Goal: Task Accomplishment & Management: Manage account settings

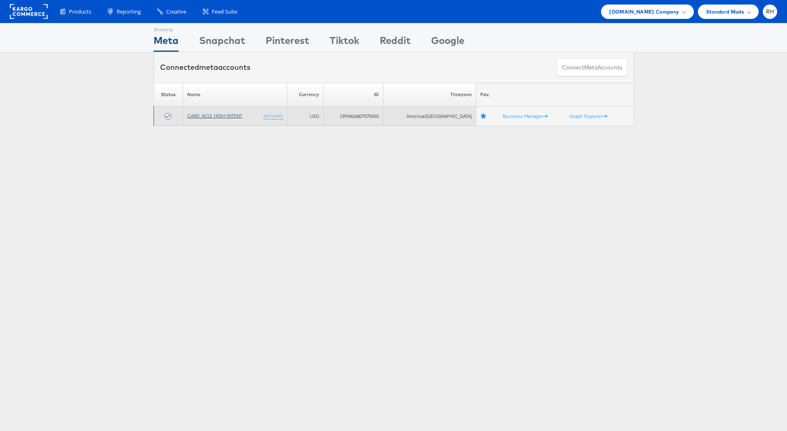
click at [212, 113] on link "CARS_ACQ_HIGH INTENT" at bounding box center [214, 116] width 55 height 6
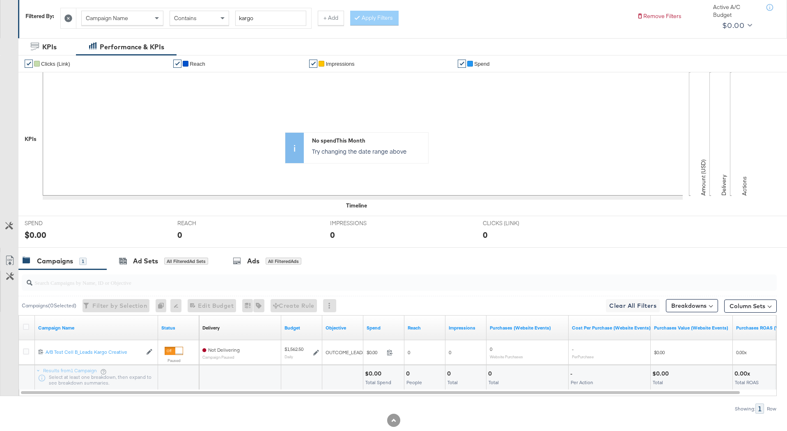
scroll to position [162, 0]
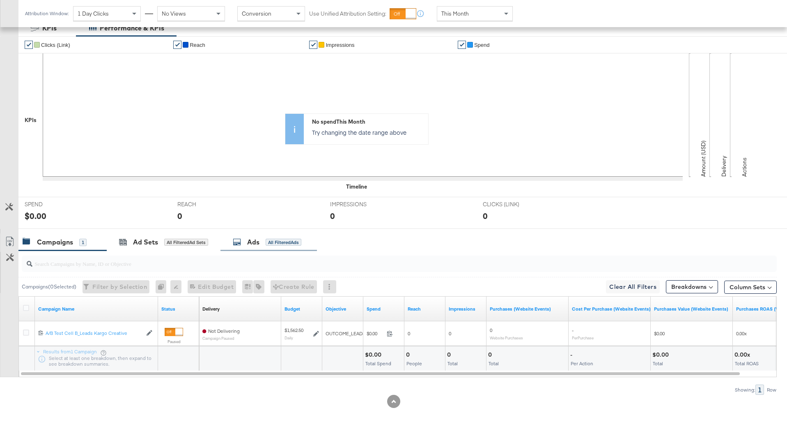
click at [274, 237] on div "Ads All Filtered Ads" at bounding box center [267, 241] width 69 height 9
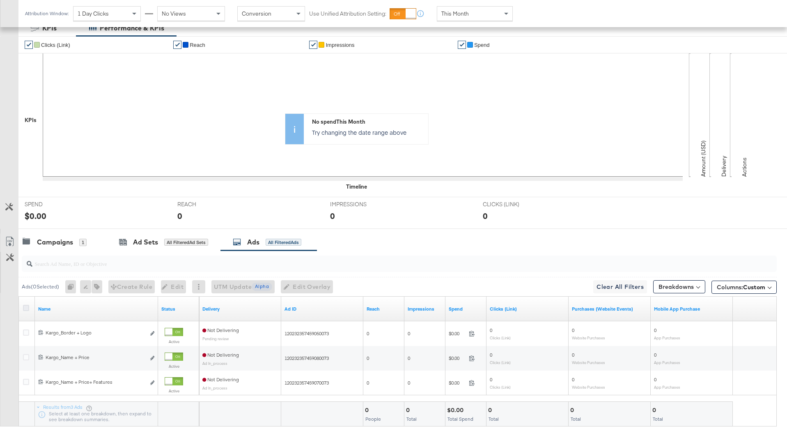
click at [23, 308] on icon at bounding box center [26, 308] width 6 height 6
click at [0, 0] on input "checkbox" at bounding box center [0, 0] width 0 height 0
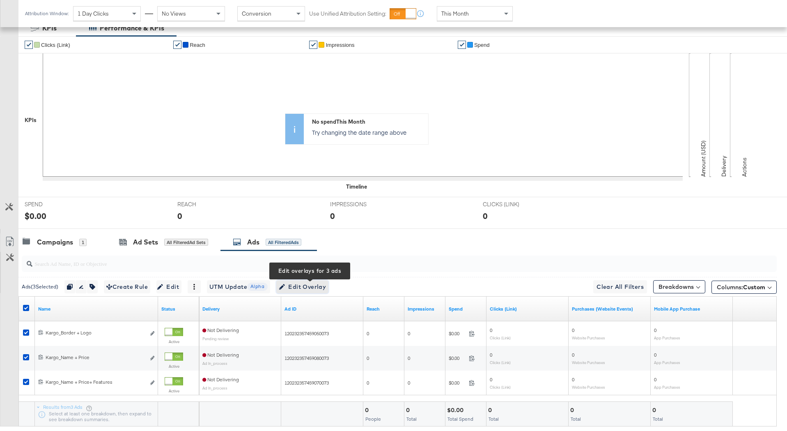
click at [301, 281] on button "Edit Overlay Edit overlays for 3 ads" at bounding box center [302, 286] width 52 height 13
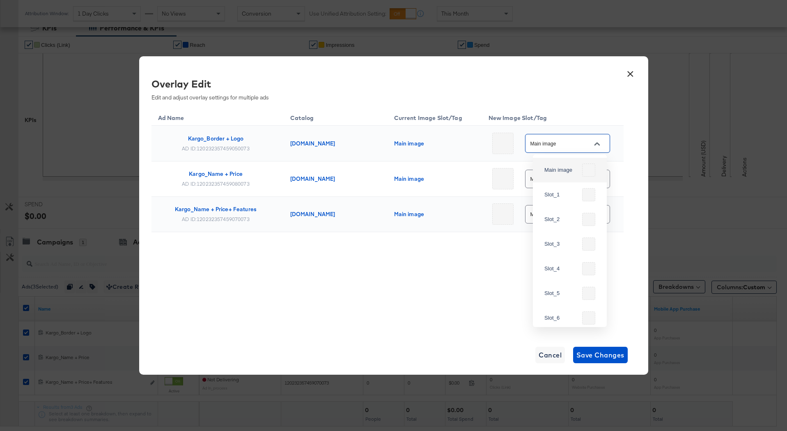
click at [551, 144] on input "Main image" at bounding box center [561, 143] width 65 height 9
click at [556, 189] on div "Slot_1" at bounding box center [570, 195] width 61 height 20
type input "Slot_1"
click at [584, 139] on input "Slot_1" at bounding box center [561, 143] width 65 height 9
click at [562, 199] on div "Slot_1" at bounding box center [570, 195] width 61 height 20
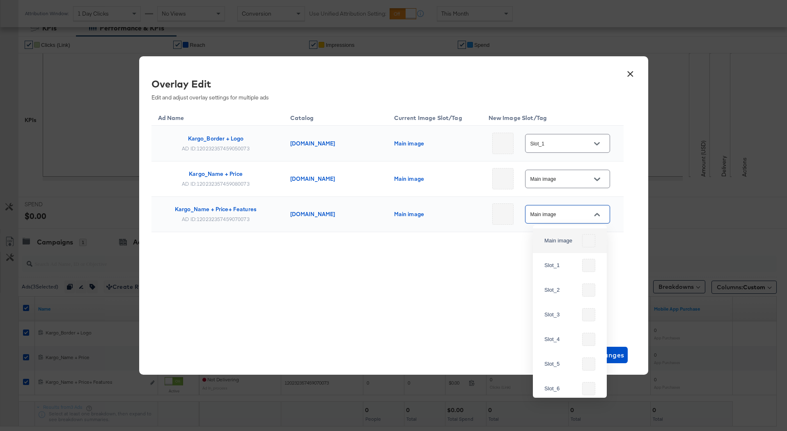
click at [566, 215] on input "Main image" at bounding box center [561, 214] width 65 height 9
click at [561, 262] on div "Slot_1" at bounding box center [561, 265] width 34 height 8
type input "Slot_1"
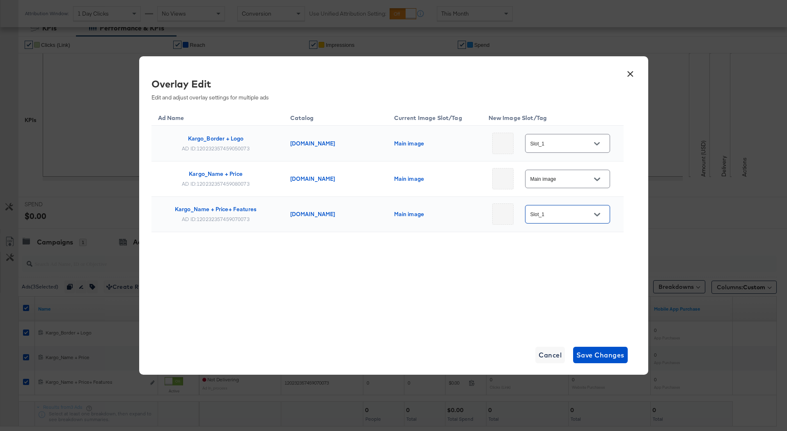
click at [566, 174] on div "Main image" at bounding box center [567, 179] width 85 height 18
click at [555, 186] on div "Main image" at bounding box center [567, 179] width 85 height 18
click at [555, 179] on input "Main image" at bounding box center [561, 179] width 65 height 9
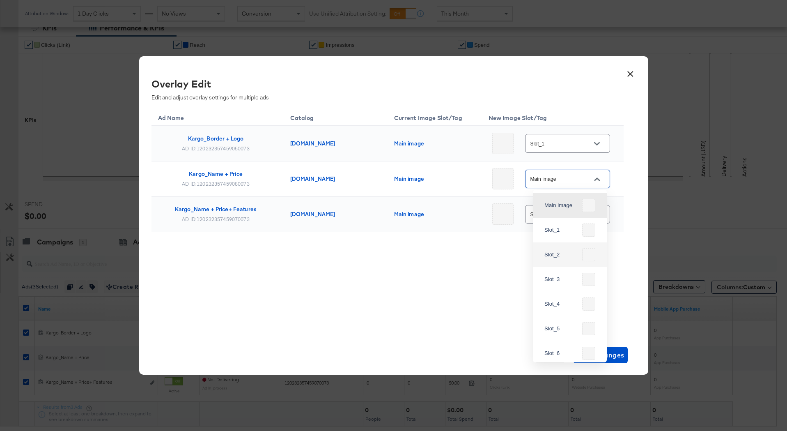
click at [556, 260] on div "Slot_2" at bounding box center [570, 255] width 61 height 20
type input "Slot_2"
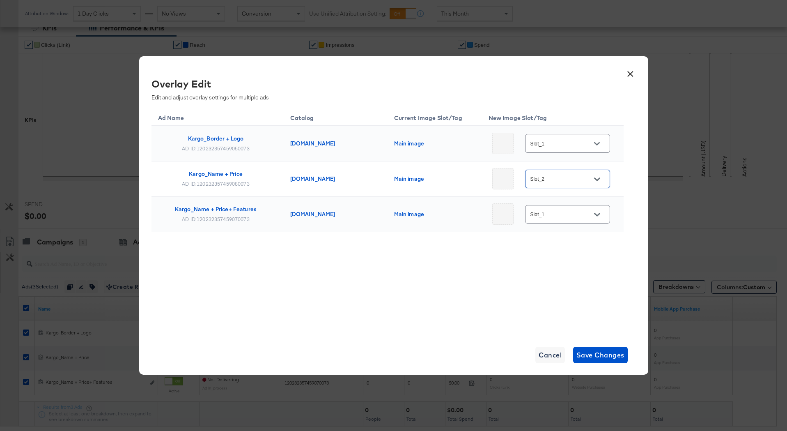
click at [563, 145] on input "Slot_1" at bounding box center [561, 143] width 65 height 9
click at [555, 241] on div "Slot_3" at bounding box center [561, 244] width 34 height 8
type input "Slot_3"
click at [590, 354] on span "Save Changes" at bounding box center [601, 354] width 48 height 11
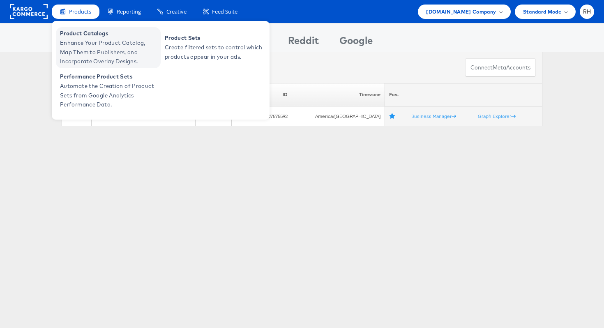
click at [69, 40] on span "Enhance Your Product Catalog, Map Them to Publishers, and Incorporate Overlay D…" at bounding box center [109, 52] width 99 height 28
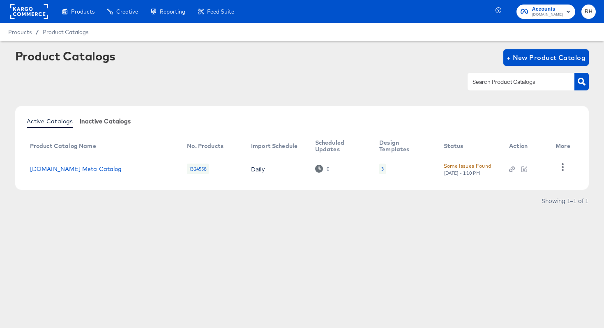
click at [114, 124] on span "Inactive Catalogs" at bounding box center [105, 121] width 51 height 7
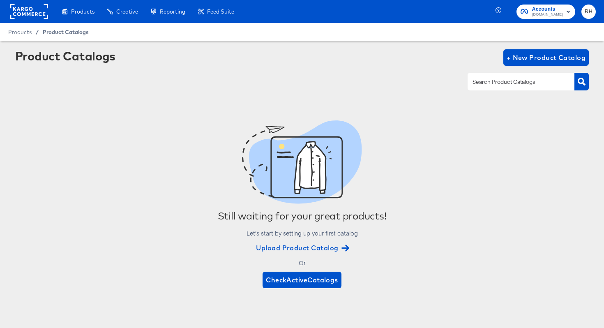
click at [66, 32] on span "Product Catalogs" at bounding box center [66, 32] width 46 height 7
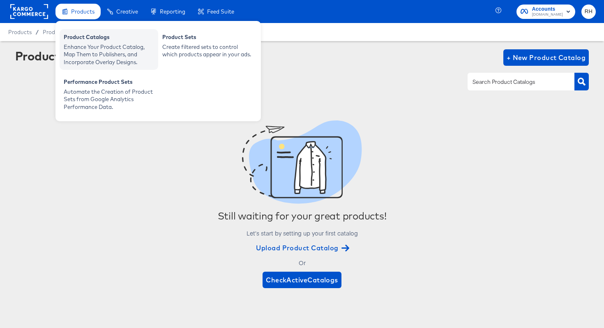
click at [77, 37] on div "Product Catalogs" at bounding box center [109, 38] width 90 height 10
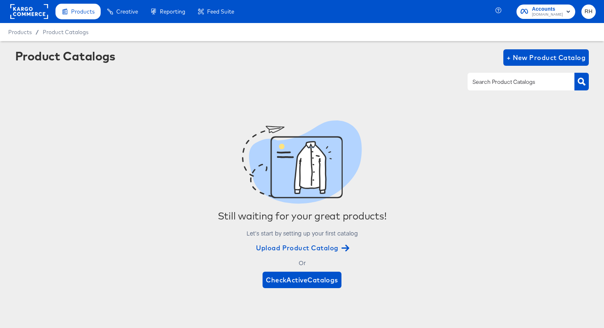
click at [23, 28] on div "Products / Product Catalogs" at bounding box center [302, 32] width 604 height 18
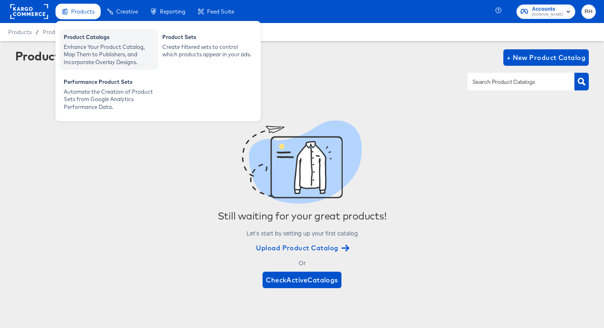
click at [69, 37] on div "Product Catalogs" at bounding box center [109, 38] width 90 height 10
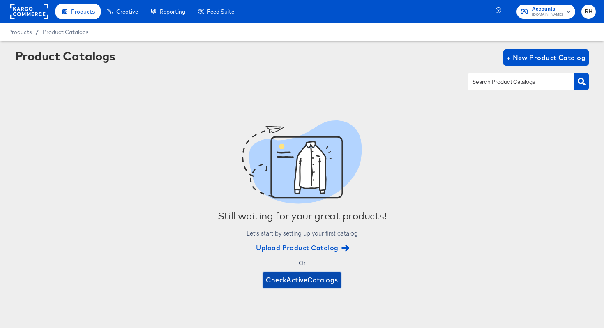
click at [289, 277] on span "Check Active Catalogs" at bounding box center [302, 279] width 72 height 11
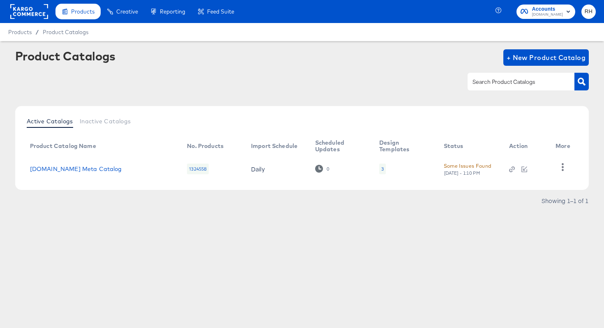
click at [381, 169] on div "3" at bounding box center [382, 168] width 7 height 11
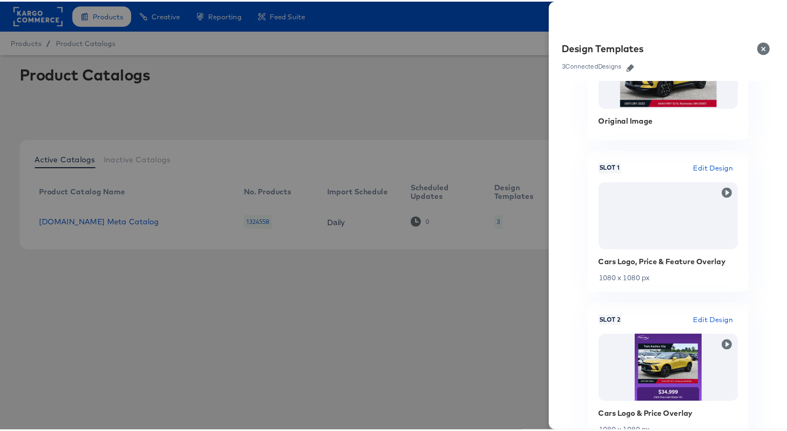
scroll to position [65, 0]
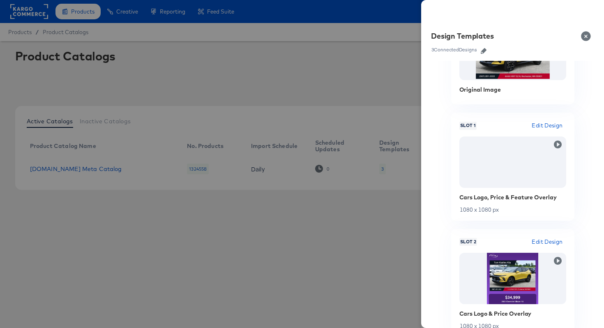
click at [245, 69] on div at bounding box center [302, 164] width 604 height 328
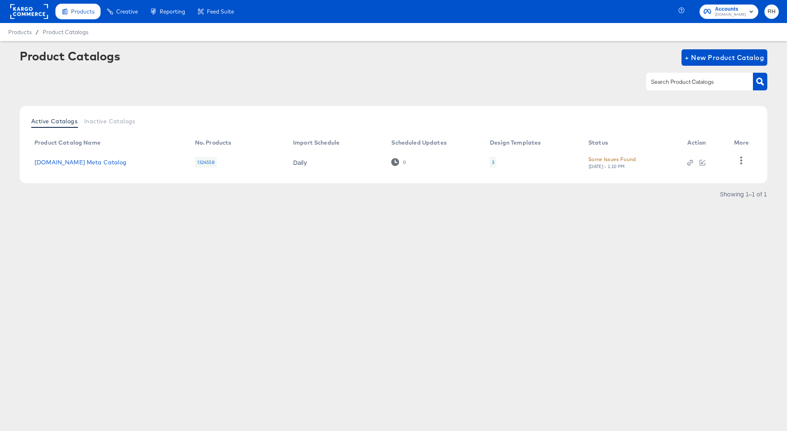
click at [166, 276] on div "Products Products Product Catalogs Enhance Your Product Catalog, Map Them to Pu…" at bounding box center [393, 215] width 787 height 431
click at [603, 77] on div at bounding box center [699, 81] width 107 height 17
type input "test"
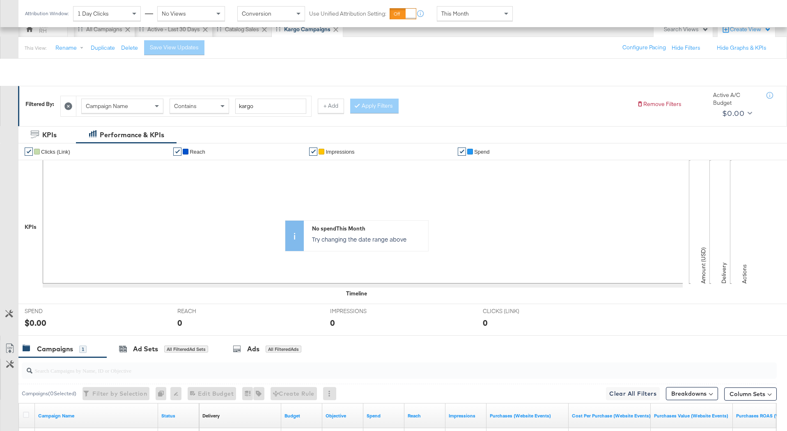
scroll to position [162, 0]
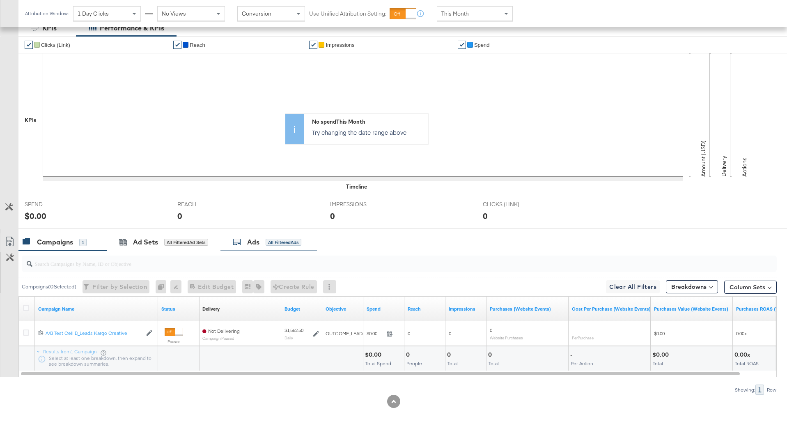
click at [293, 242] on div "All Filtered Ads" at bounding box center [284, 242] width 36 height 7
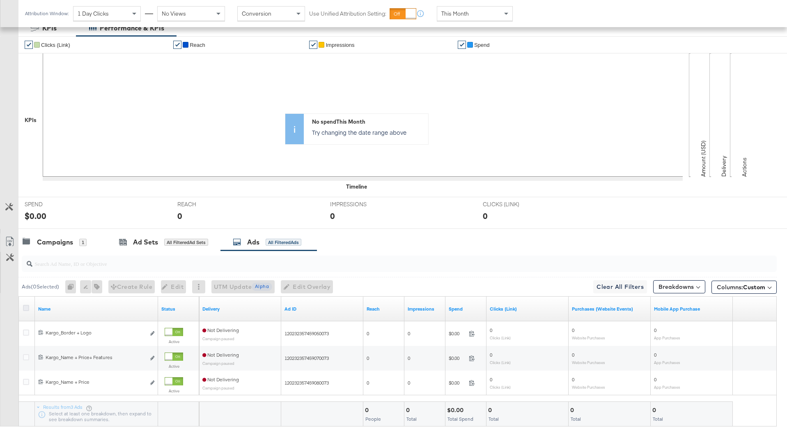
click at [24, 306] on icon at bounding box center [26, 308] width 6 height 6
click at [0, 0] on input "checkbox" at bounding box center [0, 0] width 0 height 0
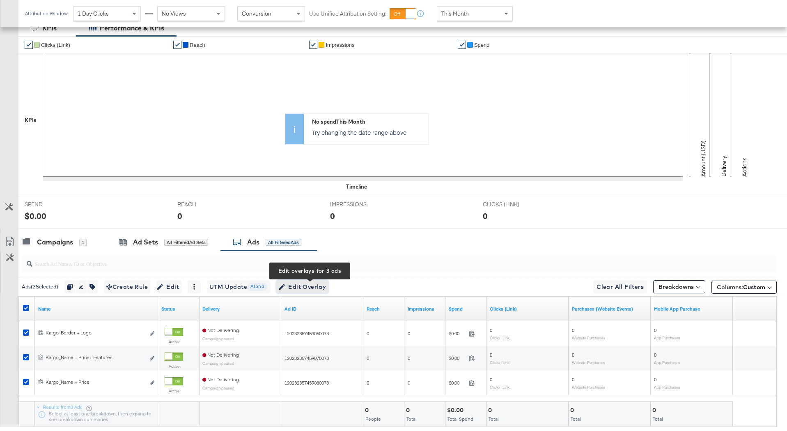
click at [285, 284] on icon "button" at bounding box center [282, 287] width 6 height 6
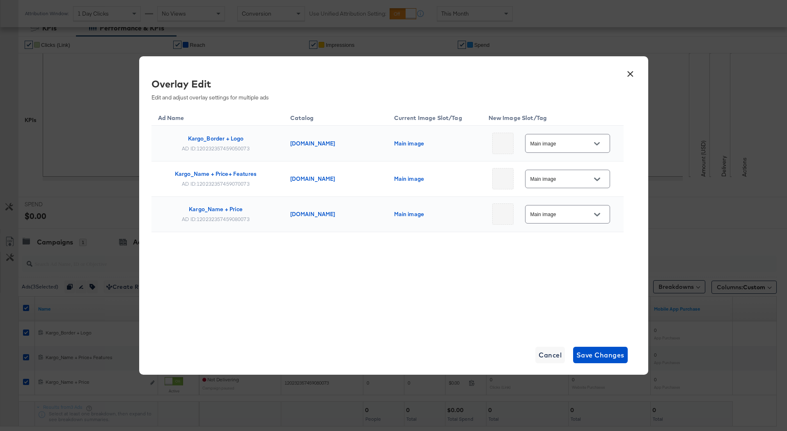
click at [556, 151] on div "Main image" at bounding box center [567, 143] width 85 height 18
click at [593, 137] on div "Main image" at bounding box center [567, 143] width 85 height 18
click at [583, 140] on input "Main image" at bounding box center [561, 143] width 65 height 9
click at [567, 240] on div "Slot_3" at bounding box center [561, 244] width 34 height 8
type input "Slot_3"
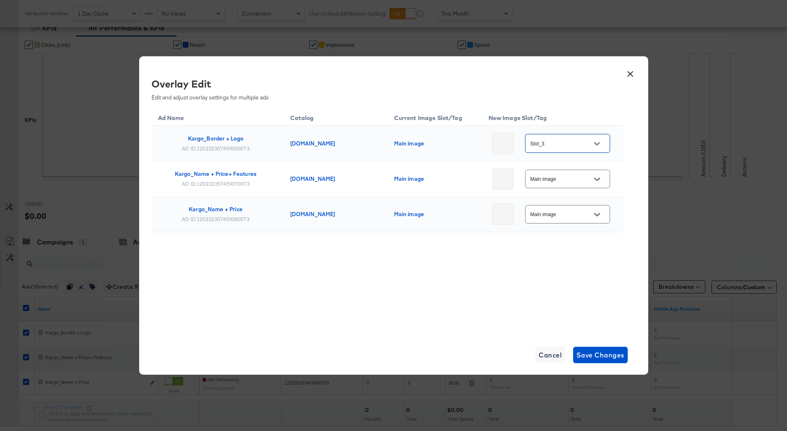
click at [577, 175] on input "Main image" at bounding box center [561, 179] width 65 height 9
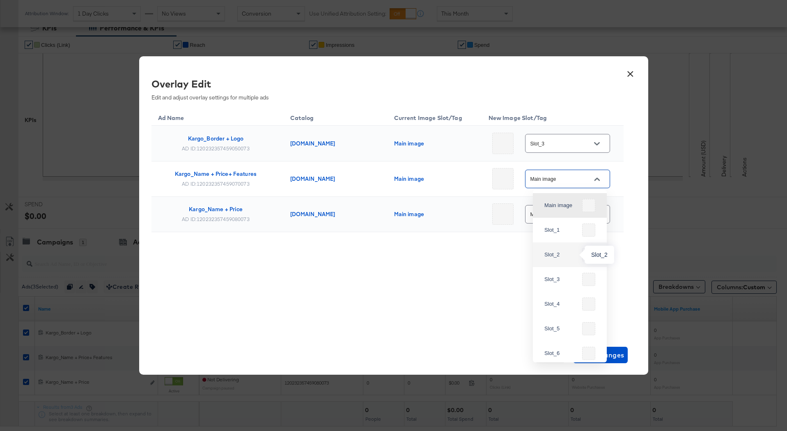
click at [560, 253] on div "Slot_2" at bounding box center [561, 254] width 34 height 8
type input "Slot_2"
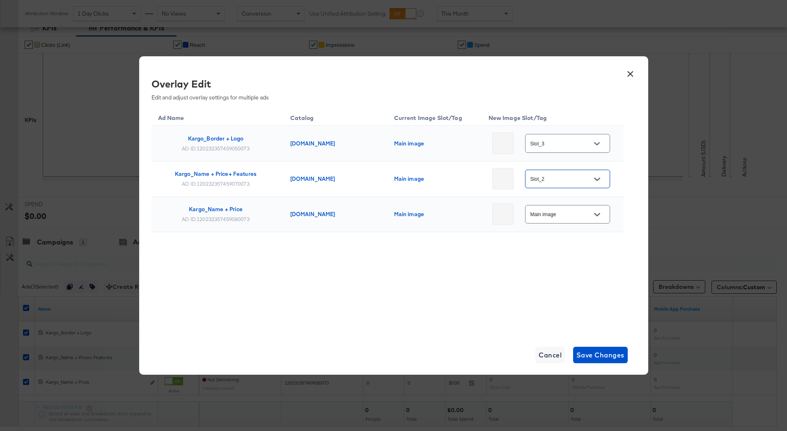
click at [568, 214] on input "Main image" at bounding box center [561, 214] width 65 height 9
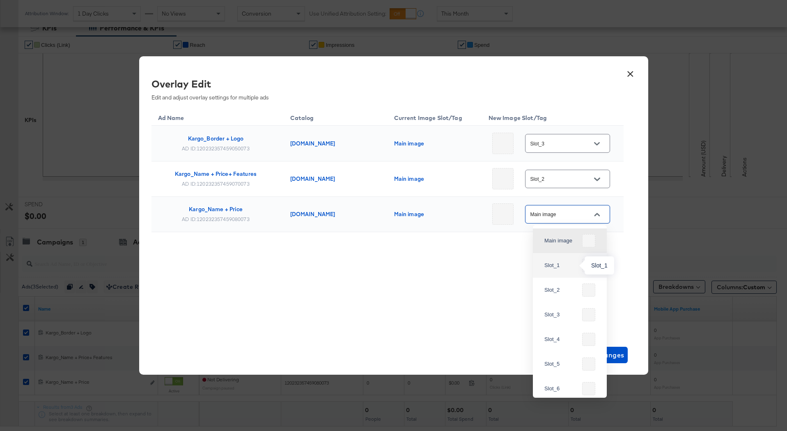
click at [567, 269] on div "Slot_1" at bounding box center [561, 265] width 34 height 8
type input "Slot_1"
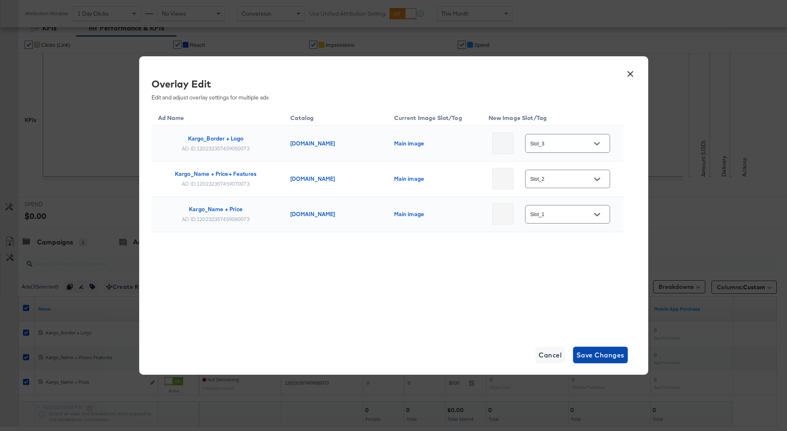
click at [590, 362] on button "Save Changes" at bounding box center [600, 355] width 55 height 16
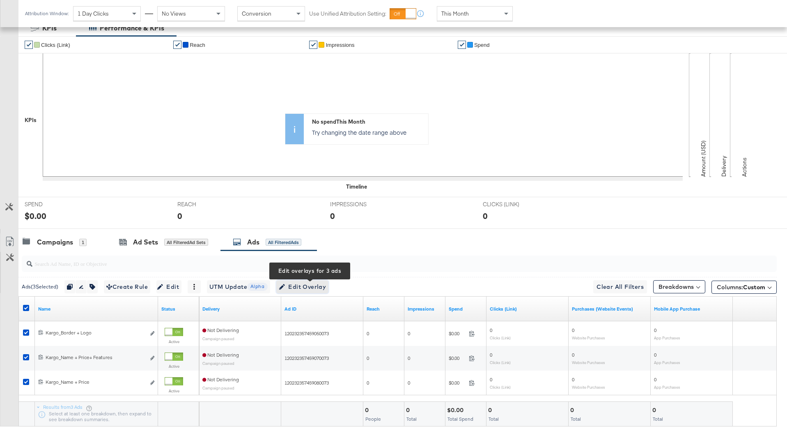
click at [293, 290] on span "Edit Overlay Edit overlays for 3 ads" at bounding box center [302, 287] width 47 height 10
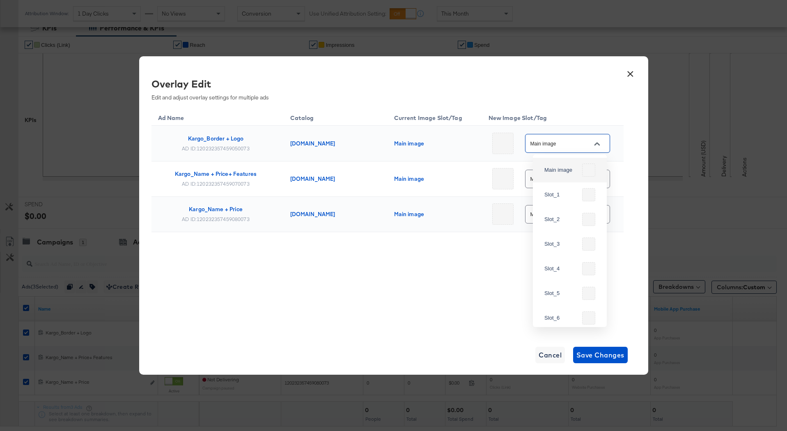
click at [570, 144] on input "Main image" at bounding box center [561, 143] width 65 height 9
click at [586, 149] on div "Main image" at bounding box center [567, 143] width 85 height 18
click at [633, 74] on button "×" at bounding box center [630, 71] width 15 height 15
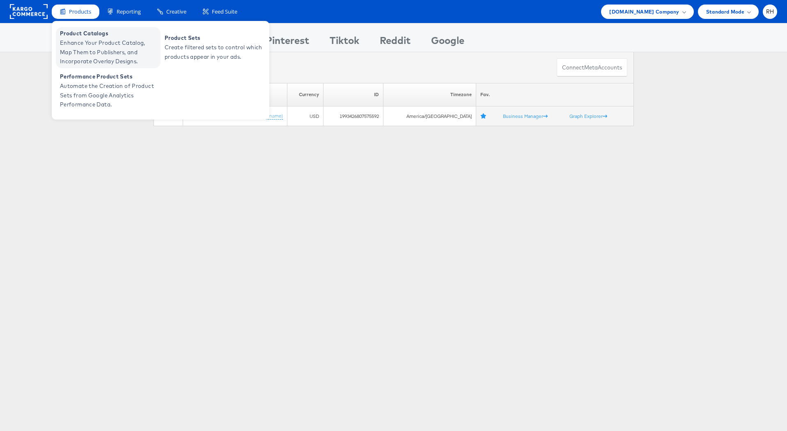
click at [80, 37] on span "Product Catalogs" at bounding box center [109, 33] width 99 height 9
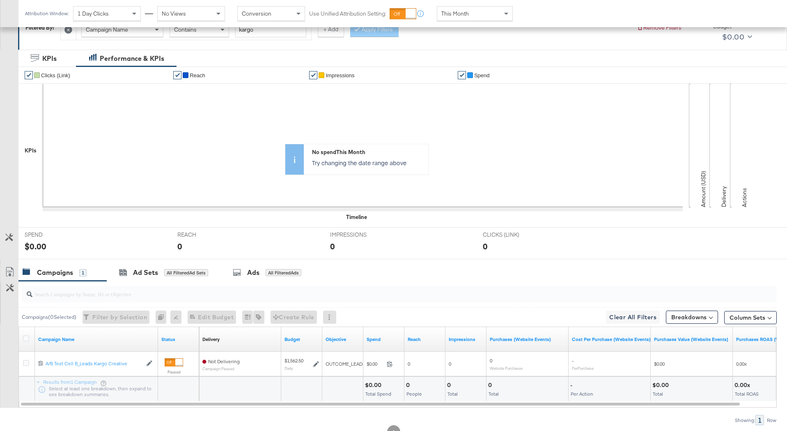
scroll to position [153, 0]
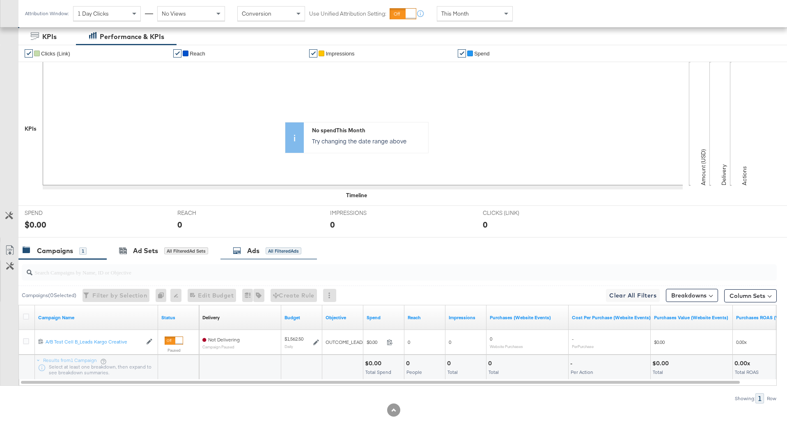
click at [264, 256] on div "Ads All Filtered Ads" at bounding box center [269, 251] width 96 height 18
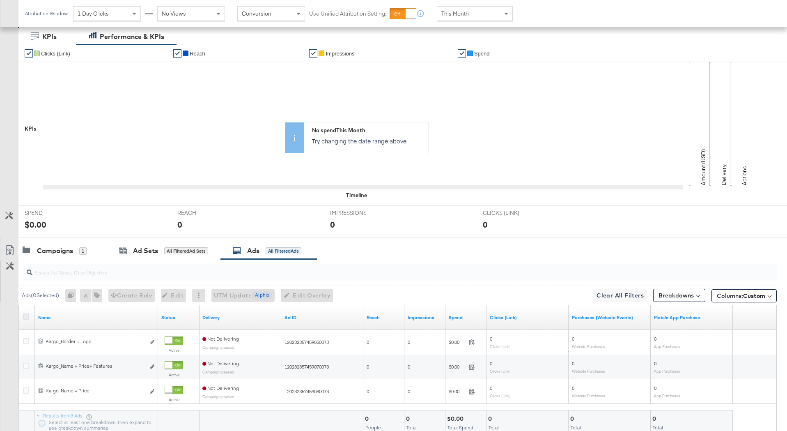
click at [24, 316] on icon at bounding box center [26, 316] width 6 height 6
click at [0, 0] on input "checkbox" at bounding box center [0, 0] width 0 height 0
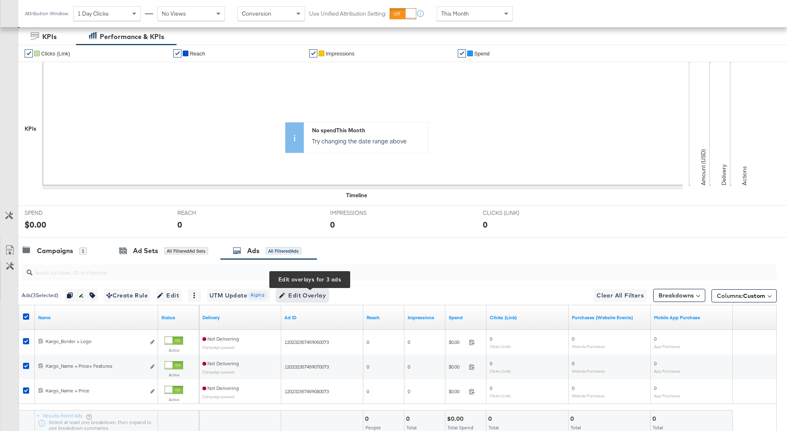
click at [318, 294] on span "Edit Overlay Edit overlays for 3 ads" at bounding box center [302, 295] width 47 height 10
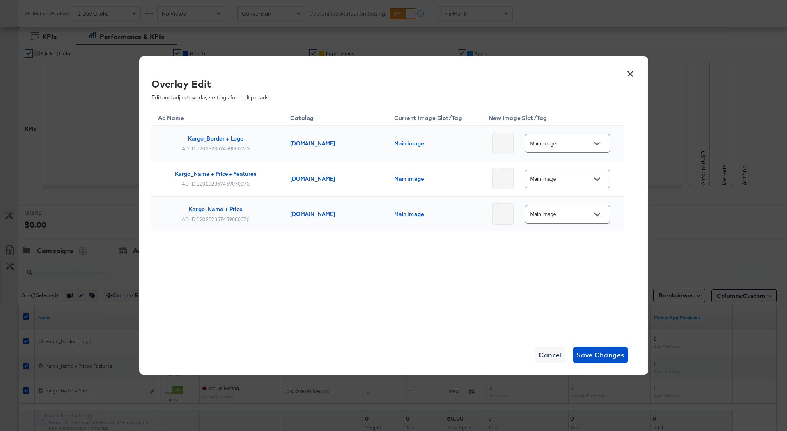
click at [568, 141] on input "Main image" at bounding box center [561, 143] width 65 height 9
click at [568, 239] on div "Slot_3" at bounding box center [570, 244] width 61 height 20
type input "Slot_3"
click at [563, 179] on input "Main image" at bounding box center [561, 179] width 65 height 9
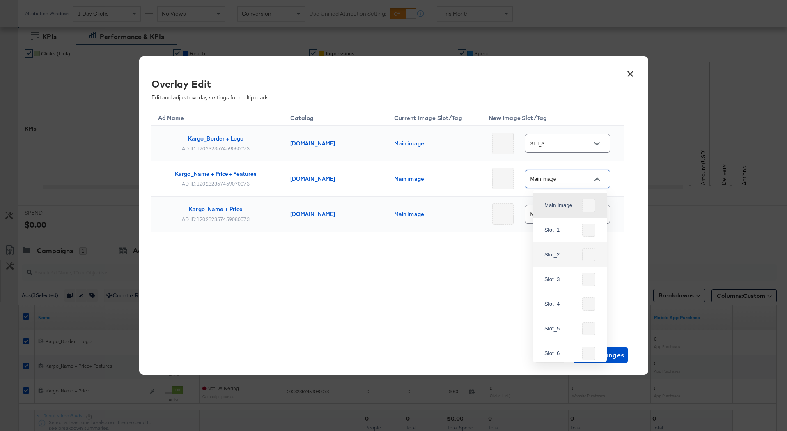
click at [570, 260] on div "Slot_2" at bounding box center [570, 255] width 61 height 20
type input "Slot_2"
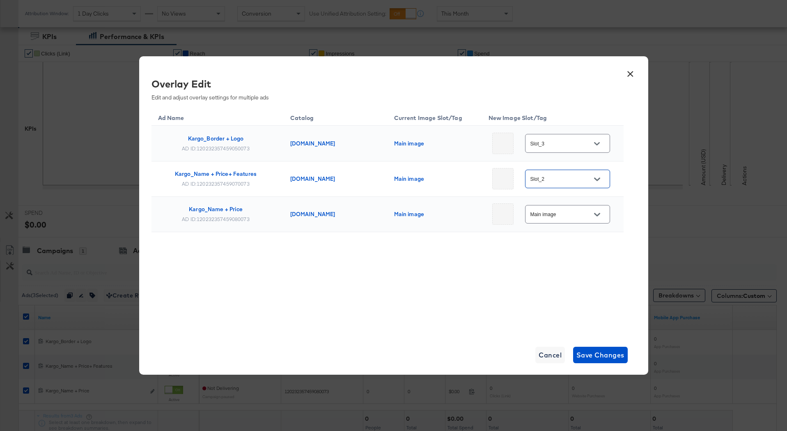
click at [567, 211] on input "Main image" at bounding box center [561, 214] width 65 height 9
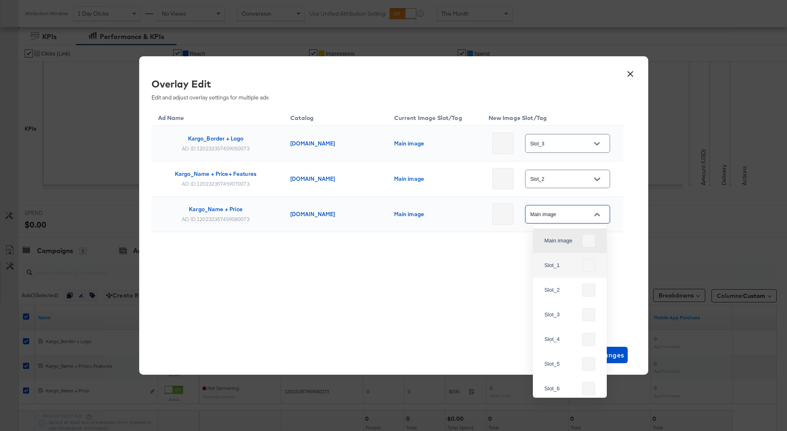
click at [574, 270] on div "Slot_1" at bounding box center [570, 265] width 61 height 20
type input "Slot_1"
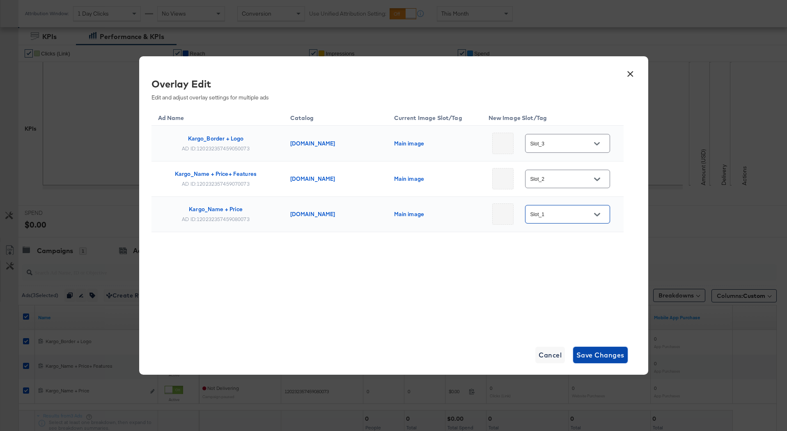
click at [595, 350] on span "Save Changes" at bounding box center [601, 354] width 48 height 11
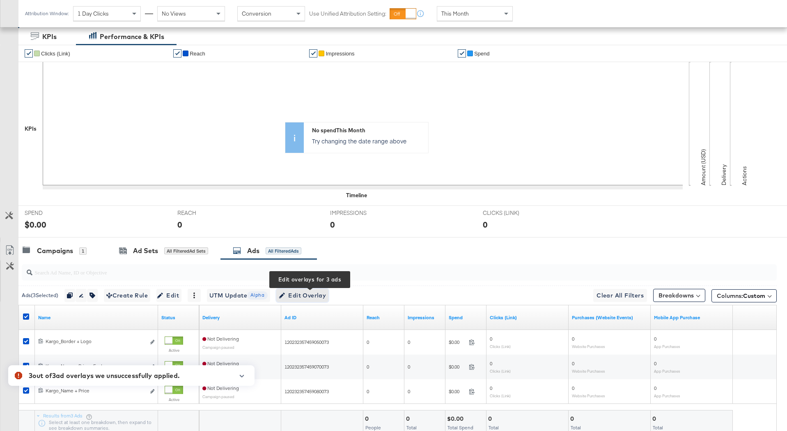
click at [299, 296] on span "Edit Overlay Edit overlays for 3 ads" at bounding box center [302, 295] width 47 height 10
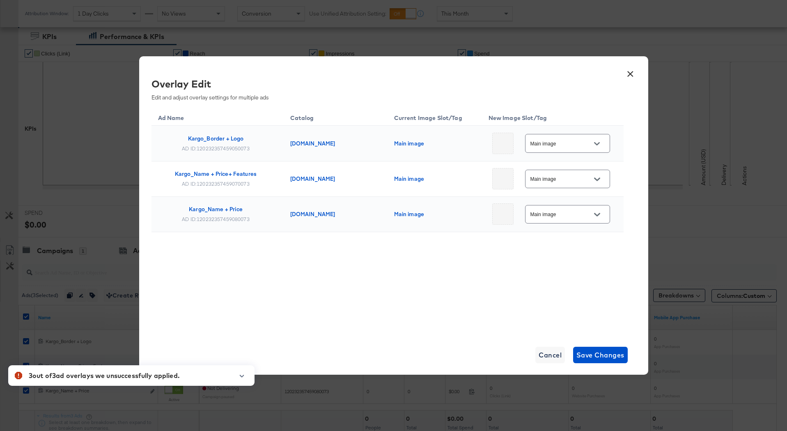
click at [564, 143] on input "Main image" at bounding box center [561, 143] width 65 height 9
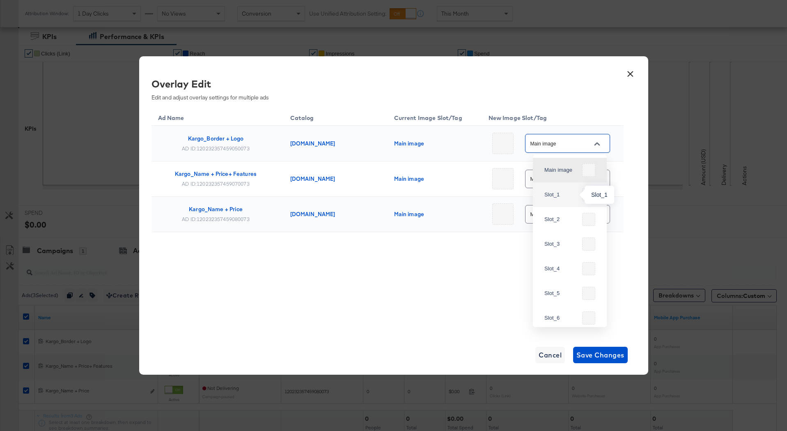
click at [563, 194] on div "Slot_1" at bounding box center [561, 195] width 34 height 8
click at [562, 142] on input "Slot_1" at bounding box center [561, 143] width 65 height 9
click at [564, 242] on div "Slot_3" at bounding box center [561, 244] width 34 height 8
type input "Slot_3"
click at [563, 177] on input "Main image" at bounding box center [561, 179] width 65 height 9
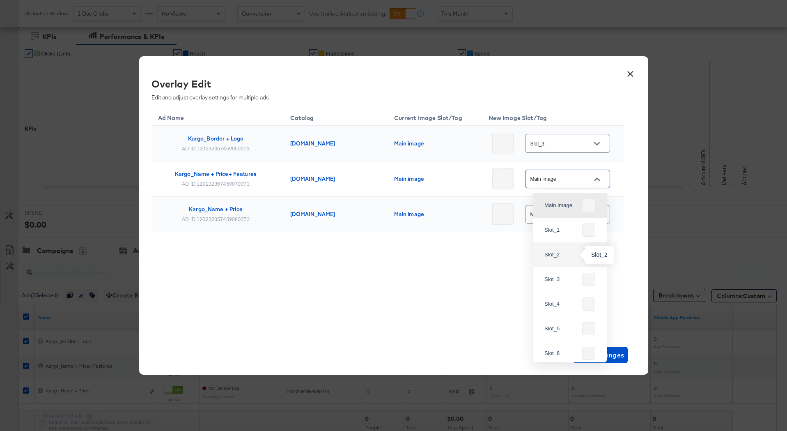
click at [561, 252] on div "Slot_2" at bounding box center [561, 254] width 34 height 8
type input "Slot_2"
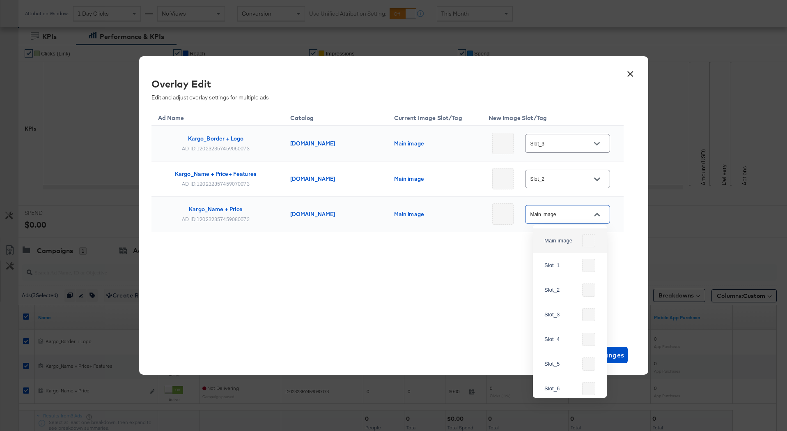
click at [560, 216] on input "Main image" at bounding box center [561, 214] width 65 height 9
click at [559, 261] on div "Slot_1" at bounding box center [561, 265] width 34 height 8
type input "Slot_1"
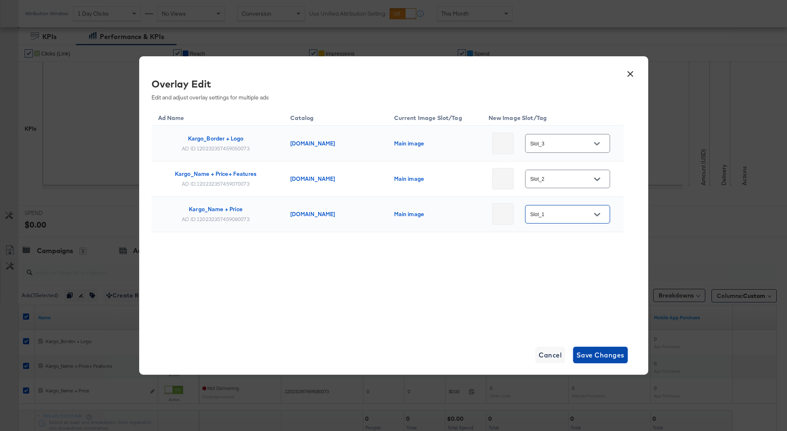
click at [596, 361] on button "Save Changes" at bounding box center [600, 355] width 55 height 16
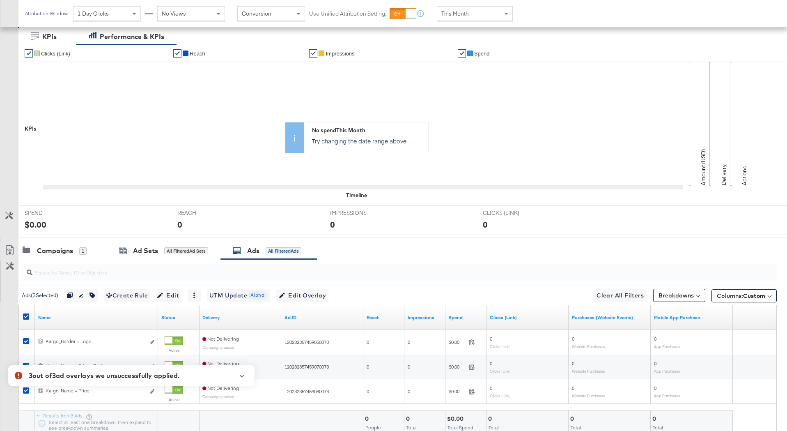
click at [243, 374] on icon "button" at bounding box center [242, 376] width 6 height 5
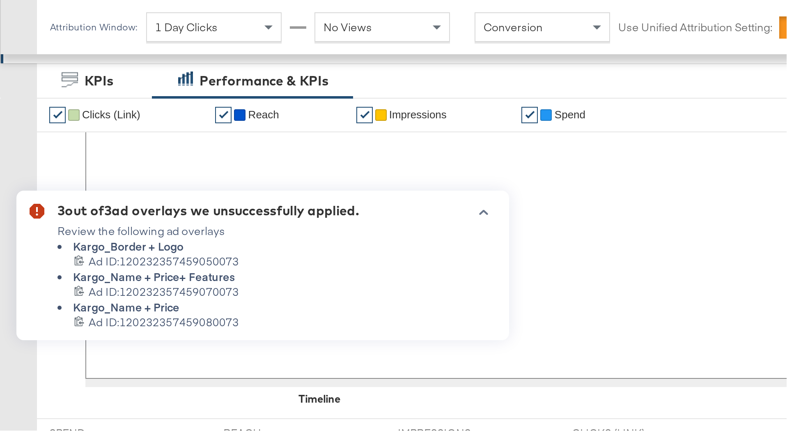
scroll to position [154, 0]
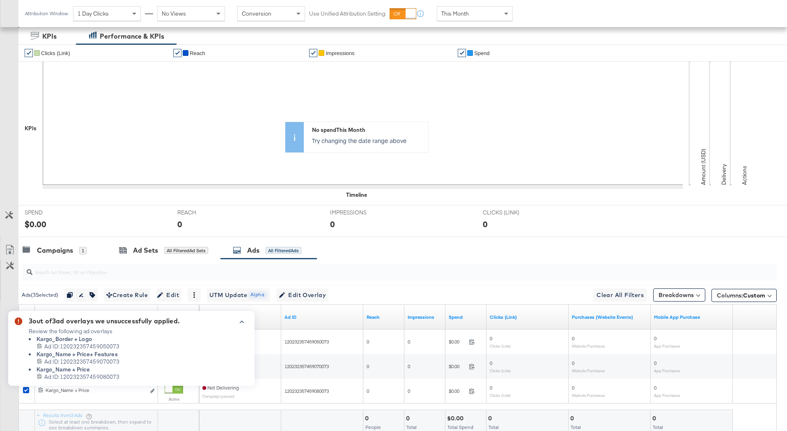
click at [383, 251] on div "Campaigns 1 Ad Sets All Filtered Ad Sets Ads All Filtered Ads" at bounding box center [402, 250] width 769 height 18
click at [239, 321] on icon "button" at bounding box center [242, 321] width 6 height 5
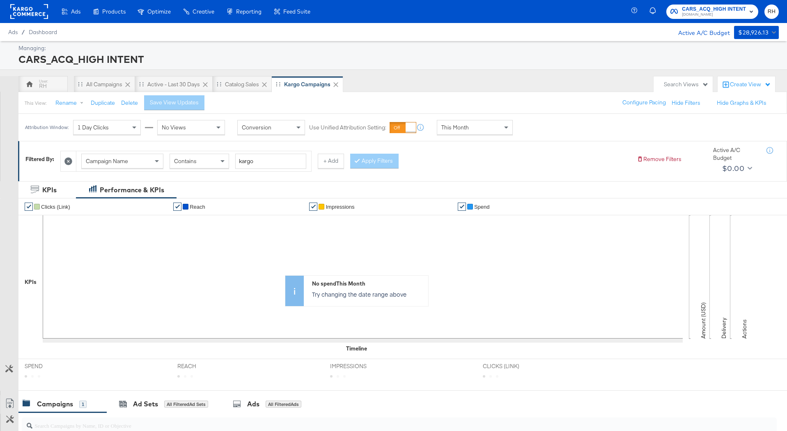
scroll to position [162, 0]
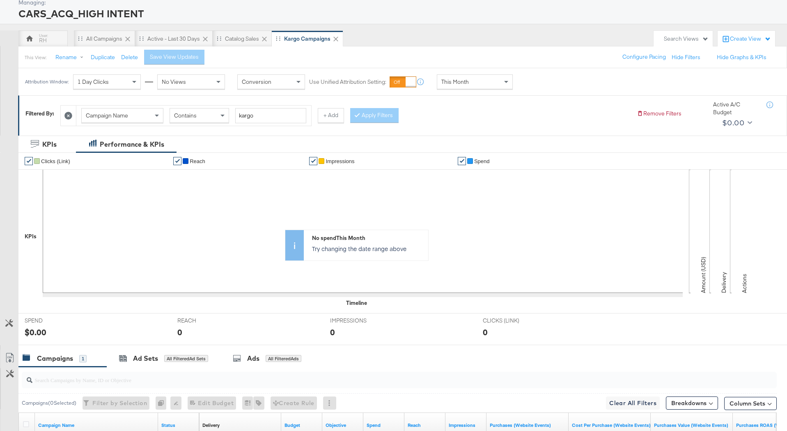
scroll to position [46, 0]
click at [283, 360] on div "All Filtered Ads" at bounding box center [284, 357] width 36 height 7
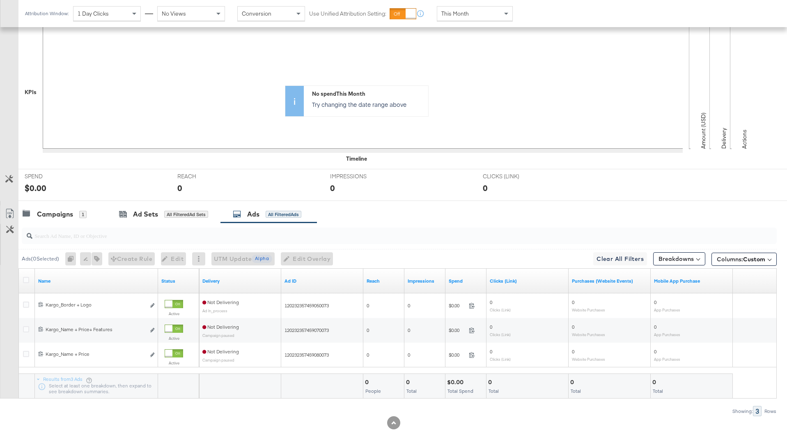
scroll to position [191, 0]
click at [27, 277] on icon at bounding box center [26, 279] width 6 height 6
click at [0, 0] on input "checkbox" at bounding box center [0, 0] width 0 height 0
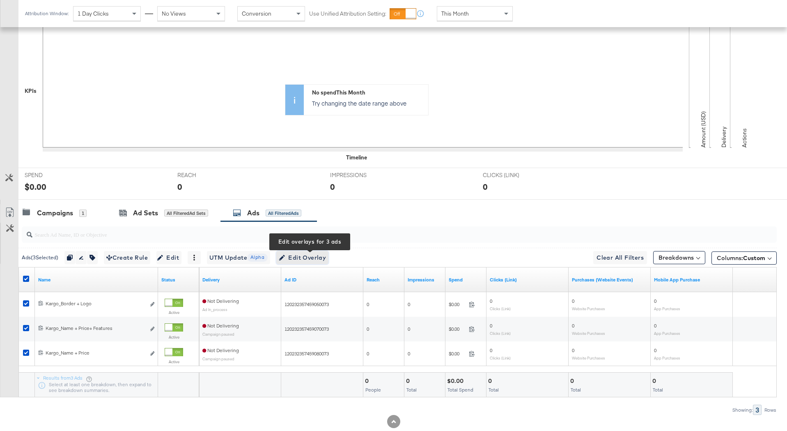
click at [305, 255] on span "Edit Overlay Edit overlays for 3 ads" at bounding box center [302, 258] width 47 height 10
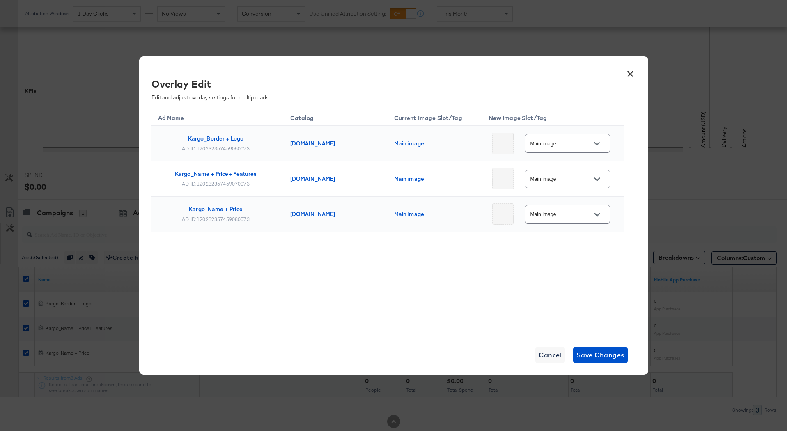
click at [555, 143] on input "Main image" at bounding box center [561, 143] width 65 height 9
click at [568, 247] on div "Slot_3" at bounding box center [561, 244] width 34 height 8
type input "Slot_3"
click at [597, 356] on span "Save Changes" at bounding box center [601, 354] width 48 height 11
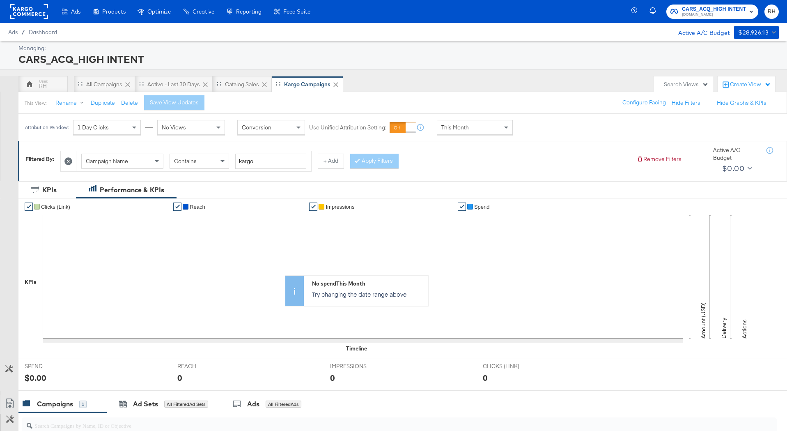
scroll to position [162, 0]
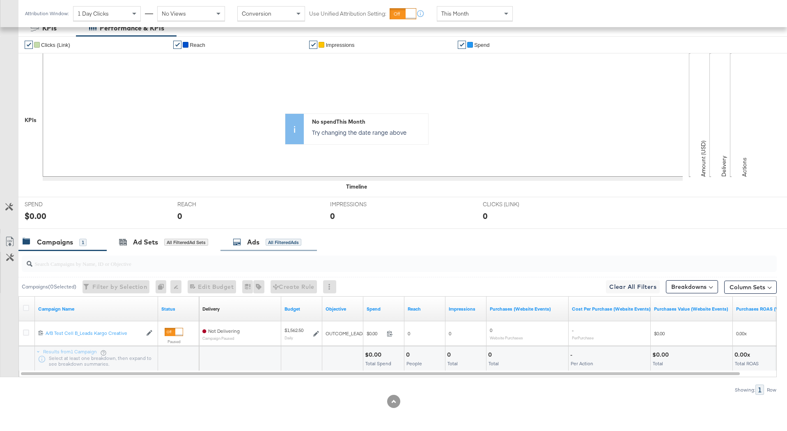
click at [261, 241] on div "Ads All Filtered Ads" at bounding box center [267, 241] width 69 height 9
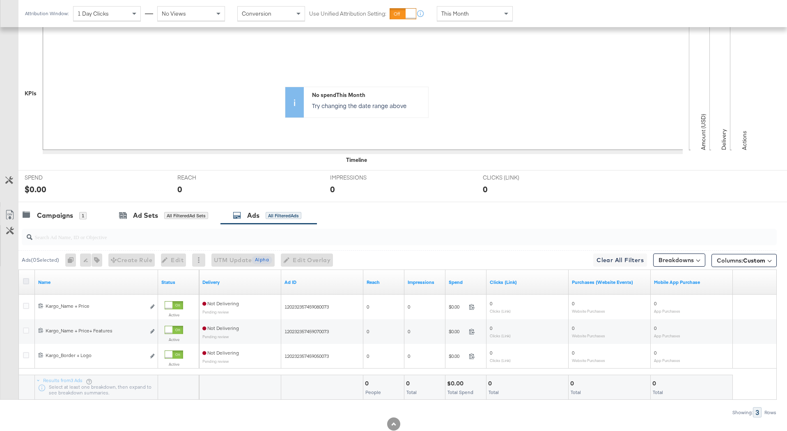
scroll to position [189, 0]
click at [28, 279] on icon at bounding box center [26, 280] width 6 height 6
click at [0, 0] on input "checkbox" at bounding box center [0, 0] width 0 height 0
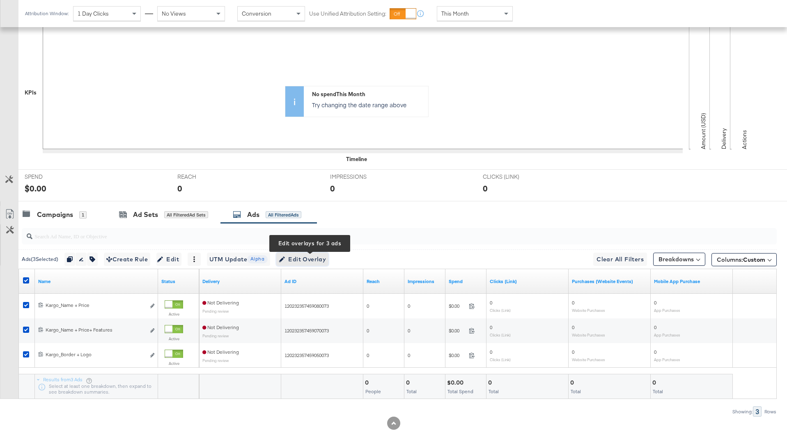
click at [305, 257] on span "Edit Overlay Edit overlays for 3 ads" at bounding box center [302, 259] width 47 height 10
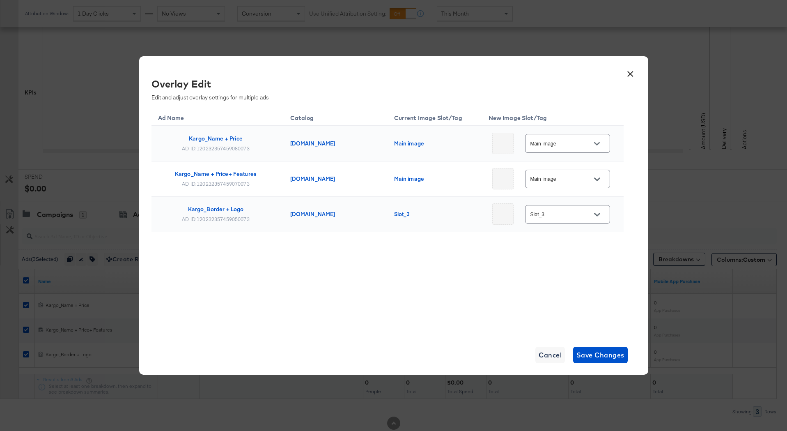
click at [565, 140] on input "Main image" at bounding box center [561, 143] width 65 height 9
click at [564, 223] on div "Slot_2" at bounding box center [570, 219] width 61 height 20
type input "Slot_2"
click at [562, 178] on input "Main image" at bounding box center [561, 179] width 65 height 9
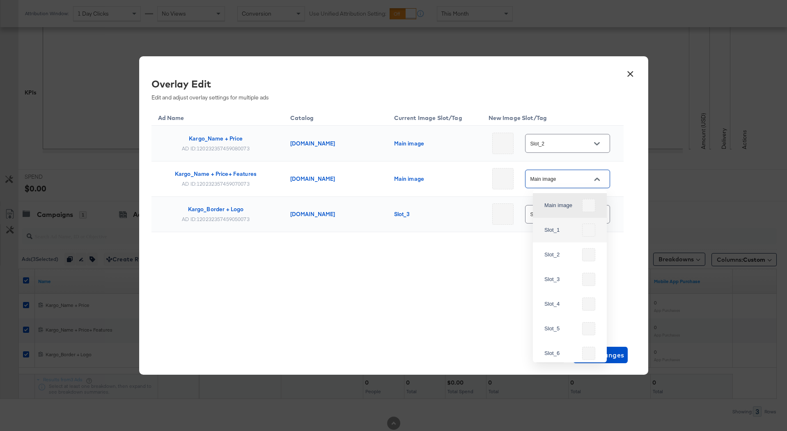
click at [559, 226] on div "Slot_1" at bounding box center [561, 230] width 34 height 8
type input "Slot_1"
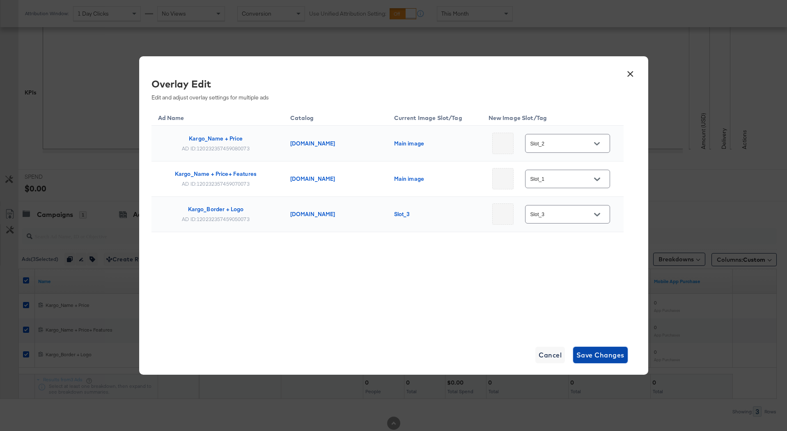
click at [590, 351] on span "Save Changes" at bounding box center [601, 354] width 48 height 11
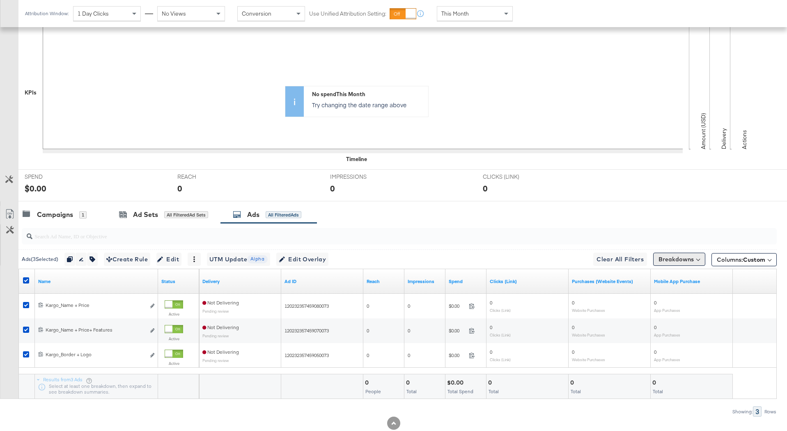
click at [666, 256] on button "Breakdowns" at bounding box center [679, 259] width 52 height 13
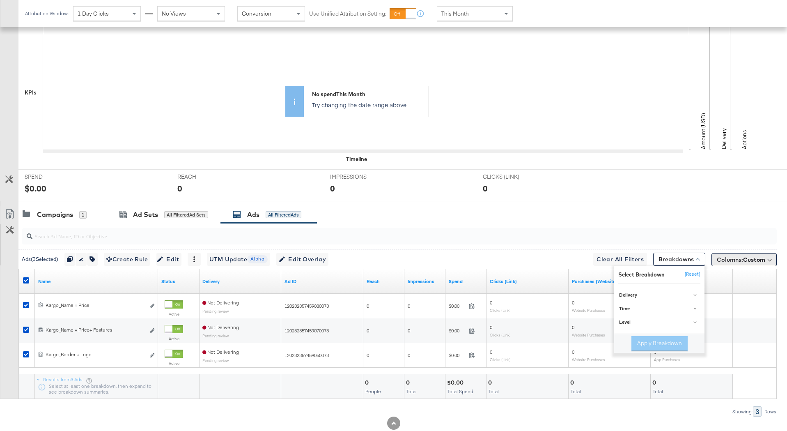
click at [737, 259] on span "Columns: Custom" at bounding box center [741, 259] width 48 height 8
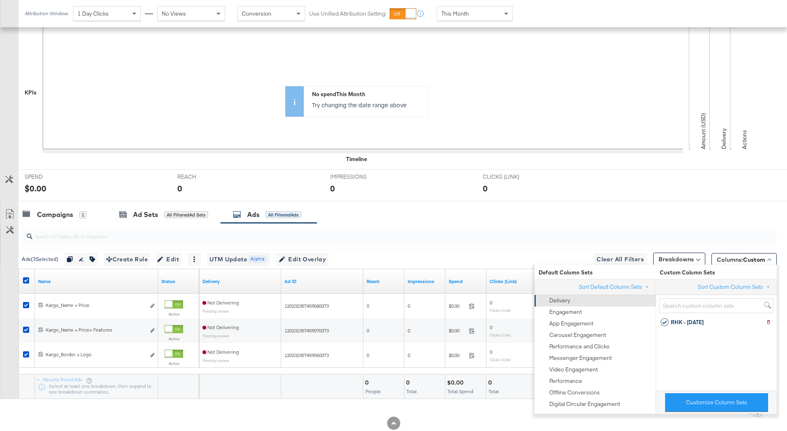
click at [603, 303] on div "Delivery" at bounding box center [594, 300] width 111 height 11
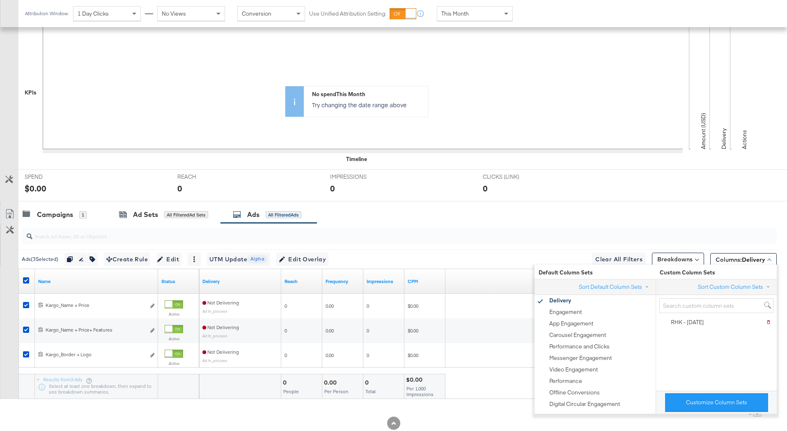
click at [680, 202] on div at bounding box center [393, 204] width 787 height 7
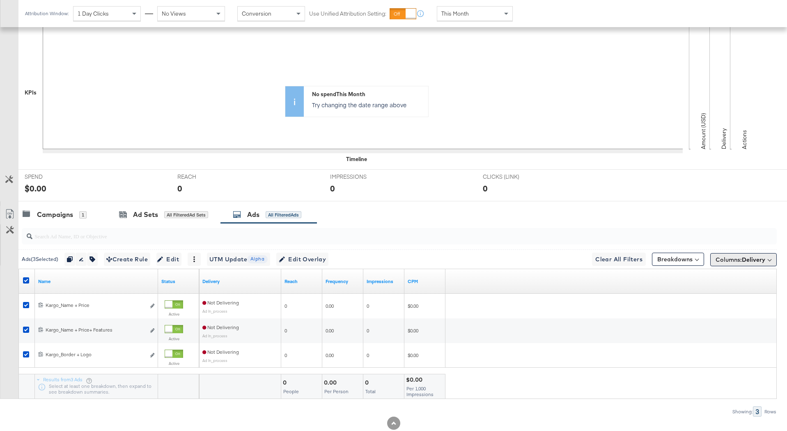
click at [713, 260] on button "Columns: Delivery" at bounding box center [743, 259] width 67 height 13
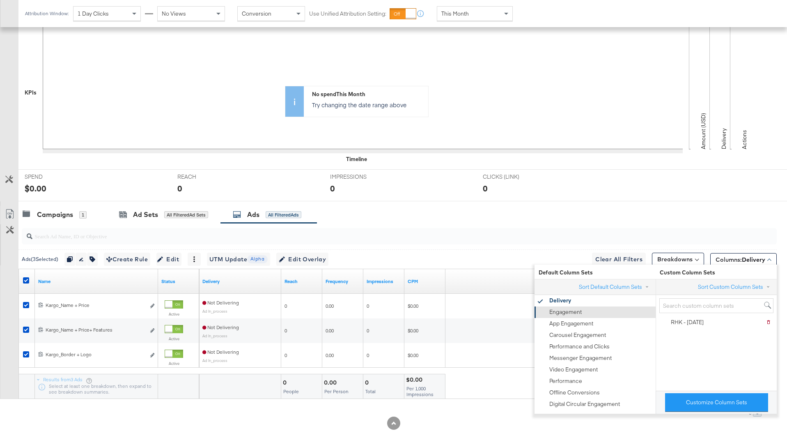
click at [600, 314] on div "Engagement" at bounding box center [594, 311] width 111 height 11
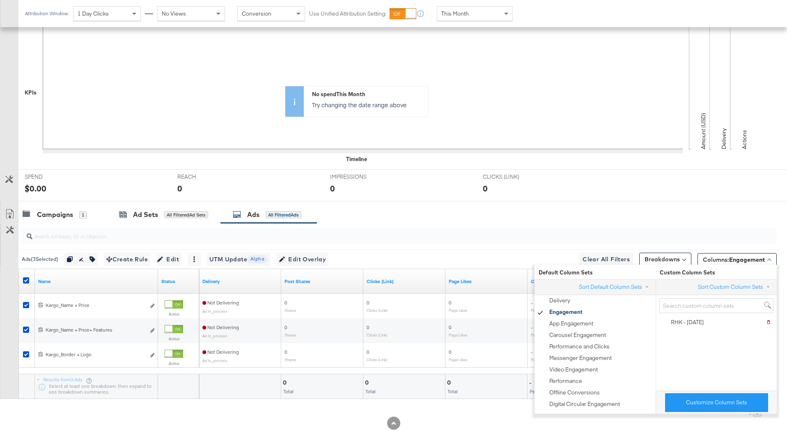
click at [733, 246] on div at bounding box center [399, 236] width 755 height 20
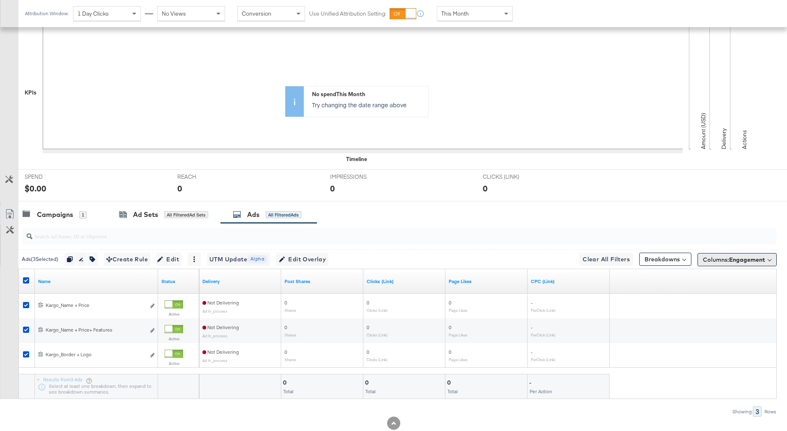
click at [728, 260] on span "Columns: Engagement" at bounding box center [734, 259] width 62 height 8
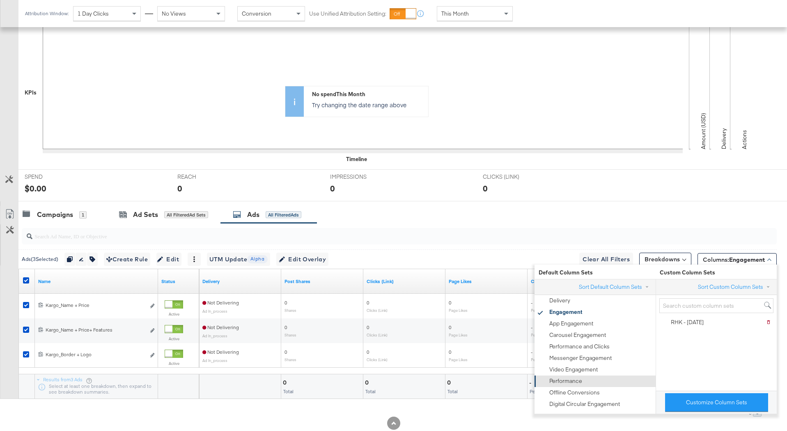
click at [559, 378] on div "Performance" at bounding box center [565, 381] width 33 height 8
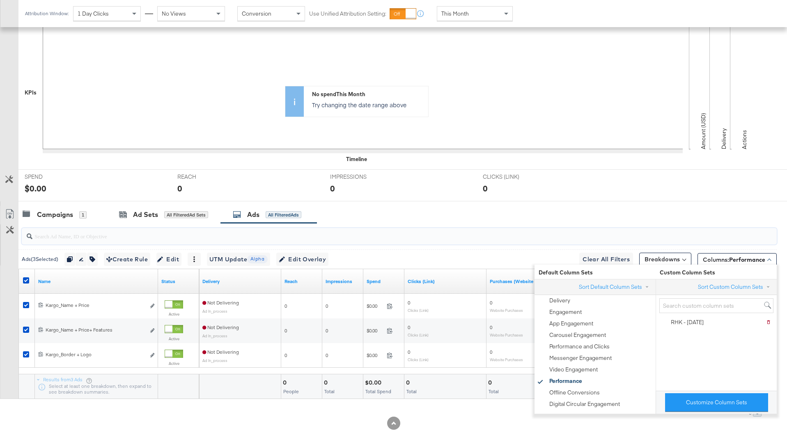
click at [694, 231] on input "search" at bounding box center [369, 233] width 675 height 16
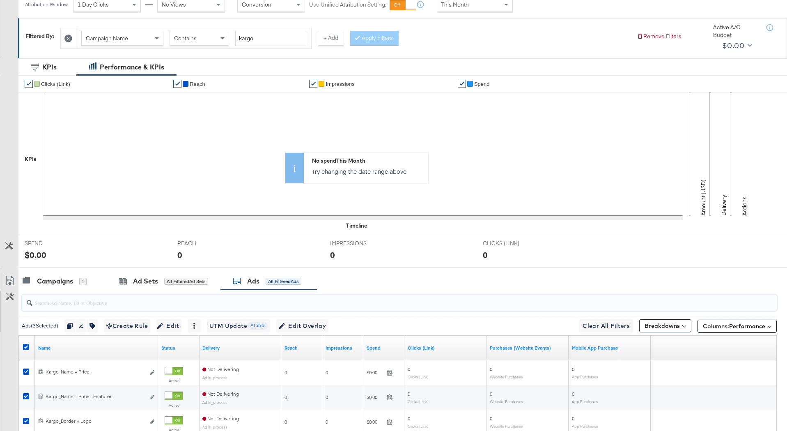
scroll to position [0, 0]
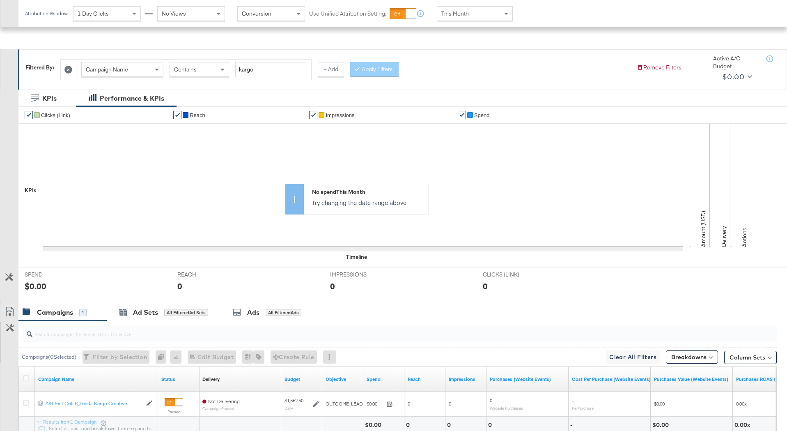
scroll to position [162, 0]
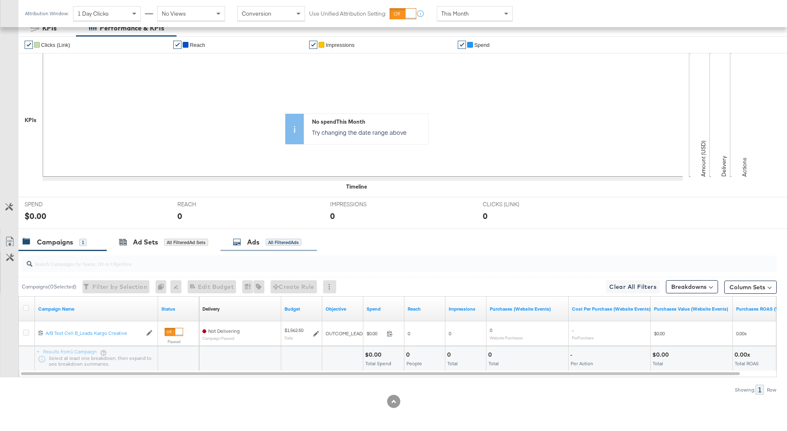
click at [278, 241] on div "All Filtered Ads" at bounding box center [284, 242] width 36 height 7
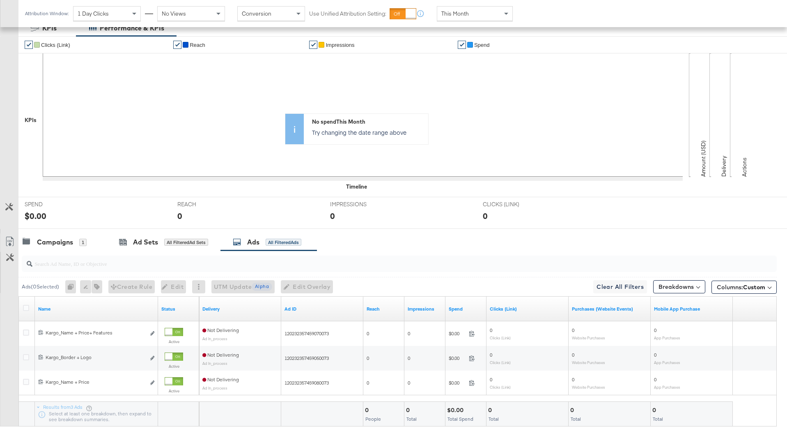
scroll to position [211, 0]
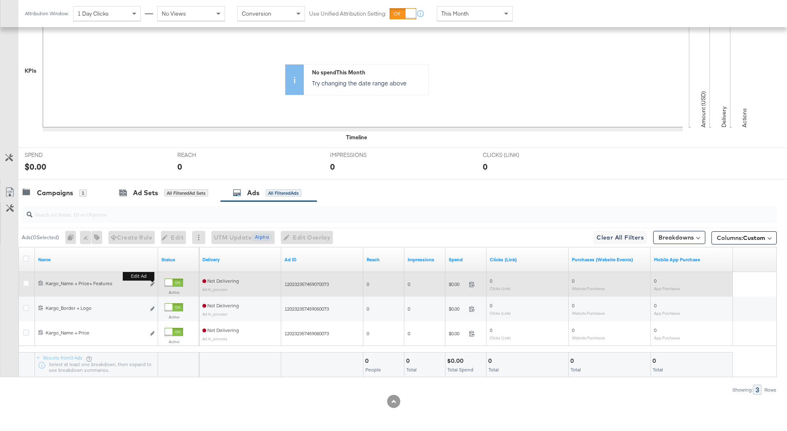
click at [149, 285] on div "Edit ad" at bounding box center [149, 284] width 9 height 9
click at [150, 284] on button "Edit ad" at bounding box center [152, 284] width 5 height 9
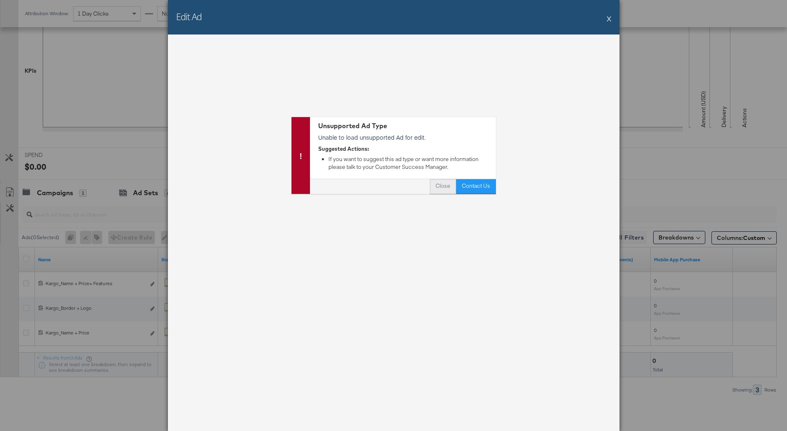
click at [437, 183] on button "Close" at bounding box center [443, 186] width 26 height 15
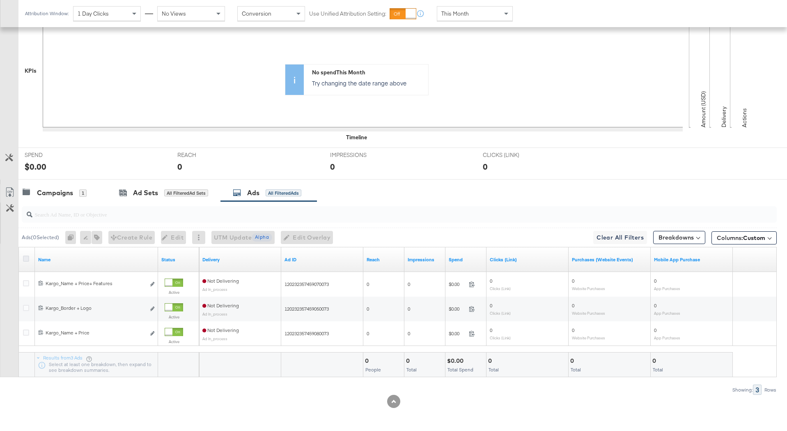
click at [25, 260] on icon at bounding box center [26, 258] width 6 height 6
click at [0, 0] on input "checkbox" at bounding box center [0, 0] width 0 height 0
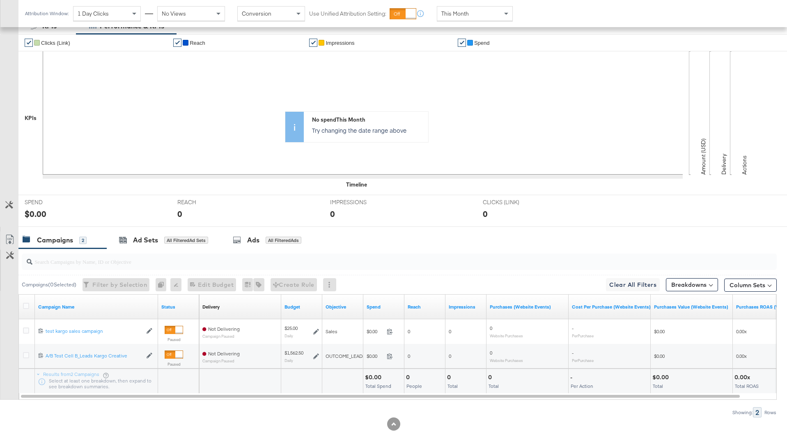
scroll to position [186, 0]
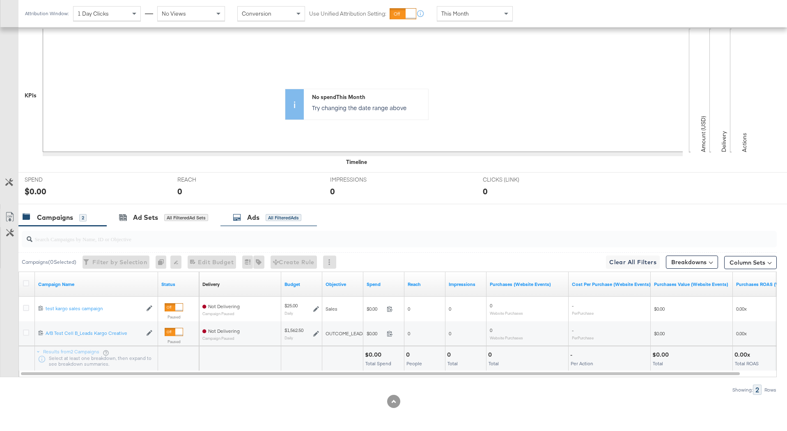
click at [253, 217] on div "Ads" at bounding box center [253, 217] width 12 height 9
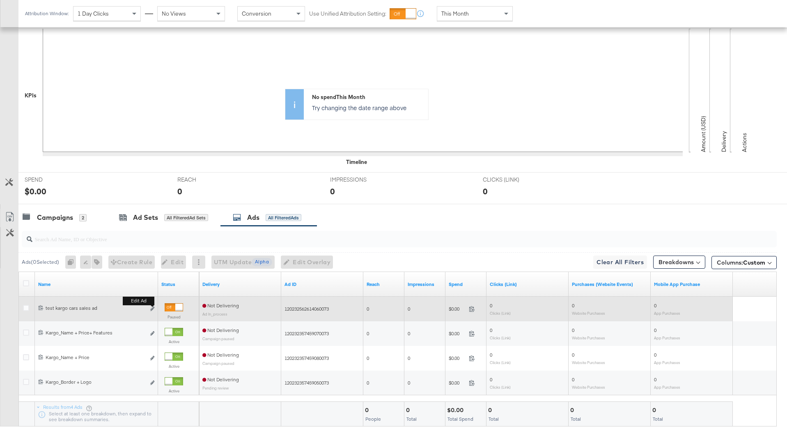
click at [149, 307] on div "Edit ad" at bounding box center [149, 309] width 9 height 9
click at [152, 310] on icon "link" at bounding box center [152, 308] width 4 height 5
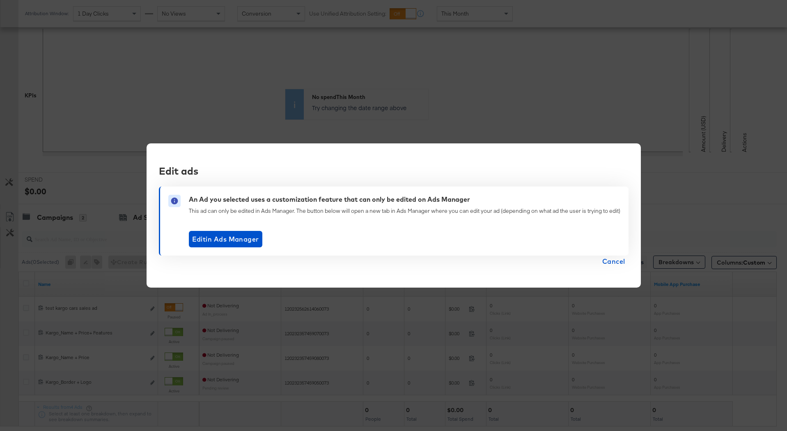
click at [613, 259] on span "Cancel" at bounding box center [613, 260] width 23 height 11
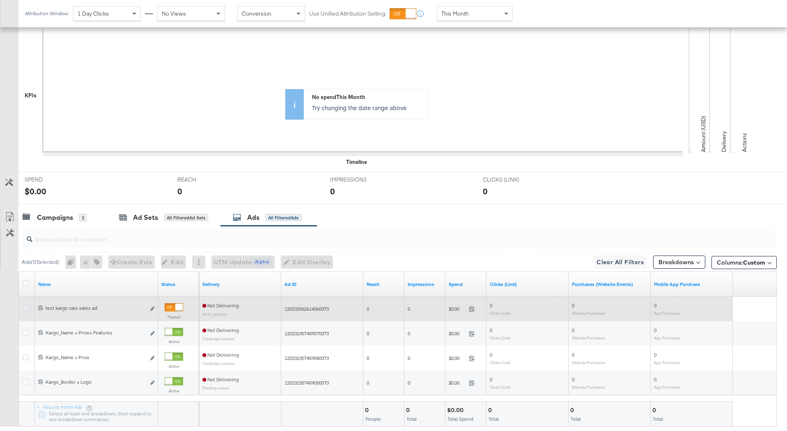
click at [28, 306] on icon at bounding box center [26, 308] width 6 height 6
click at [0, 0] on input "checkbox" at bounding box center [0, 0] width 0 height 0
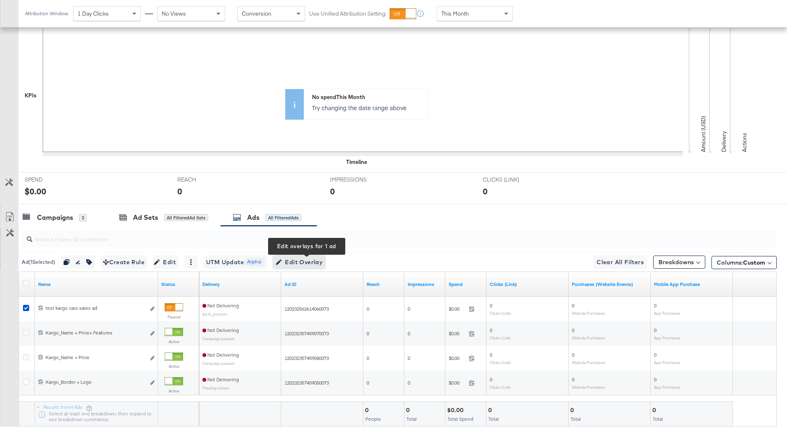
click at [310, 258] on span "Edit Overlay Edit overlays for 1 ad" at bounding box center [299, 262] width 47 height 10
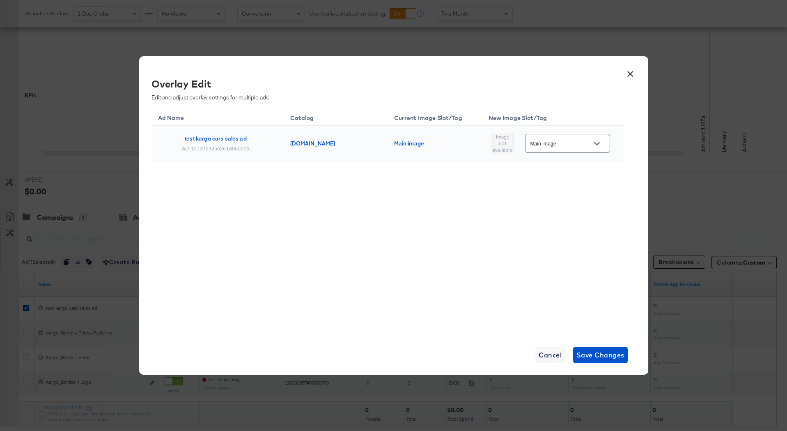
click at [551, 144] on input "Main image" at bounding box center [561, 143] width 65 height 9
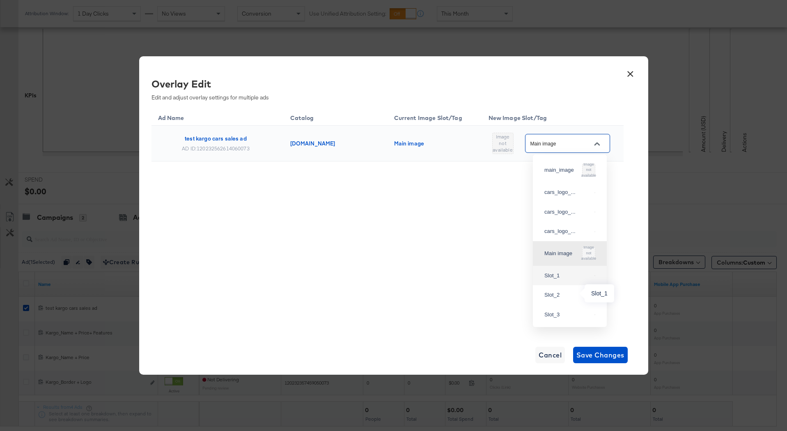
click at [552, 280] on div "Slot_1" at bounding box center [567, 275] width 47 height 8
type input "Slot_1"
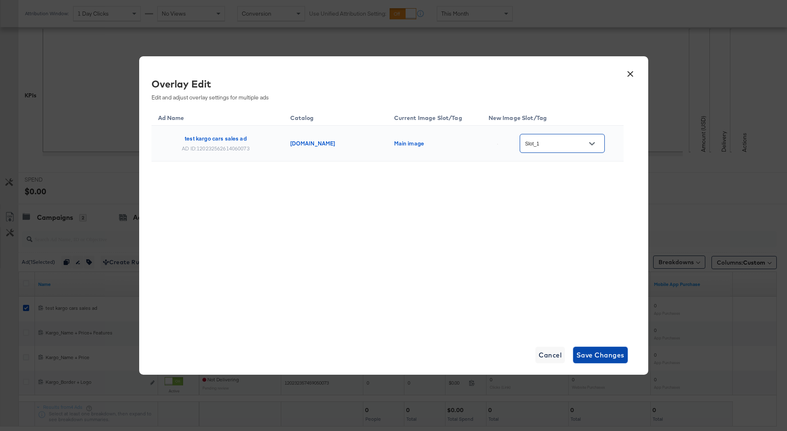
click at [601, 355] on span "Save Changes" at bounding box center [601, 354] width 48 height 11
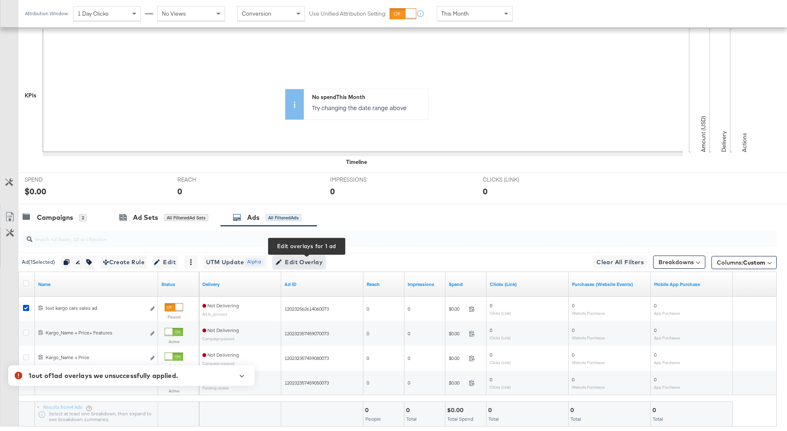
click at [306, 262] on span "Edit Overlay Edit overlays for 1 ad" at bounding box center [299, 262] width 47 height 10
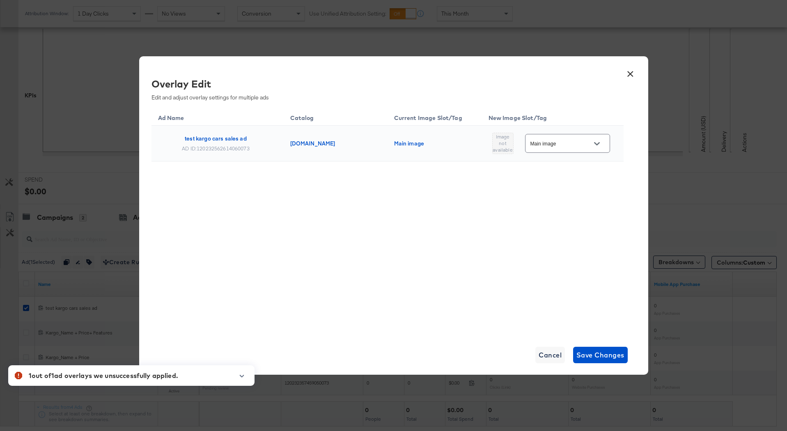
click at [581, 140] on input "Main image" at bounding box center [561, 143] width 65 height 9
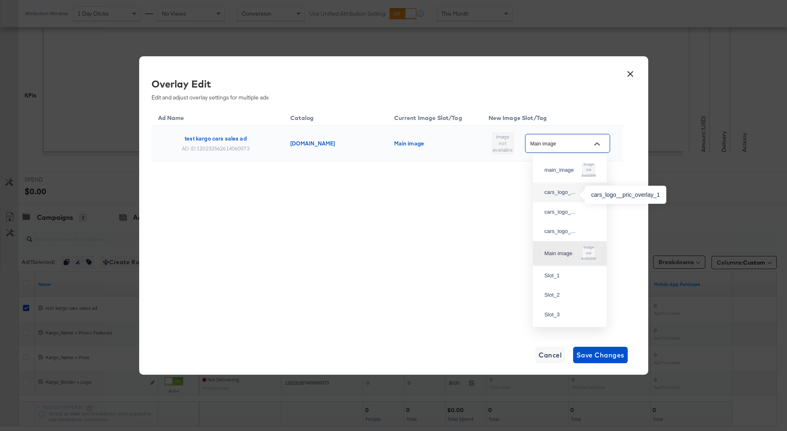
click at [568, 195] on div "cars_logo_..." at bounding box center [567, 192] width 47 height 8
type input "cars_logo__pric_overlay_1"
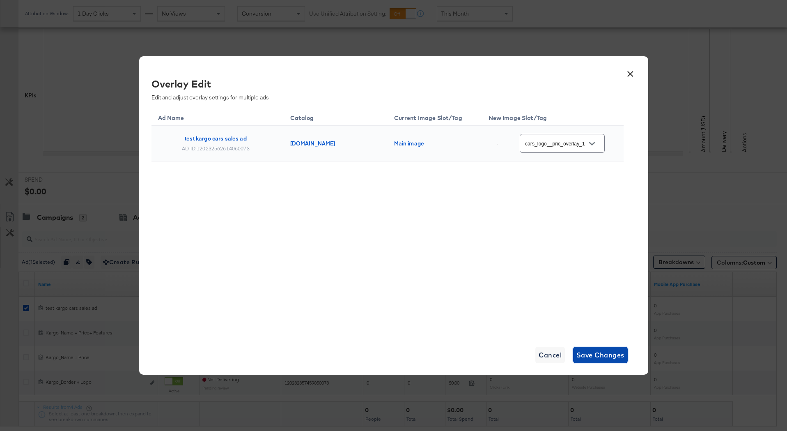
click at [593, 357] on span "Save Changes" at bounding box center [601, 354] width 48 height 11
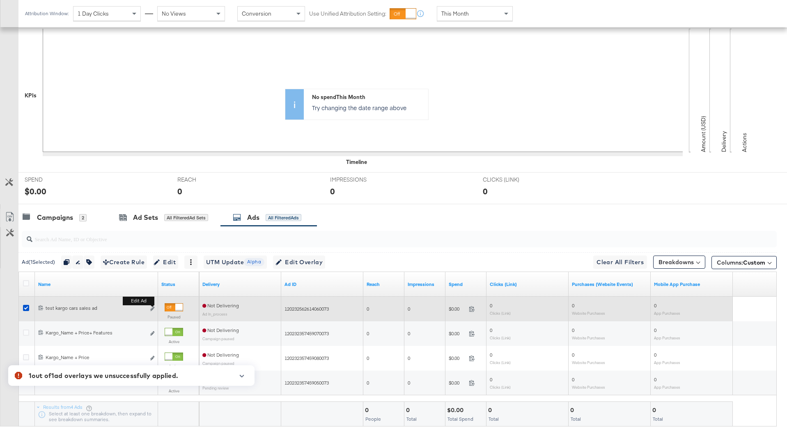
click at [150, 310] on div "Edit ad" at bounding box center [149, 309] width 9 height 9
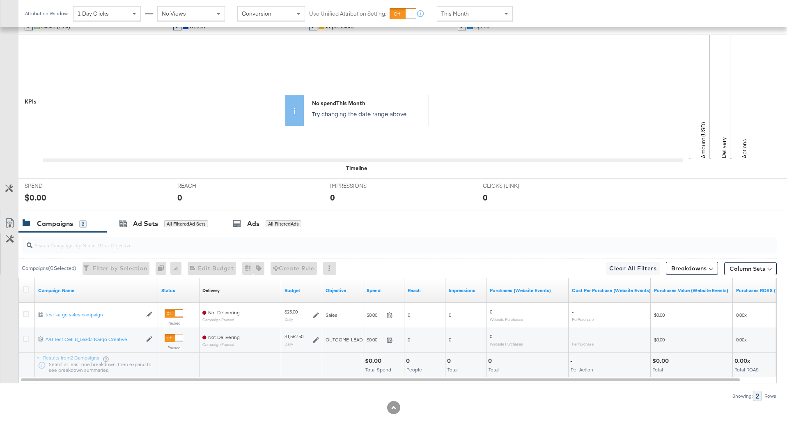
scroll to position [186, 0]
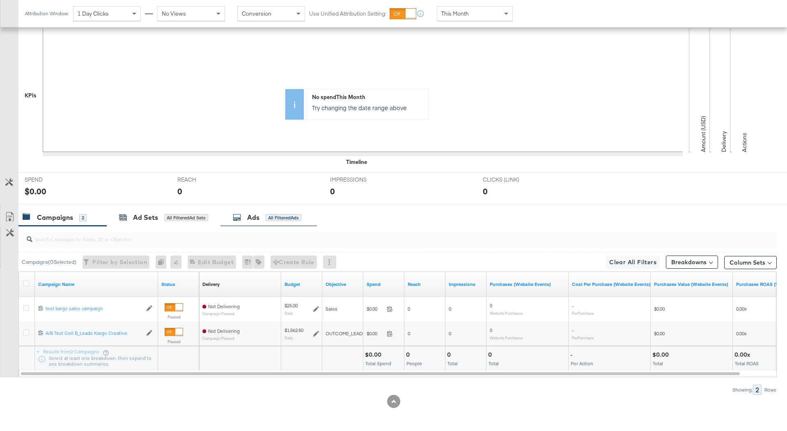
click at [273, 216] on div "All Filtered Ads" at bounding box center [284, 217] width 36 height 7
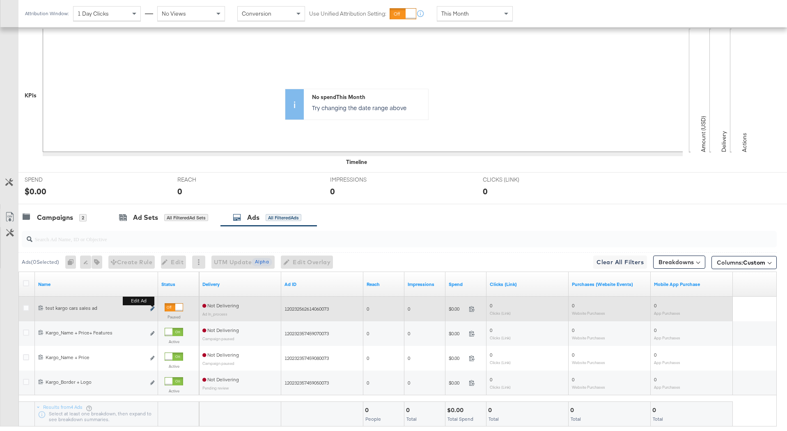
click at [151, 308] on icon "link" at bounding box center [152, 308] width 4 height 5
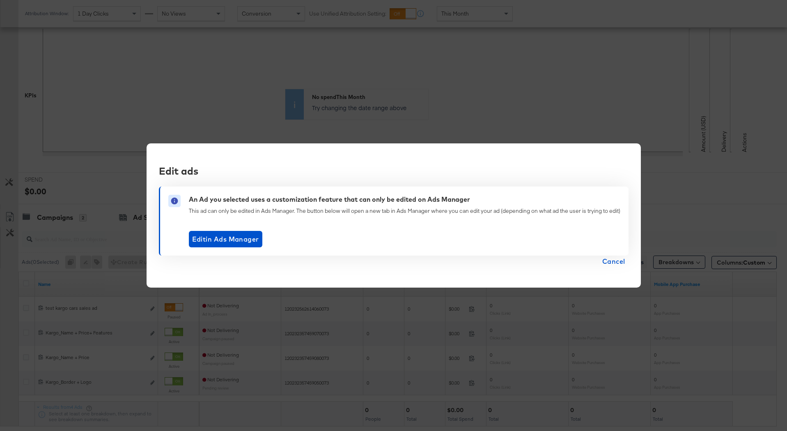
click at [608, 262] on span "Cancel" at bounding box center [613, 260] width 23 height 11
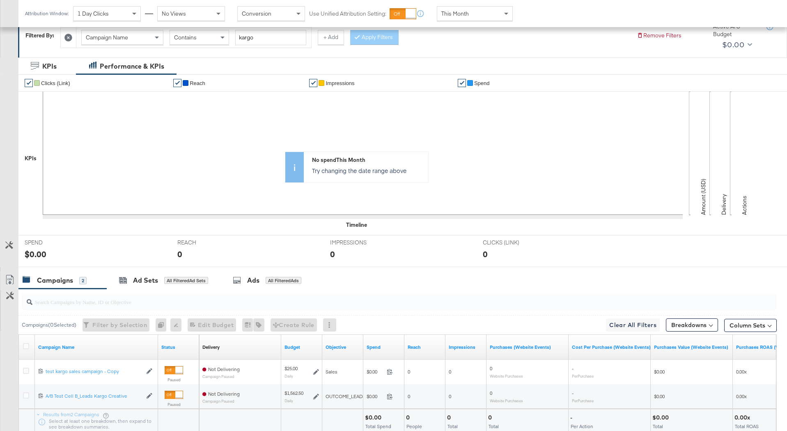
scroll to position [186, 0]
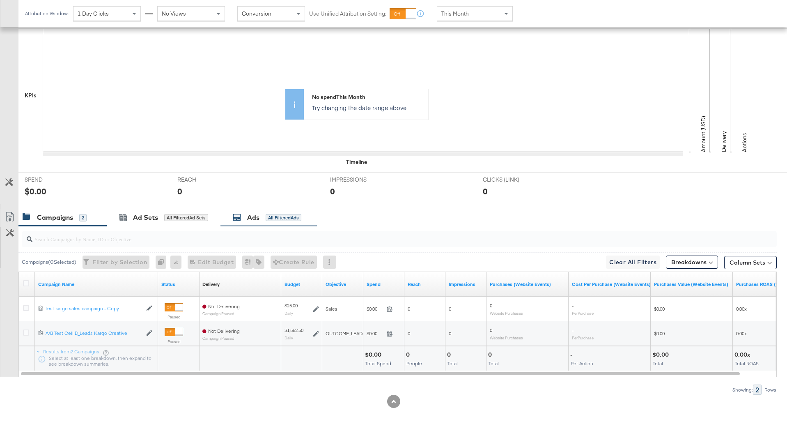
click at [271, 219] on div "All Filtered Ads" at bounding box center [284, 217] width 36 height 7
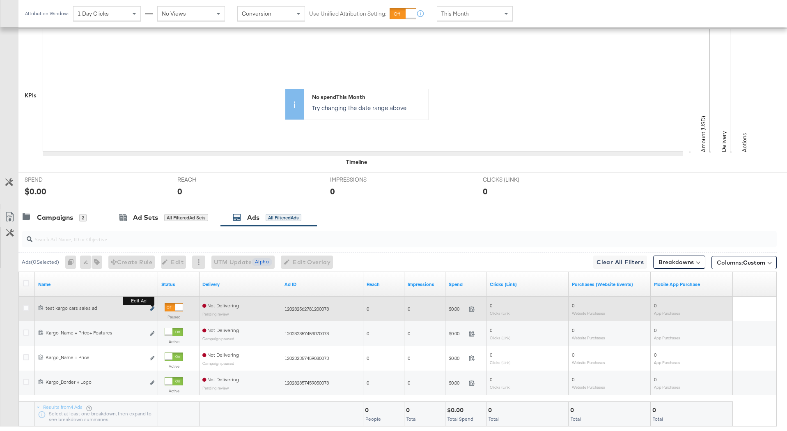
click at [153, 307] on icon "link" at bounding box center [152, 308] width 4 height 5
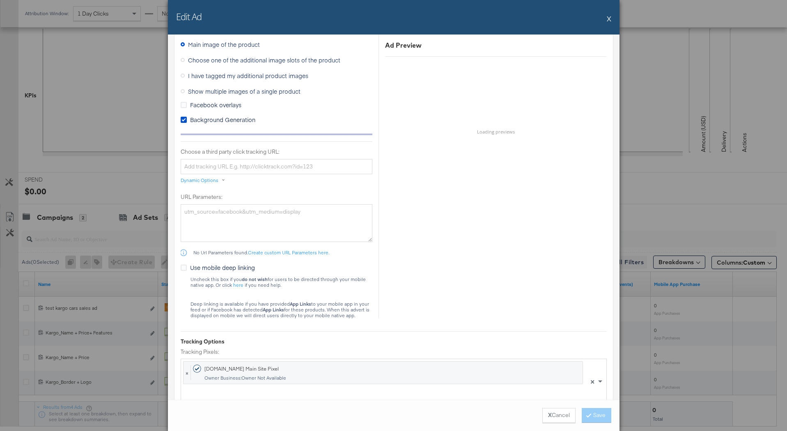
scroll to position [641, 0]
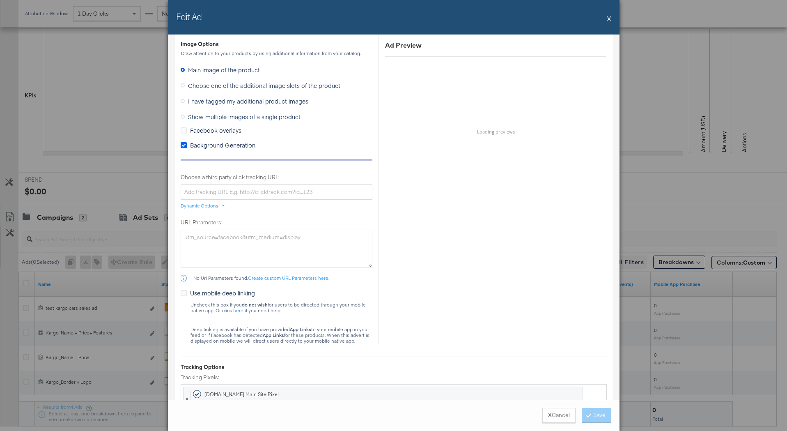
click at [184, 145] on icon at bounding box center [184, 145] width 6 height 6
click at [0, 0] on input "Background Generation" at bounding box center [0, 0] width 0 height 0
click at [187, 87] on label "Choose one of the additional image slots of the product" at bounding box center [262, 85] width 163 height 12
click at [0, 0] on input "Choose one of the additional image slots of the product" at bounding box center [0, 0] width 0 height 0
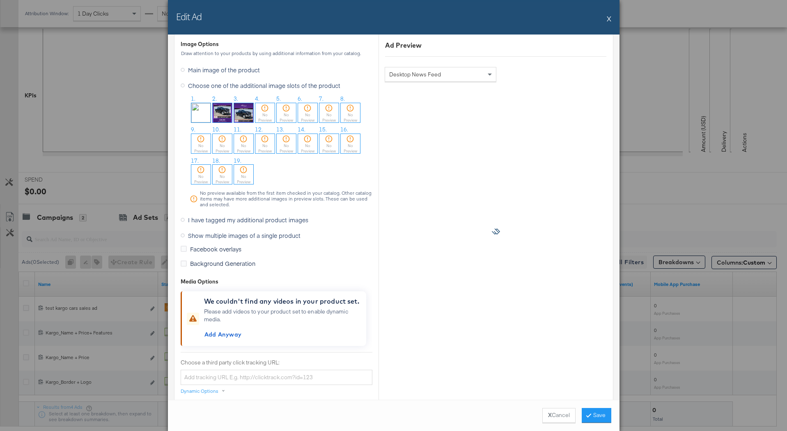
click at [247, 115] on img at bounding box center [243, 112] width 19 height 19
click at [586, 418] on button "Save" at bounding box center [597, 415] width 30 height 15
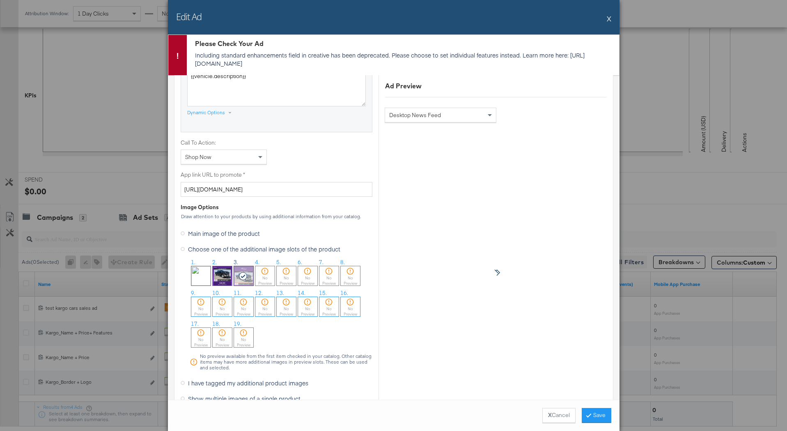
scroll to position [491, 0]
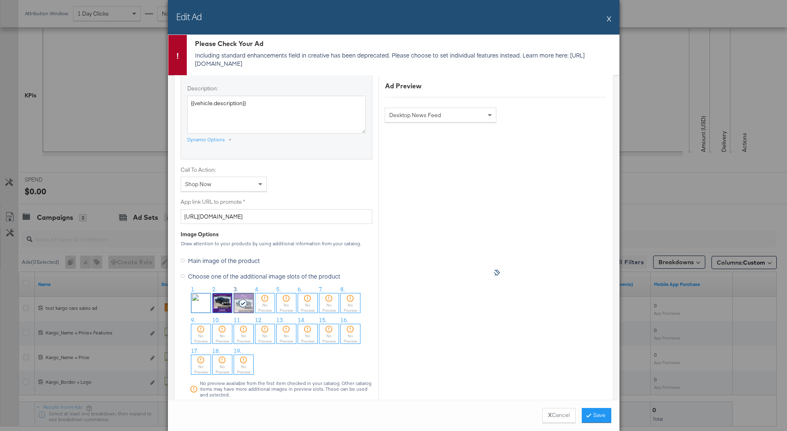
click at [219, 188] on div "Shop Now" at bounding box center [223, 184] width 85 height 14
click at [301, 200] on label "App link URL to promote *" at bounding box center [277, 202] width 192 height 8
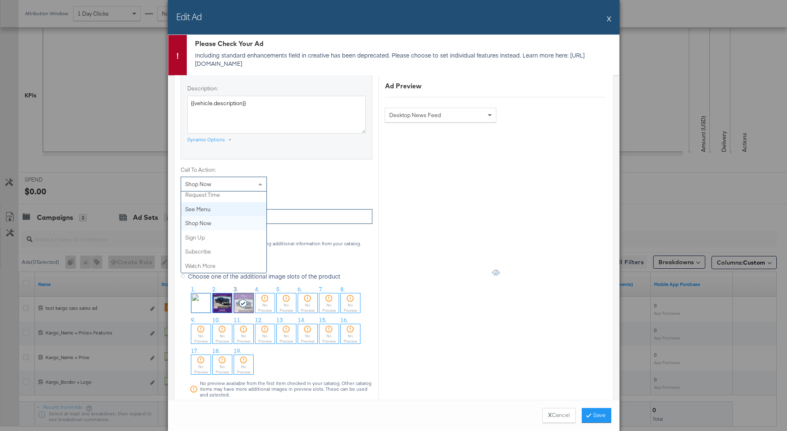
click at [301, 209] on input "[URL][DOMAIN_NAME]" at bounding box center [277, 216] width 192 height 15
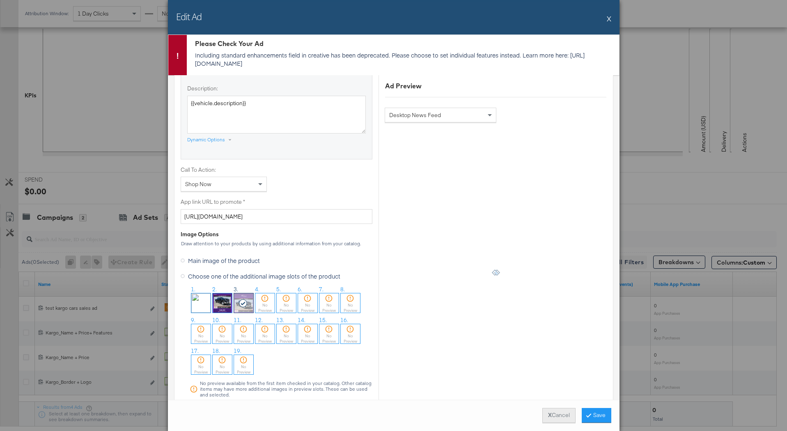
click at [551, 411] on button "X Cancel" at bounding box center [558, 415] width 33 height 15
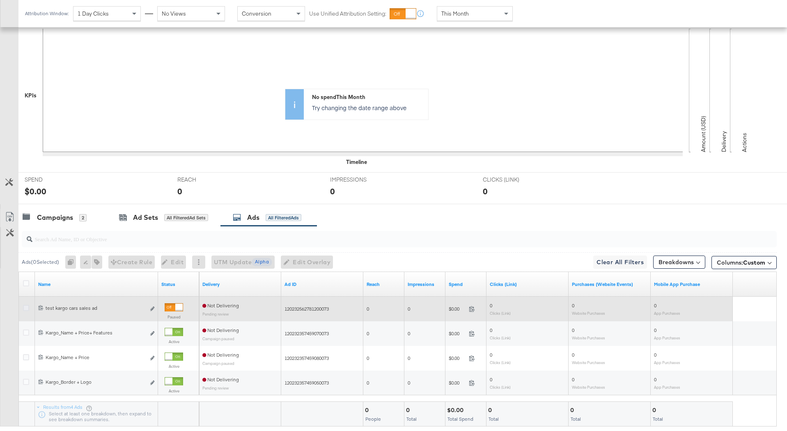
click at [26, 306] on icon at bounding box center [26, 308] width 6 height 6
click at [0, 0] on input "checkbox" at bounding box center [0, 0] width 0 height 0
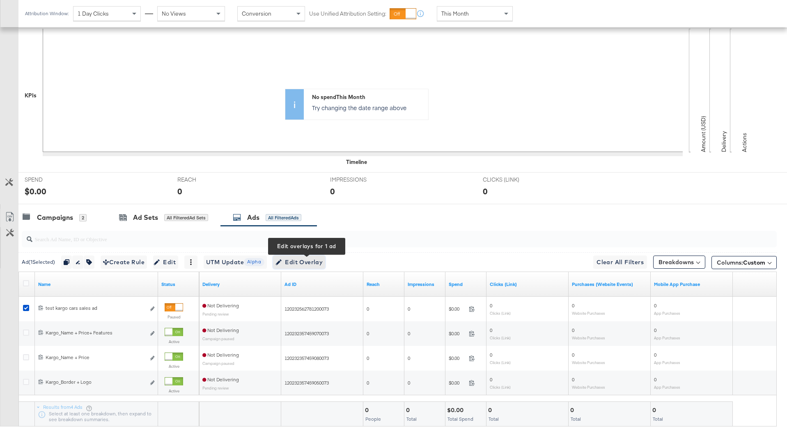
click at [299, 262] on span "Edit Overlay Edit overlays for 1 ad" at bounding box center [299, 262] width 47 height 10
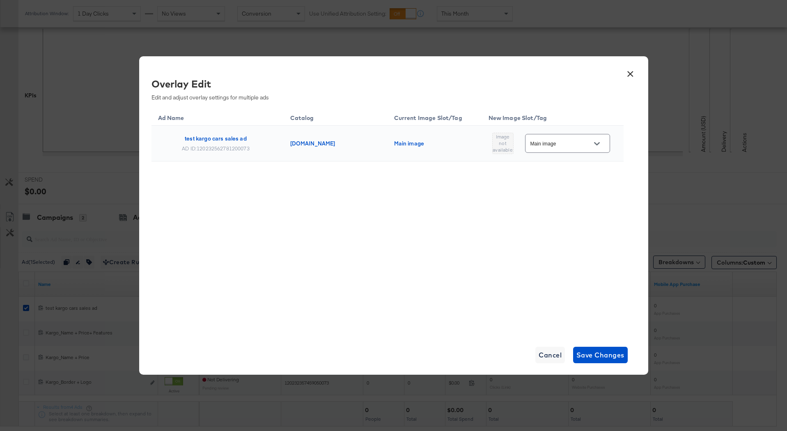
click at [562, 142] on input "Main image" at bounding box center [561, 143] width 65 height 9
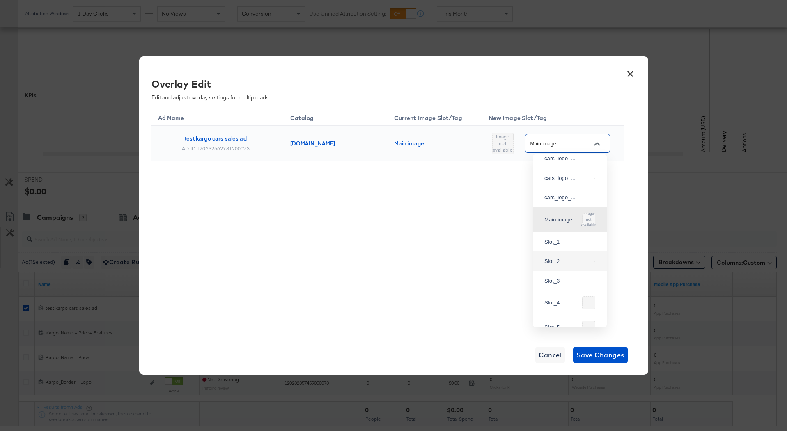
scroll to position [36, 0]
click at [565, 244] on div "Slot_1" at bounding box center [567, 240] width 47 height 8
type input "Slot_1"
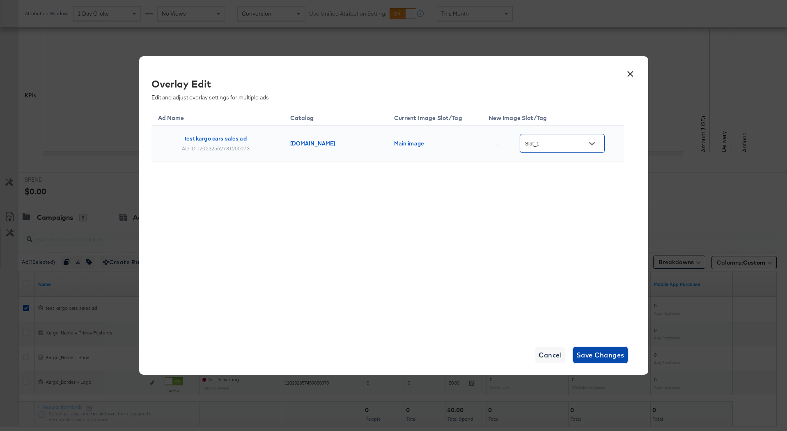
click at [623, 352] on span "Save Changes" at bounding box center [601, 354] width 48 height 11
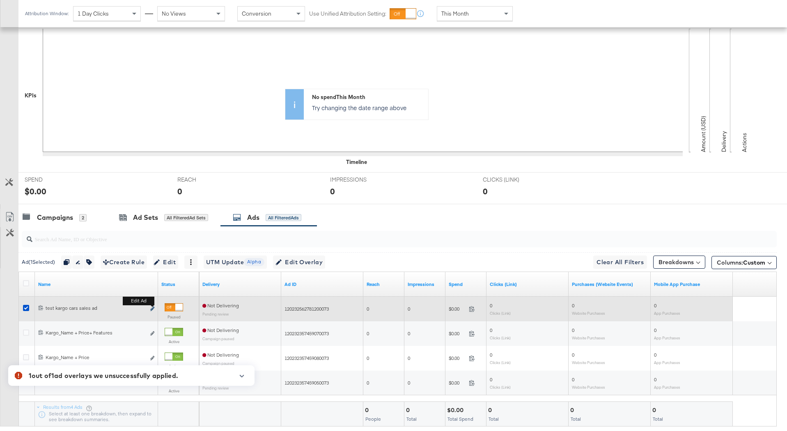
click at [153, 308] on icon "link" at bounding box center [152, 308] width 4 height 5
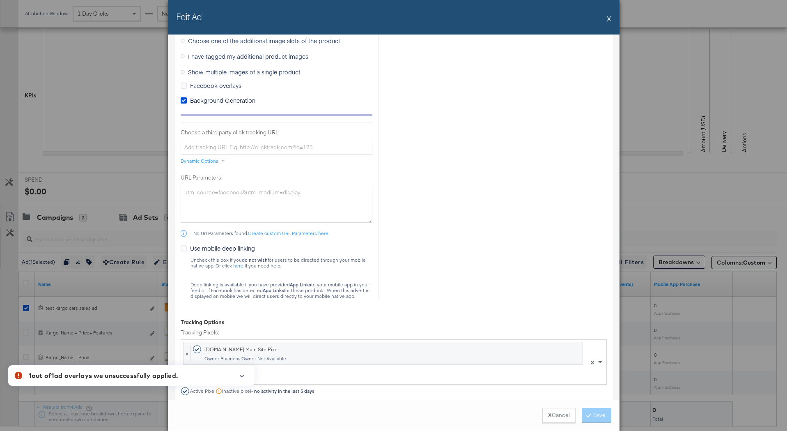
scroll to position [639, 0]
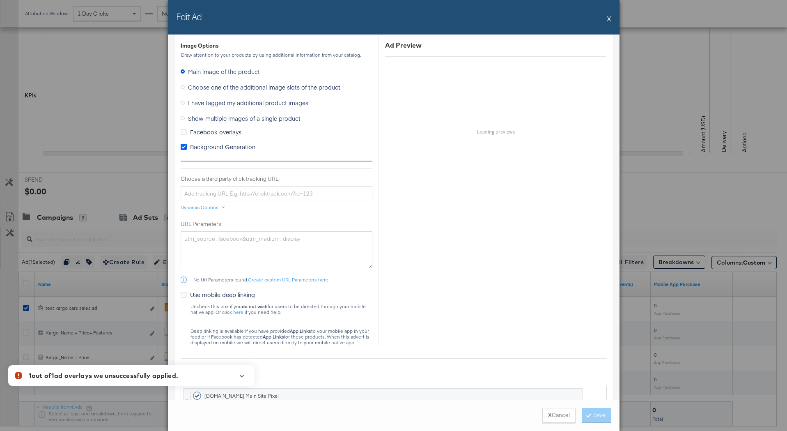
click at [185, 149] on icon at bounding box center [184, 147] width 6 height 6
click at [0, 0] on input "Background Generation" at bounding box center [0, 0] width 0 height 0
click at [598, 412] on button "Save" at bounding box center [597, 415] width 30 height 15
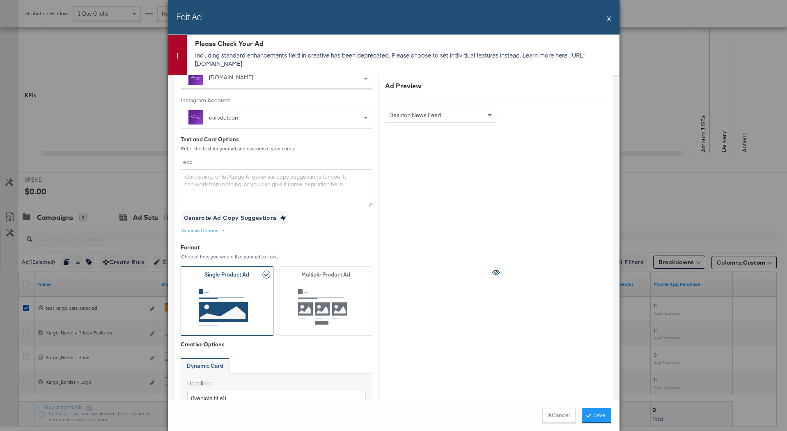
scroll to position [158, 0]
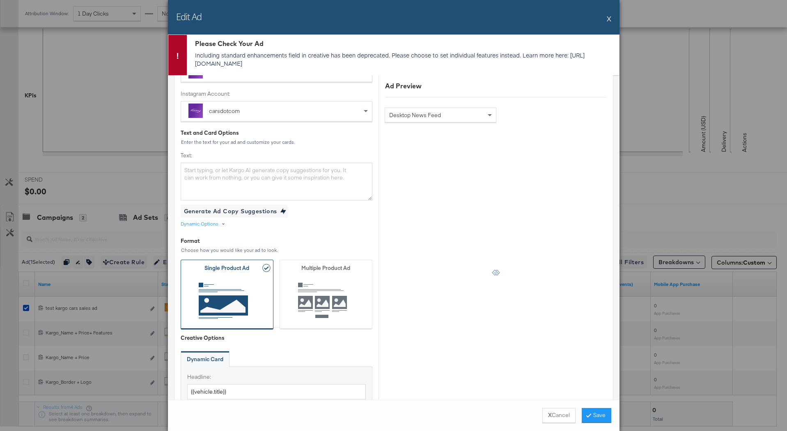
click at [214, 225] on div "Dynamic Options" at bounding box center [200, 224] width 38 height 7
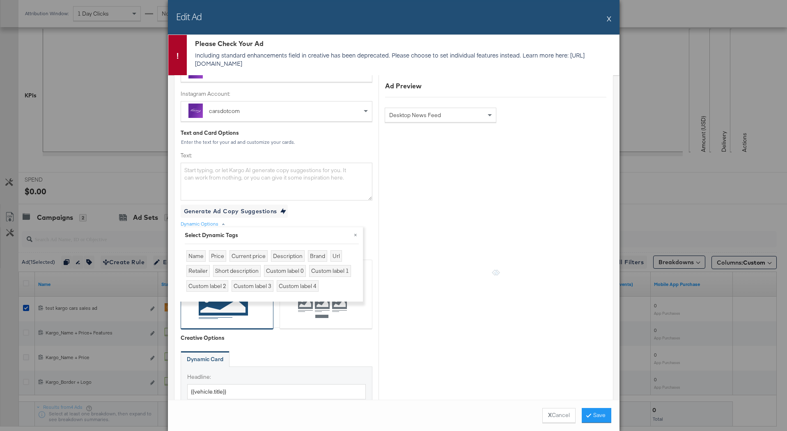
click at [384, 246] on div at bounding box center [496, 272] width 234 height 300
click at [355, 232] on button "×" at bounding box center [355, 234] width 15 height 15
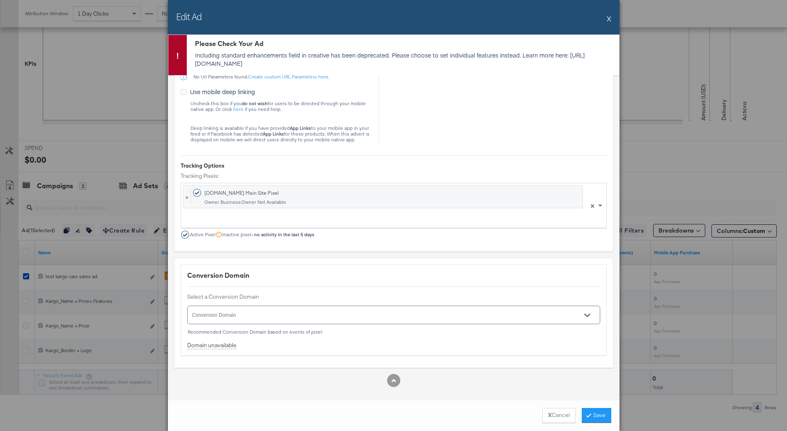
scroll to position [222, 0]
click at [586, 314] on icon "Open" at bounding box center [587, 315] width 6 height 6
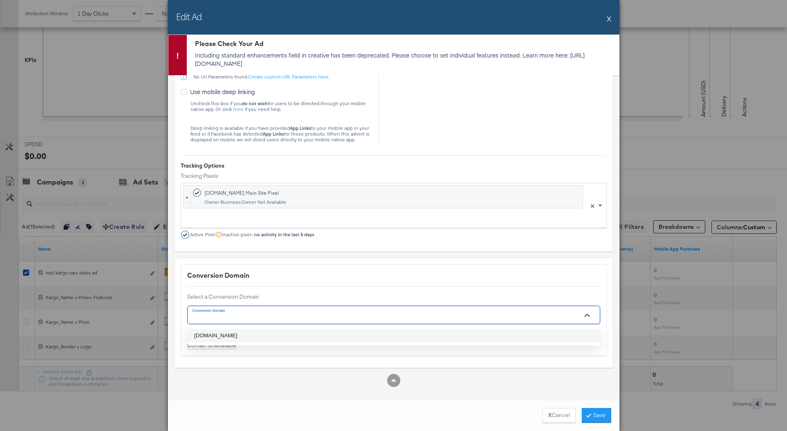
click at [394, 333] on li "cars.com" at bounding box center [394, 335] width 412 height 13
type input "cars.com"
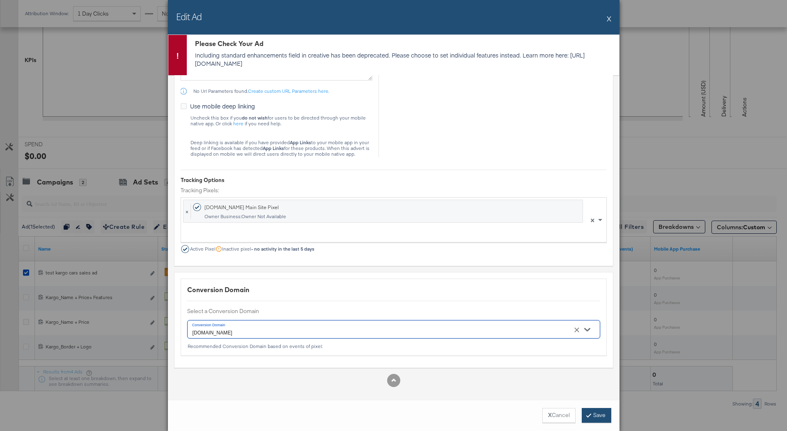
click at [605, 413] on button "Save" at bounding box center [597, 415] width 30 height 15
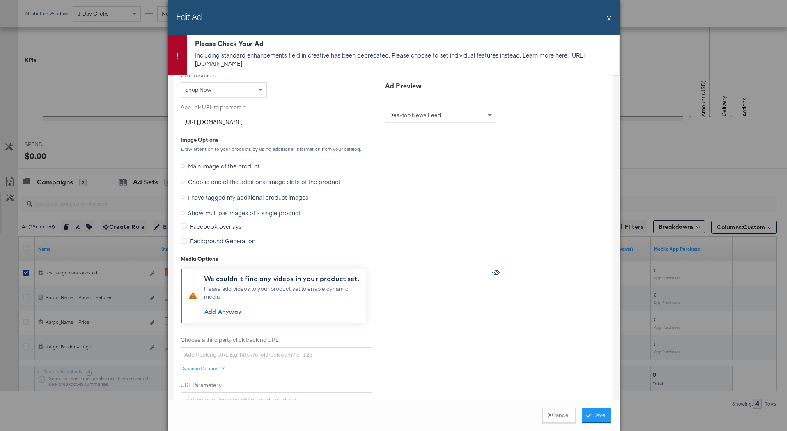
scroll to position [580, 0]
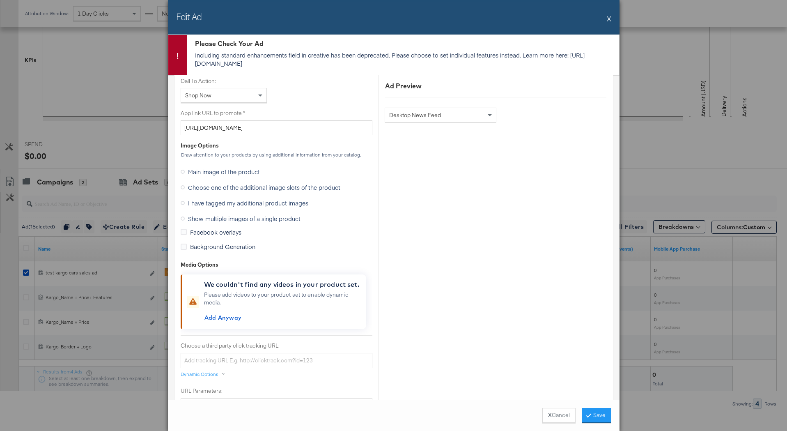
click at [215, 187] on span "Choose one of the additional image slots of the product" at bounding box center [264, 187] width 152 height 8
click at [0, 0] on input "Choose one of the additional image slots of the product" at bounding box center [0, 0] width 0 height 0
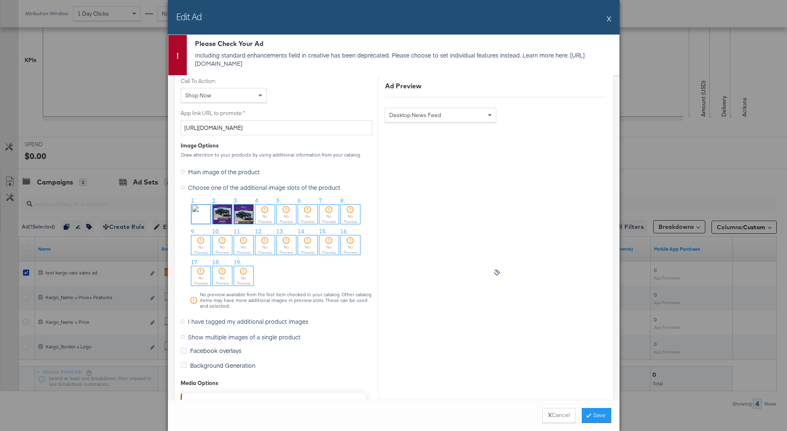
click at [195, 214] on img at bounding box center [200, 213] width 19 height 19
click at [592, 419] on button "Save" at bounding box center [597, 415] width 30 height 15
click at [607, 19] on button "X" at bounding box center [609, 18] width 5 height 16
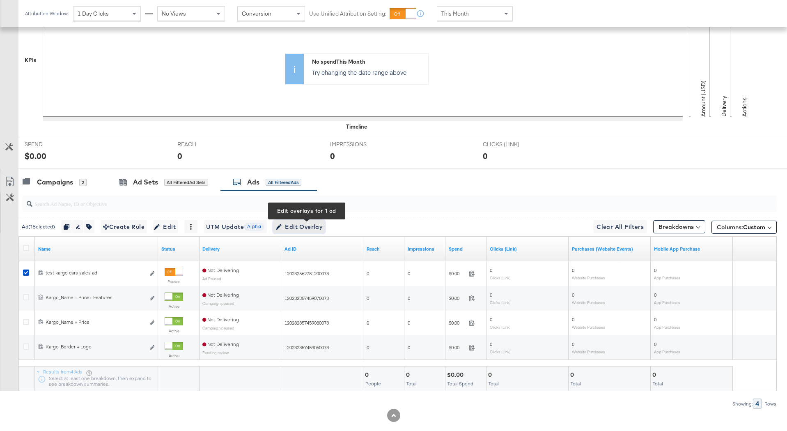
click at [299, 225] on span "Edit Overlay Edit overlays for 1 ad" at bounding box center [299, 227] width 47 height 10
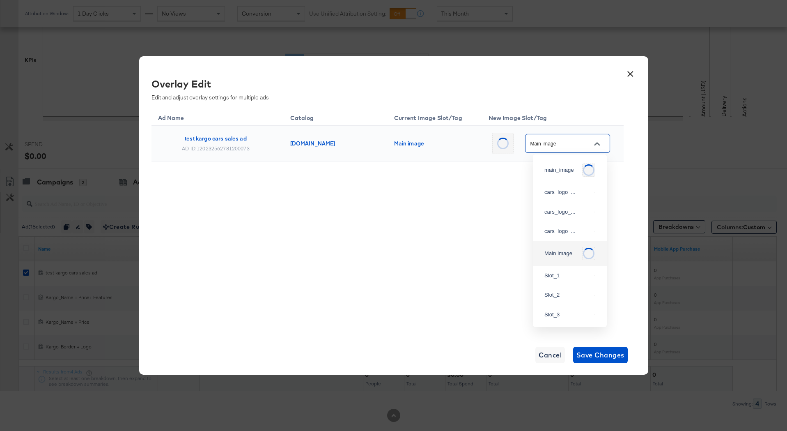
click at [562, 145] on input "Main image" at bounding box center [561, 143] width 65 height 9
click at [555, 199] on div "cars_logo_..." at bounding box center [570, 192] width 61 height 15
type input "cars_logo__pric_overlay_1"
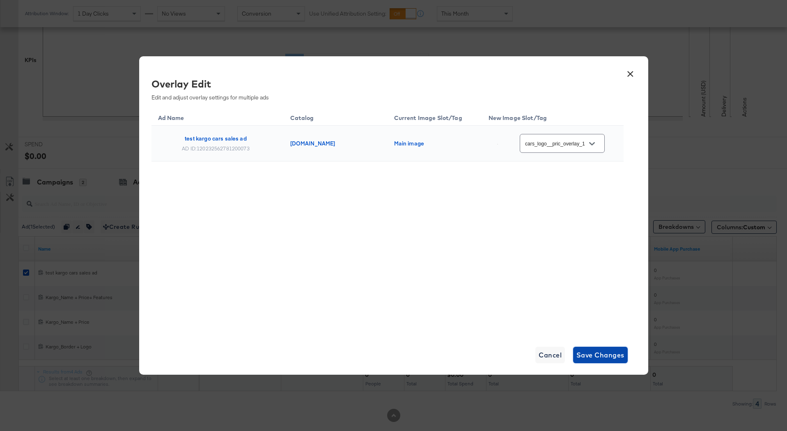
click at [583, 354] on span "Save Changes" at bounding box center [601, 354] width 48 height 11
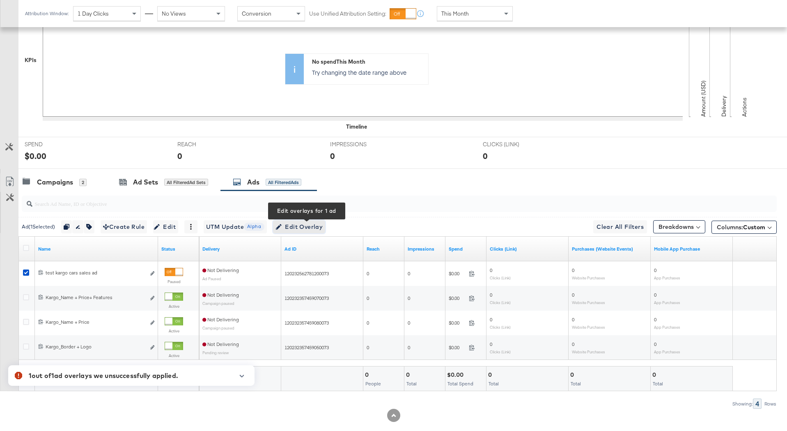
click at [292, 228] on span "Edit Overlay Edit overlays for 1 ad" at bounding box center [299, 227] width 47 height 10
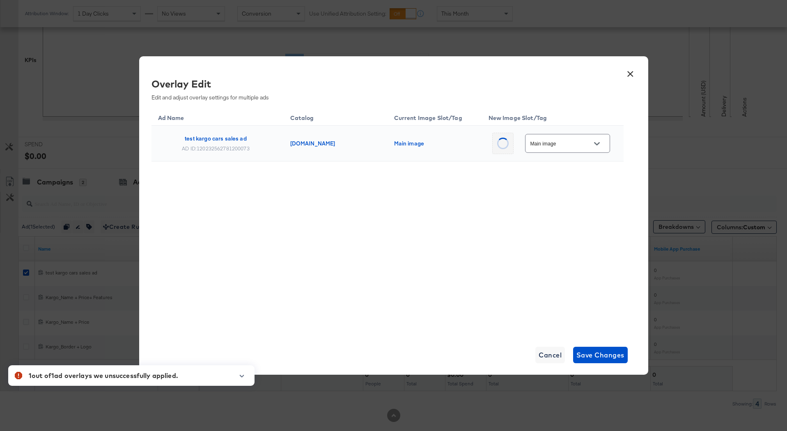
click at [542, 146] on input "Main image" at bounding box center [561, 143] width 65 height 9
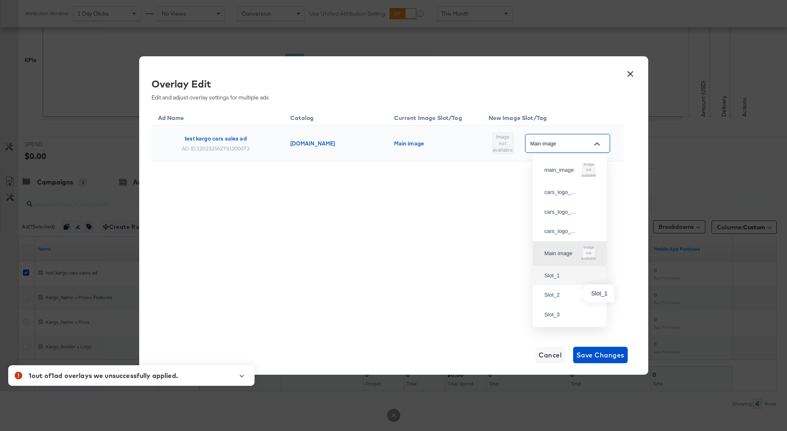
click at [569, 280] on div "Slot_1" at bounding box center [567, 275] width 47 height 8
type input "Slot_1"
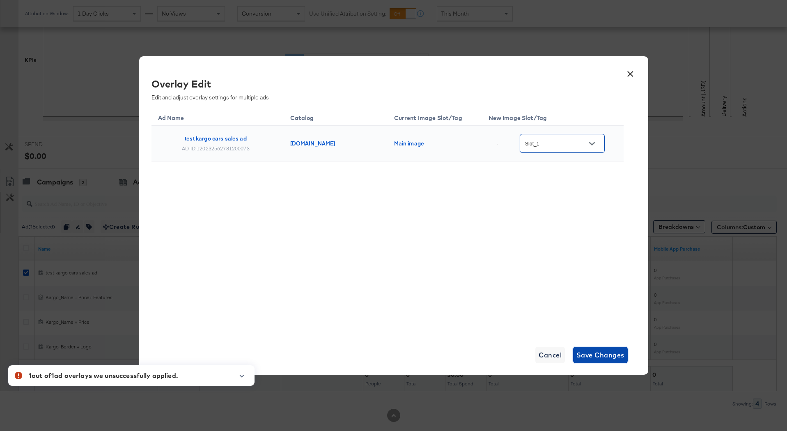
click at [581, 357] on span "Save Changes" at bounding box center [601, 354] width 48 height 11
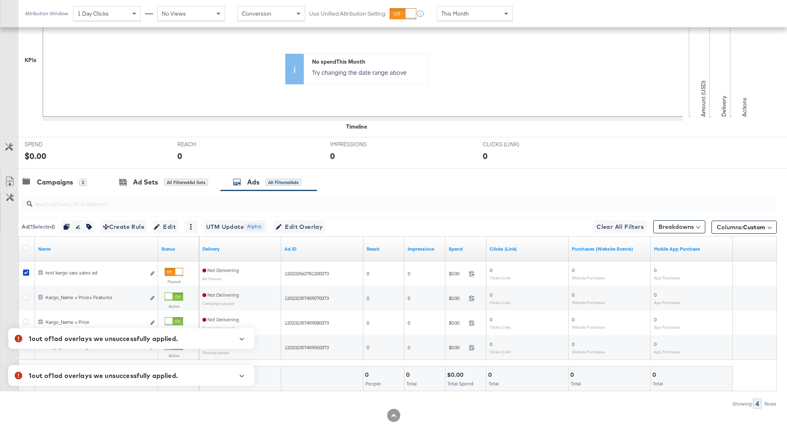
scroll to position [236, 0]
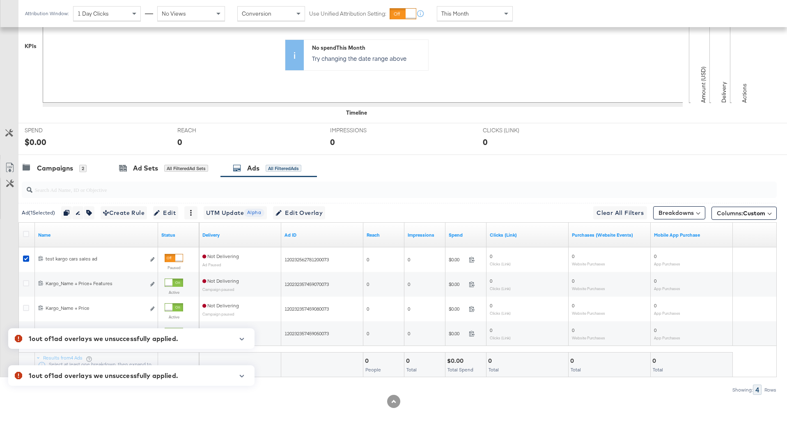
click at [242, 342] on div at bounding box center [238, 342] width 19 height 14
click at [242, 339] on icon "button" at bounding box center [242, 339] width 5 height 2
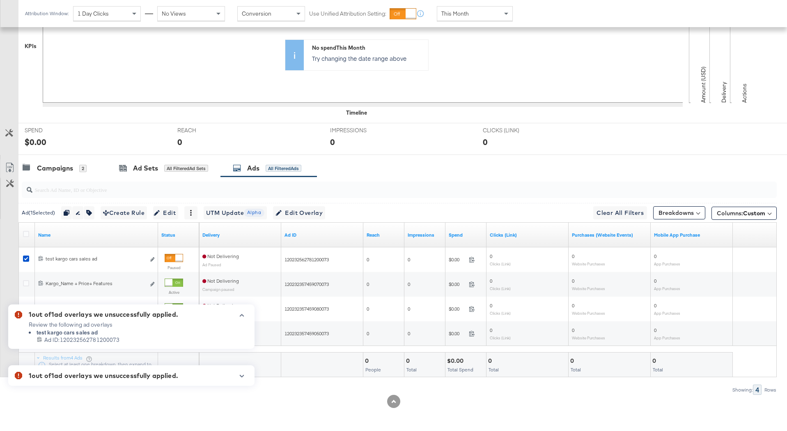
click at [244, 317] on icon "button" at bounding box center [242, 315] width 6 height 5
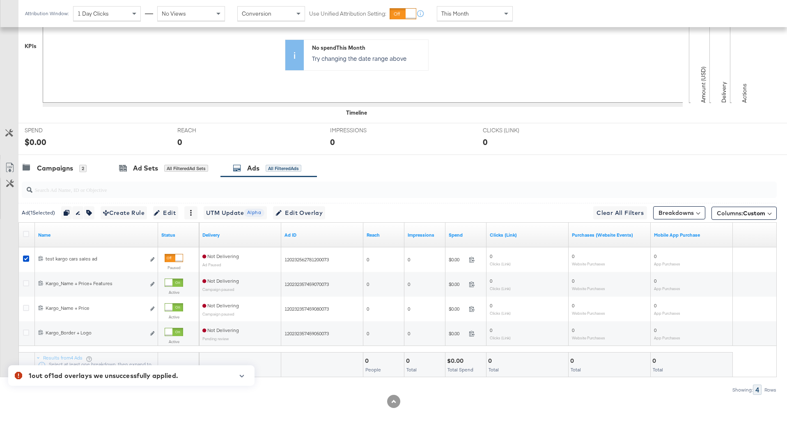
click at [247, 374] on button "button" at bounding box center [242, 376] width 12 height 5
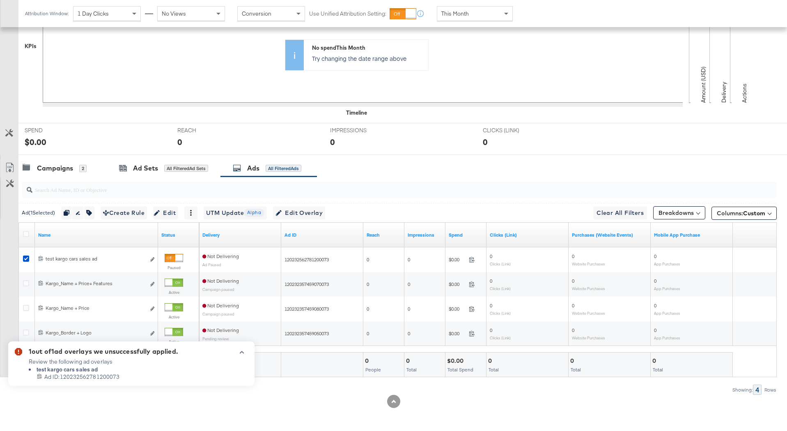
click at [242, 351] on icon "button" at bounding box center [242, 352] width 6 height 5
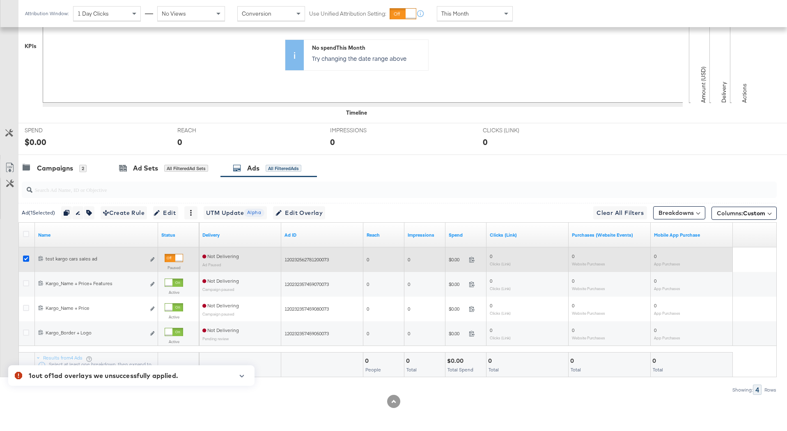
click at [25, 258] on icon at bounding box center [26, 258] width 6 height 6
click at [0, 0] on input "checkbox" at bounding box center [0, 0] width 0 height 0
click at [25, 257] on icon at bounding box center [26, 258] width 6 height 6
click at [0, 0] on input "checkbox" at bounding box center [0, 0] width 0 height 0
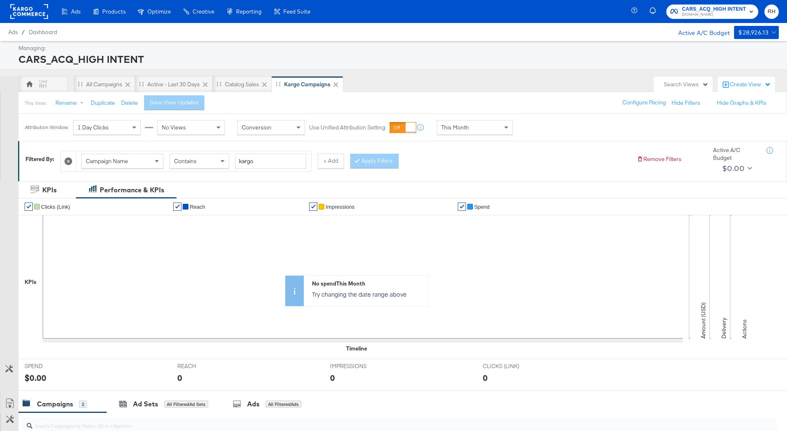
scroll to position [186, 0]
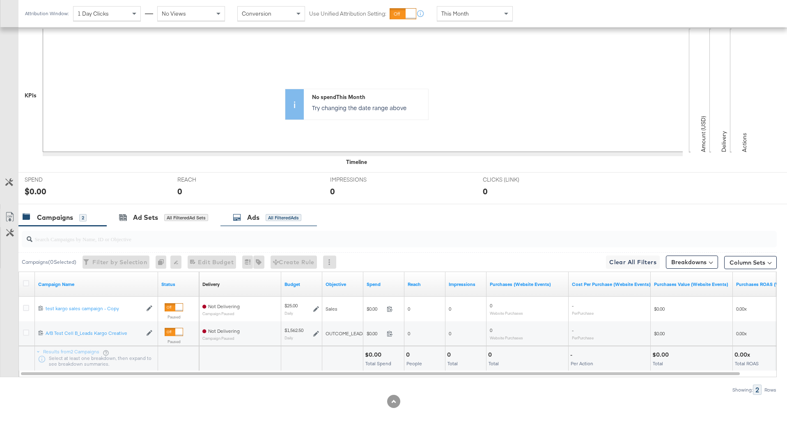
click at [277, 224] on div "Ads All Filtered Ads" at bounding box center [269, 218] width 96 height 18
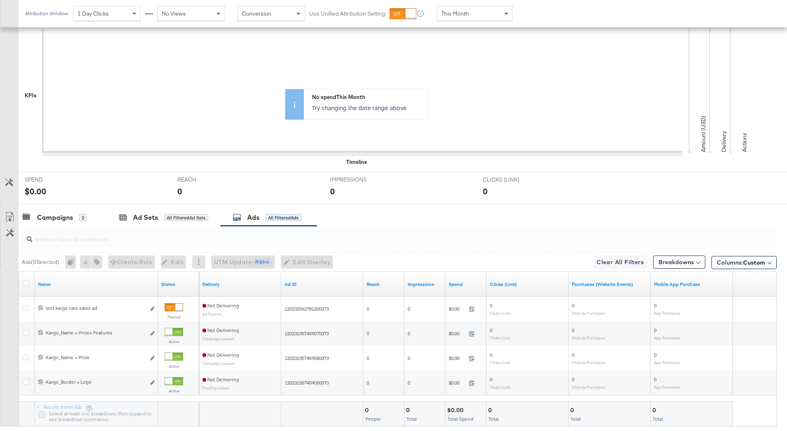
scroll to position [236, 0]
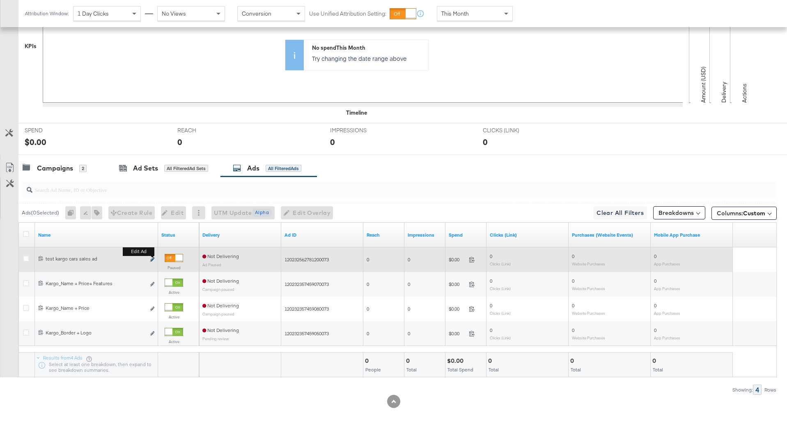
click at [152, 258] on icon "link" at bounding box center [152, 259] width 4 height 5
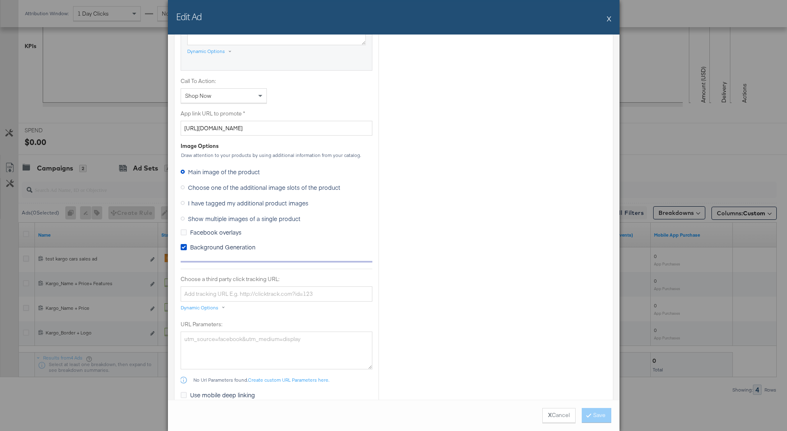
scroll to position [540, 0]
click at [182, 246] on icon at bounding box center [184, 245] width 6 height 6
click at [0, 0] on input "Background Generation" at bounding box center [0, 0] width 0 height 0
click at [197, 184] on span "Choose one of the additional image slots of the product" at bounding box center [264, 185] width 152 height 8
click at [0, 0] on input "Choose one of the additional image slots of the product" at bounding box center [0, 0] width 0 height 0
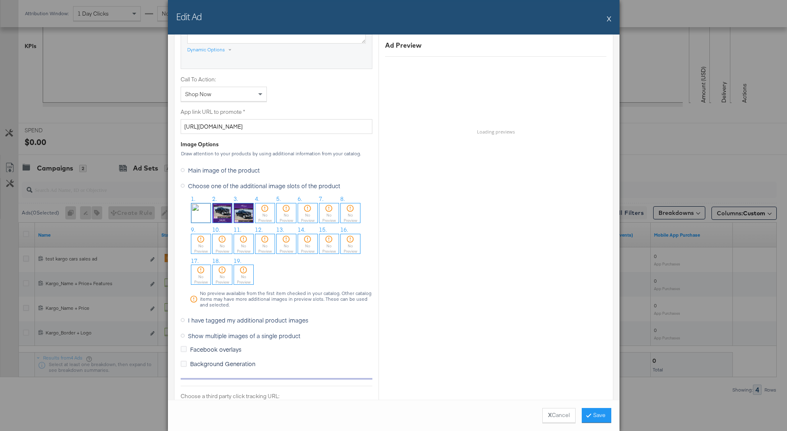
click at [200, 212] on img at bounding box center [200, 212] width 19 height 19
click at [605, 420] on button "Save" at bounding box center [597, 415] width 30 height 15
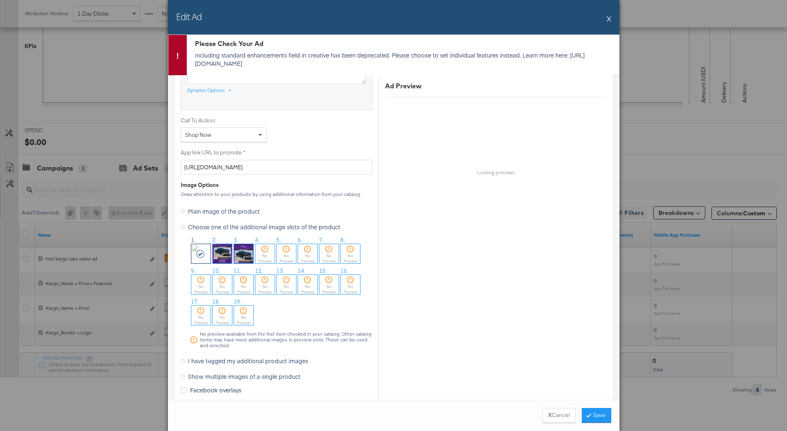
click at [608, 19] on button "X" at bounding box center [609, 18] width 5 height 16
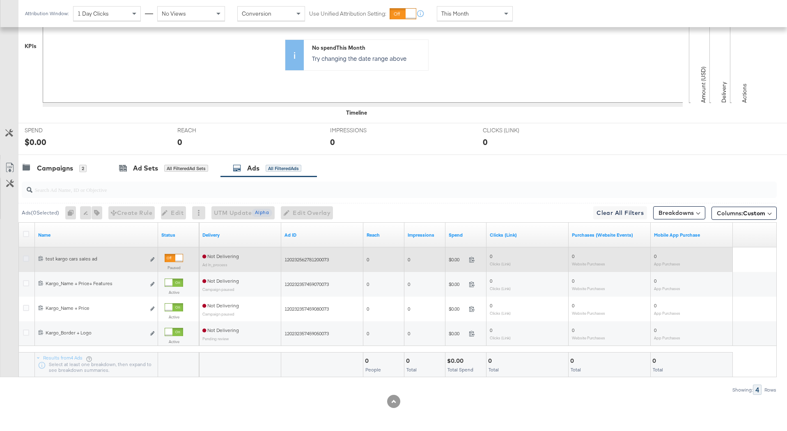
click at [28, 257] on icon at bounding box center [26, 258] width 6 height 6
click at [0, 0] on input "checkbox" at bounding box center [0, 0] width 0 height 0
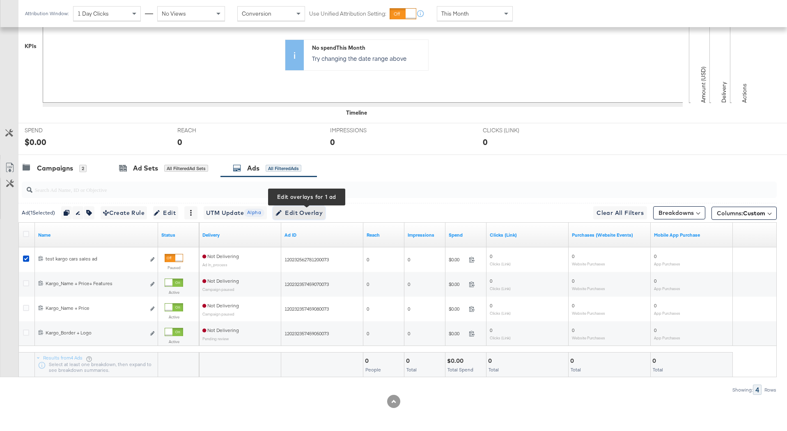
click at [299, 215] on span "Edit Overlay Edit overlays for 1 ad" at bounding box center [299, 213] width 47 height 10
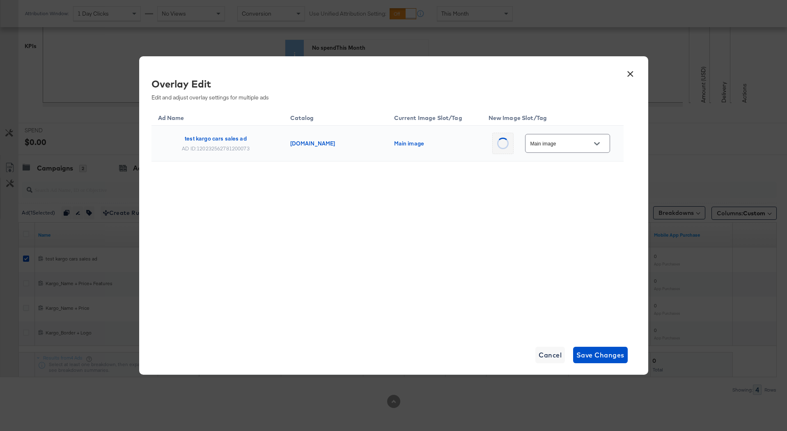
click at [581, 146] on input "Main image" at bounding box center [561, 143] width 65 height 9
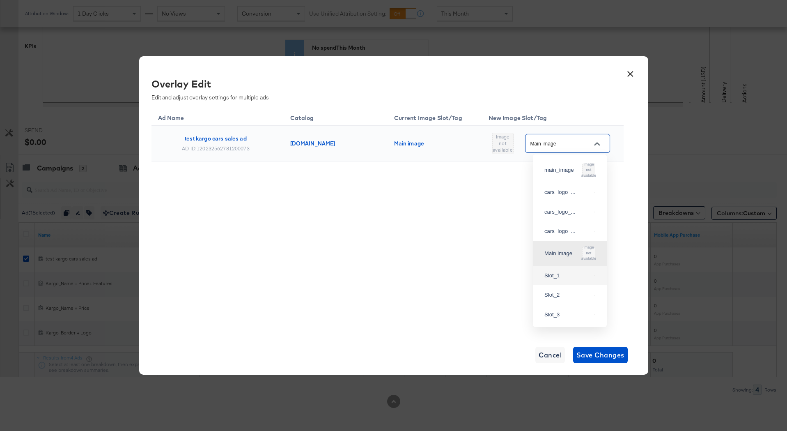
click at [565, 280] on div "Slot_1" at bounding box center [567, 275] width 47 height 8
type input "Slot_1"
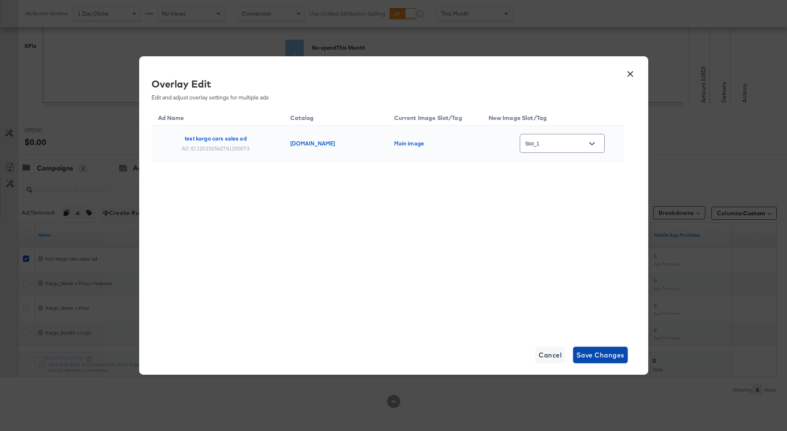
click at [591, 357] on span "Save Changes" at bounding box center [601, 354] width 48 height 11
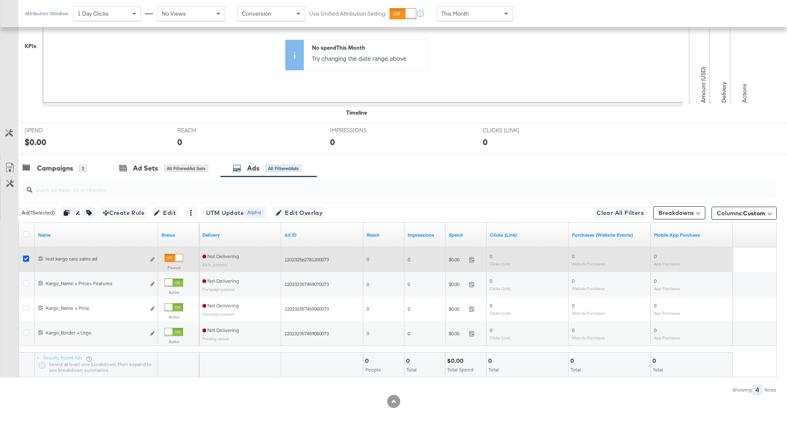
click at [25, 259] on icon at bounding box center [26, 258] width 6 height 6
click at [0, 0] on input "checkbox" at bounding box center [0, 0] width 0 height 0
click at [24, 257] on icon at bounding box center [26, 258] width 6 height 6
click at [0, 0] on input "checkbox" at bounding box center [0, 0] width 0 height 0
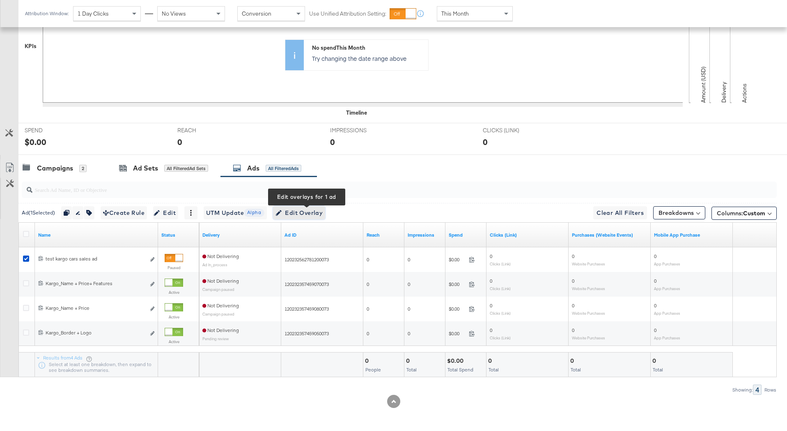
click at [313, 209] on span "Edit Overlay Edit overlays for 1 ad" at bounding box center [299, 213] width 47 height 10
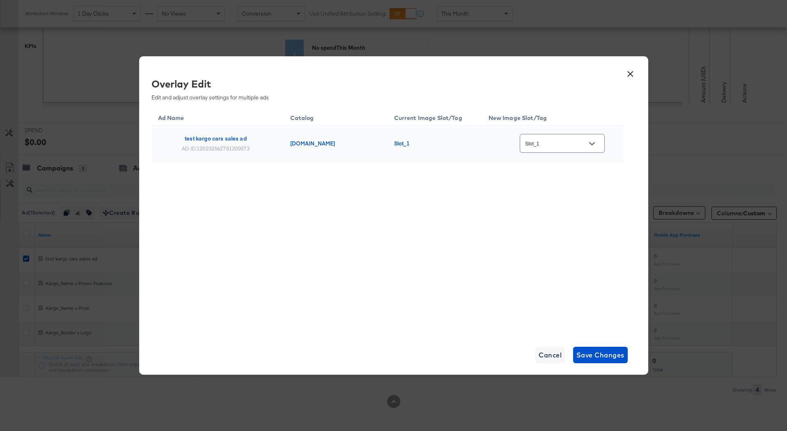
click at [634, 73] on button "×" at bounding box center [630, 71] width 15 height 15
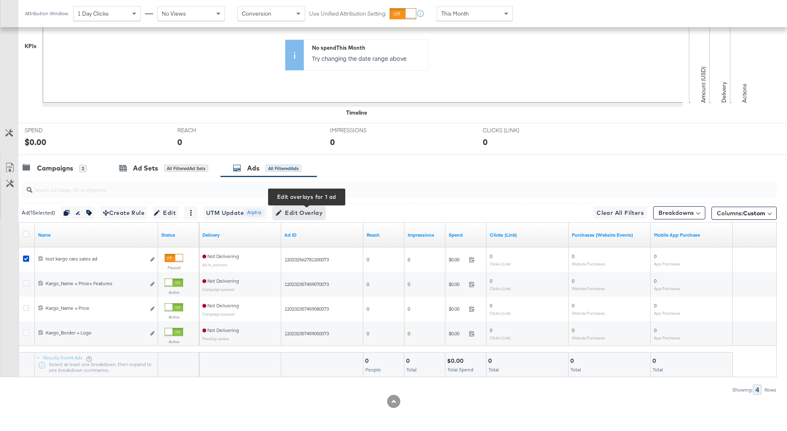
click at [323, 211] on span "Edit Overlay Edit overlays for 1 ad" at bounding box center [299, 213] width 47 height 10
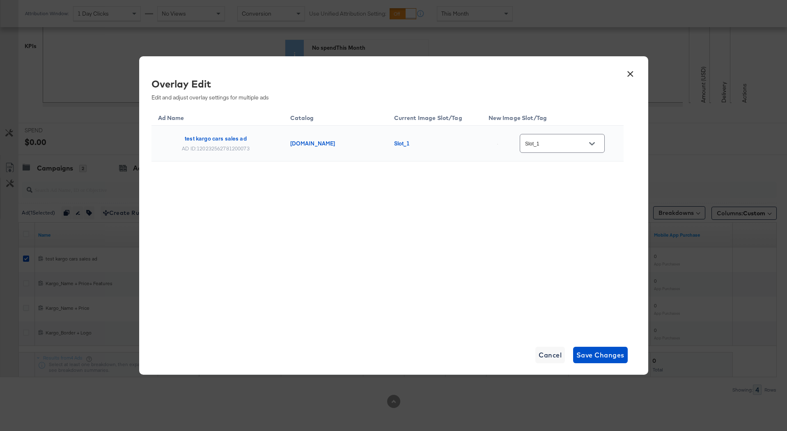
click at [631, 75] on button "×" at bounding box center [630, 71] width 15 height 15
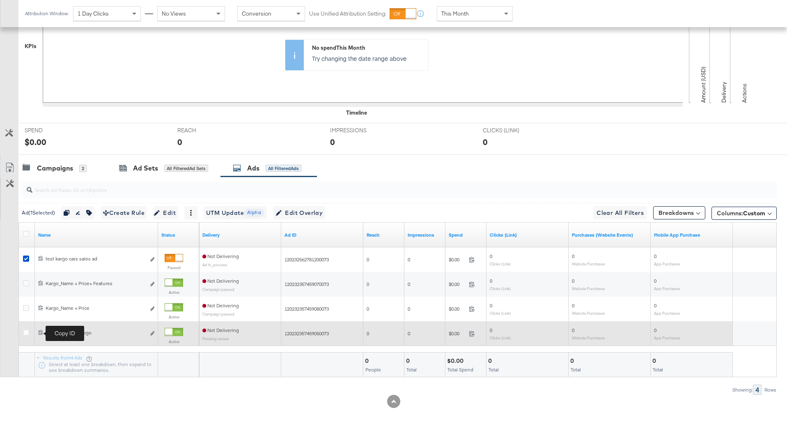
click at [39, 331] on icon at bounding box center [41, 331] width 5 height 5
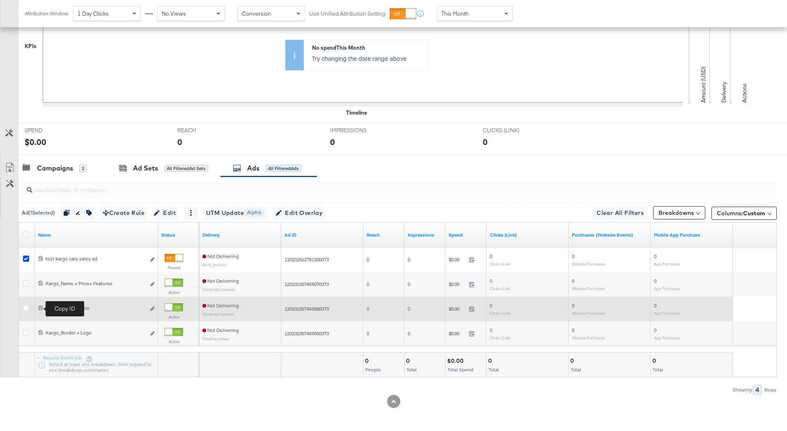
click at [41, 306] on icon at bounding box center [40, 307] width 5 height 5
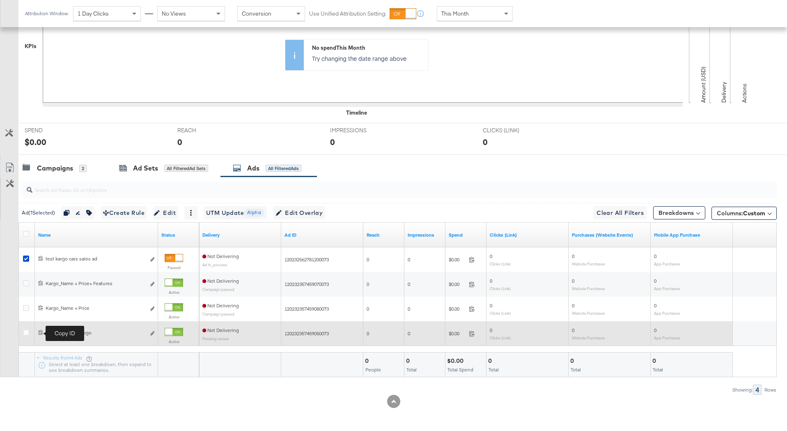
click at [38, 331] on icon at bounding box center [40, 331] width 5 height 5
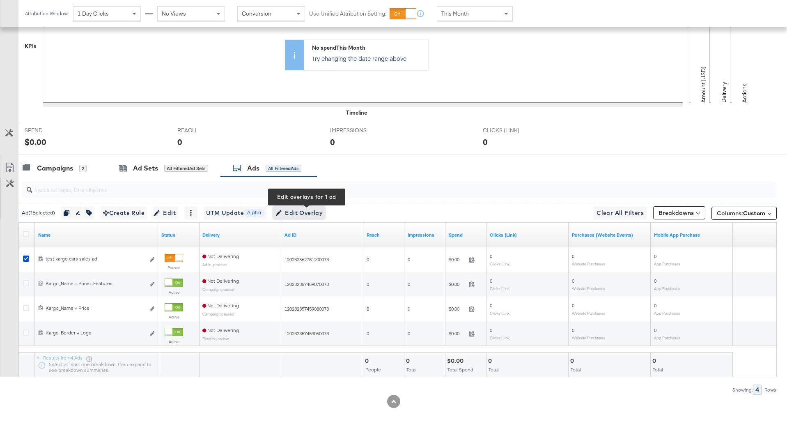
click at [296, 211] on span "Edit Overlay Edit overlays for 1 ad" at bounding box center [299, 213] width 47 height 10
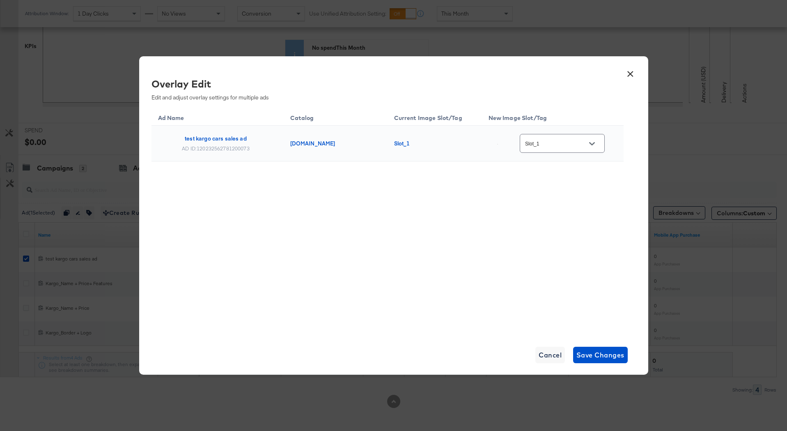
click at [629, 74] on button "×" at bounding box center [630, 71] width 15 height 15
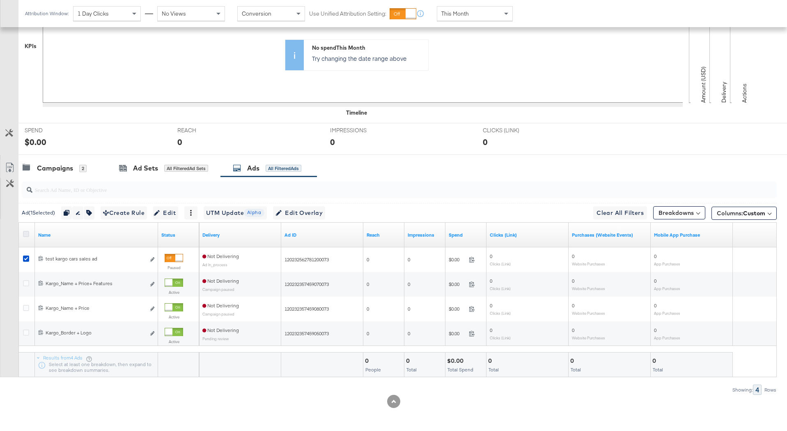
click at [27, 232] on icon at bounding box center [26, 234] width 6 height 6
click at [0, 0] on input "checkbox" at bounding box center [0, 0] width 0 height 0
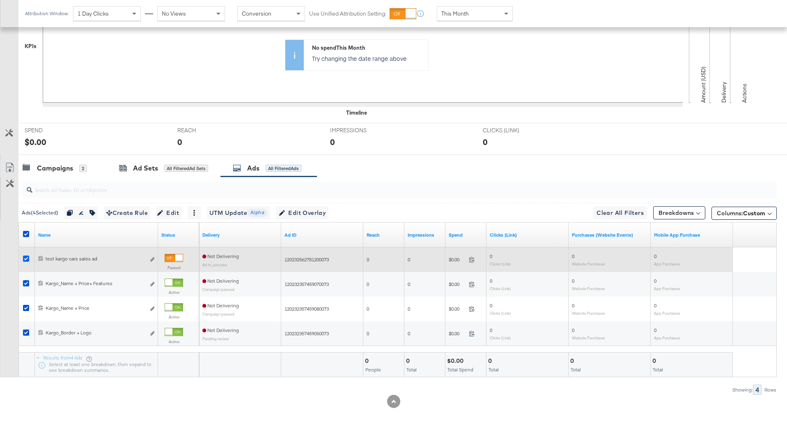
click at [25, 258] on icon at bounding box center [26, 258] width 6 height 6
click at [0, 0] on input "checkbox" at bounding box center [0, 0] width 0 height 0
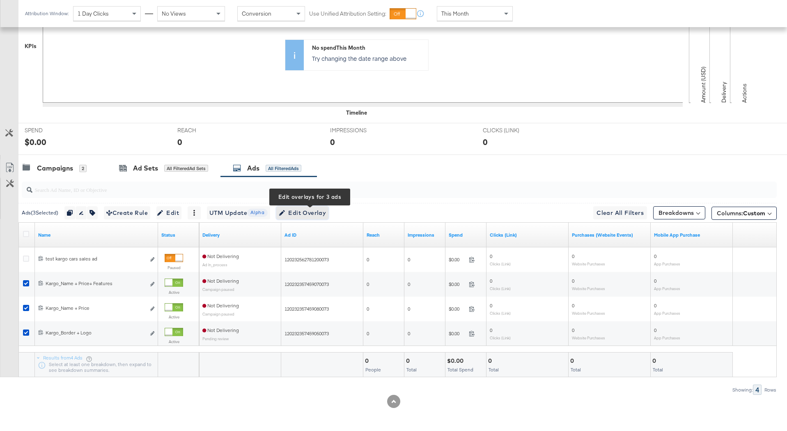
click at [301, 210] on span "Edit Overlay Edit overlays for 3 ads" at bounding box center [302, 213] width 47 height 10
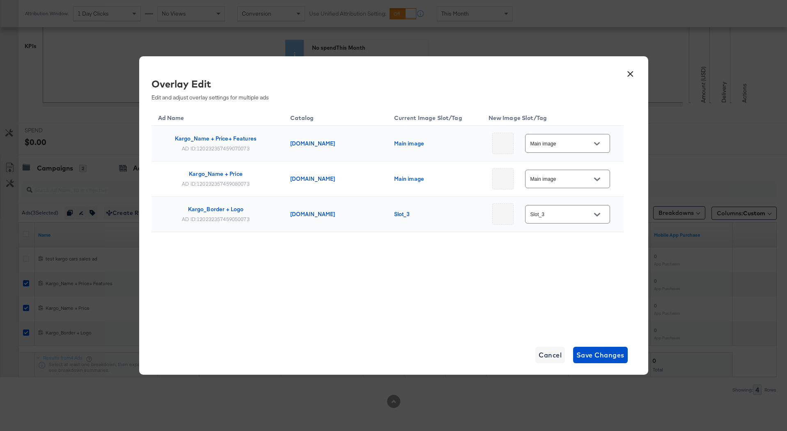
click at [558, 173] on div "Main image" at bounding box center [567, 179] width 85 height 18
click at [594, 179] on icon "Open" at bounding box center [597, 178] width 6 height 3
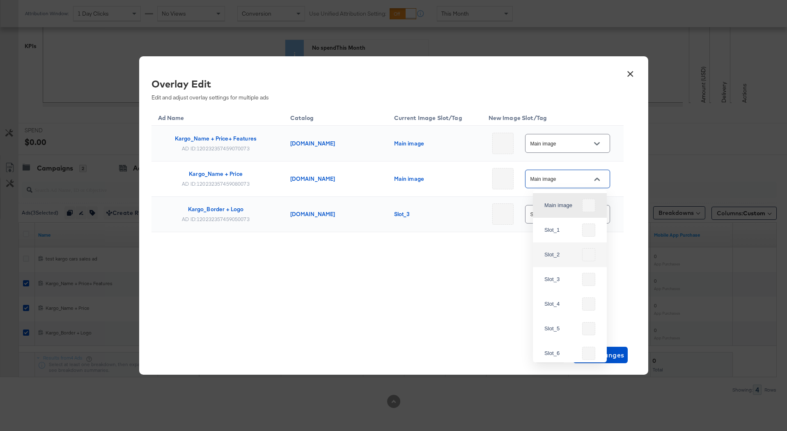
click at [571, 258] on div "Slot_2" at bounding box center [561, 254] width 34 height 8
type input "Slot_2"
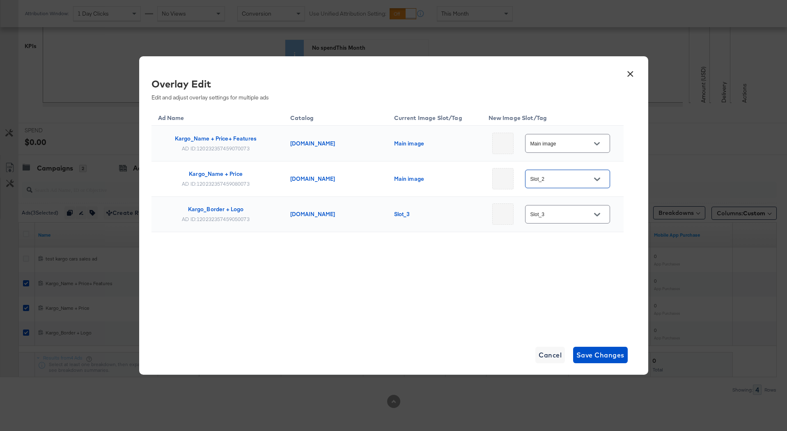
click at [595, 145] on icon "Open" at bounding box center [597, 143] width 6 height 3
click at [574, 197] on div "Slot_1" at bounding box center [561, 195] width 34 height 8
type input "Slot_1"
click at [598, 353] on span "Save Changes" at bounding box center [601, 354] width 48 height 11
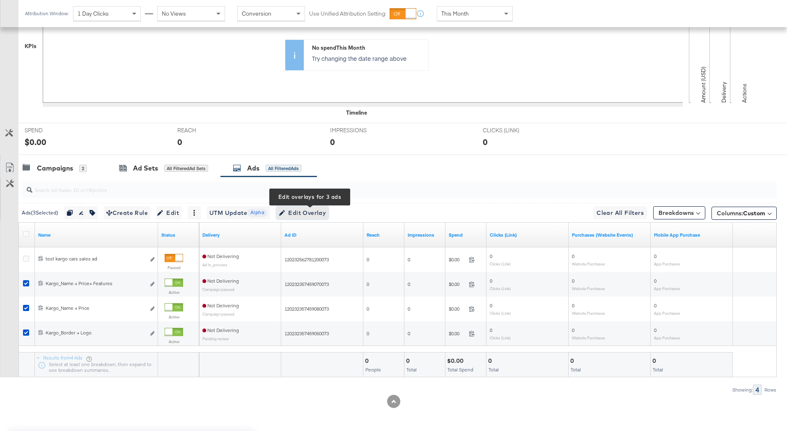
click at [303, 208] on span "Edit Overlay Edit overlays for 3 ads" at bounding box center [302, 213] width 47 height 10
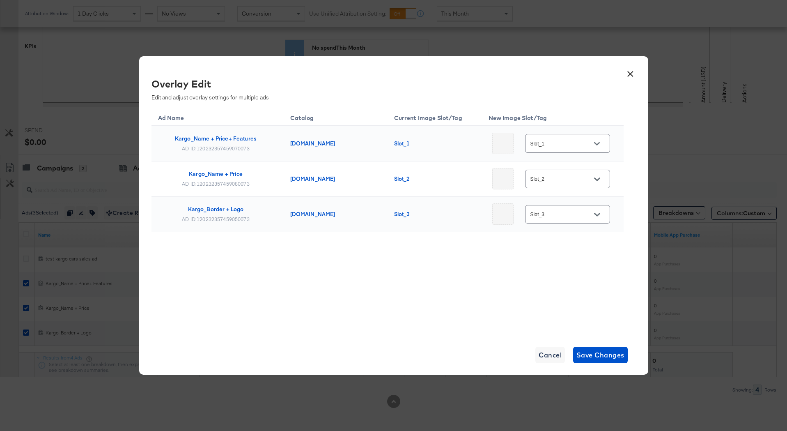
click at [570, 146] on input "Slot_1" at bounding box center [561, 143] width 65 height 9
click at [556, 351] on span "Cancel" at bounding box center [550, 354] width 23 height 11
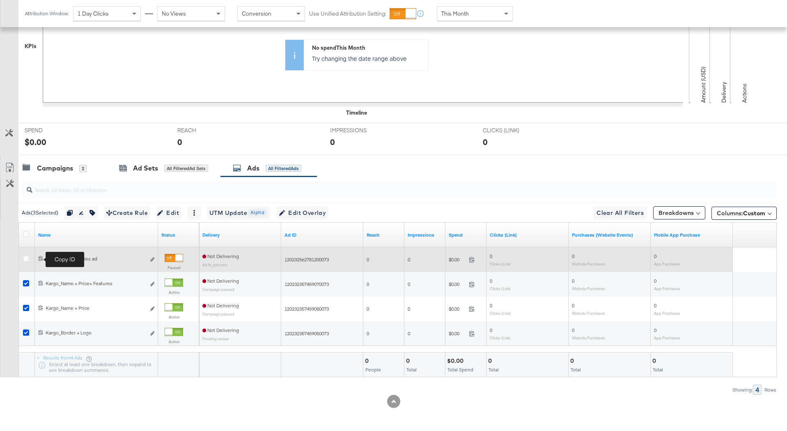
click at [41, 257] on icon at bounding box center [40, 257] width 5 height 5
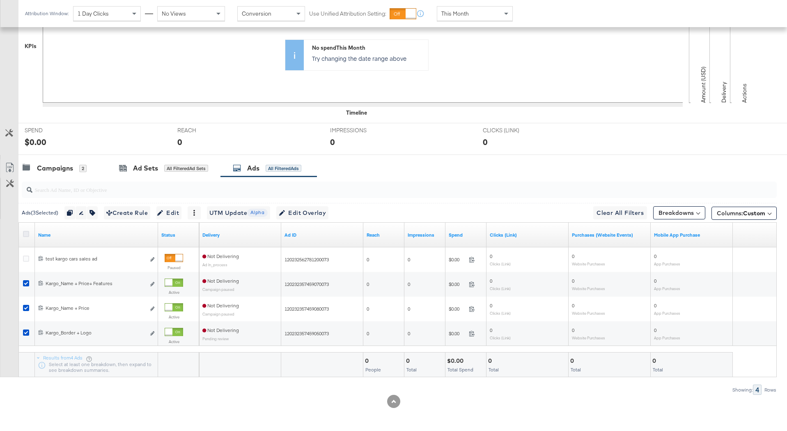
click at [24, 233] on icon at bounding box center [26, 234] width 6 height 6
click at [0, 0] on input "checkbox" at bounding box center [0, 0] width 0 height 0
click at [24, 233] on icon at bounding box center [26, 234] width 6 height 6
click at [0, 0] on input "checkbox" at bounding box center [0, 0] width 0 height 0
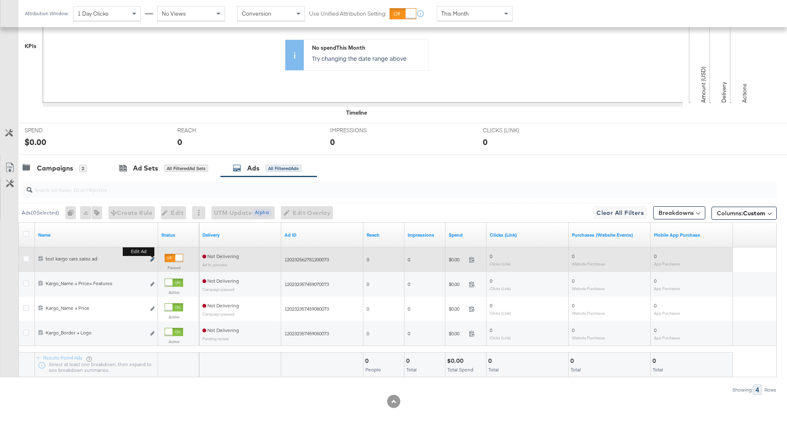
click at [152, 257] on button "Edit ad" at bounding box center [152, 259] width 5 height 9
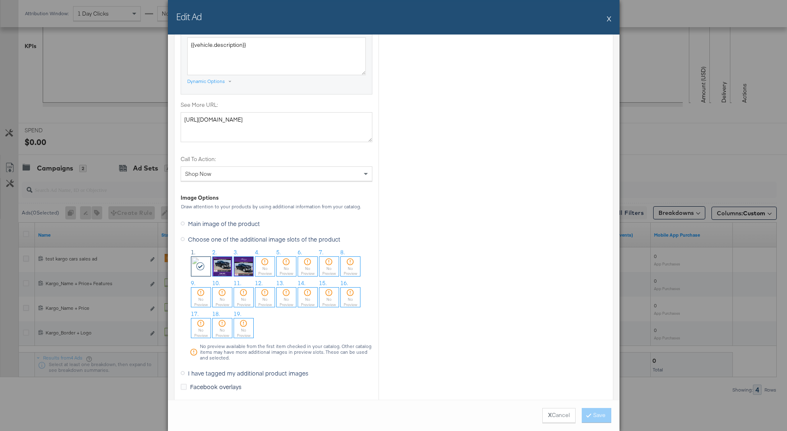
scroll to position [660, 0]
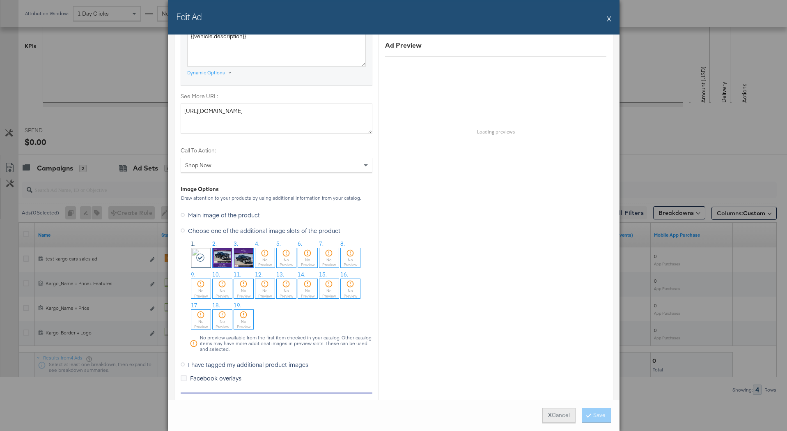
click at [552, 416] on button "X Cancel" at bounding box center [558, 415] width 33 height 15
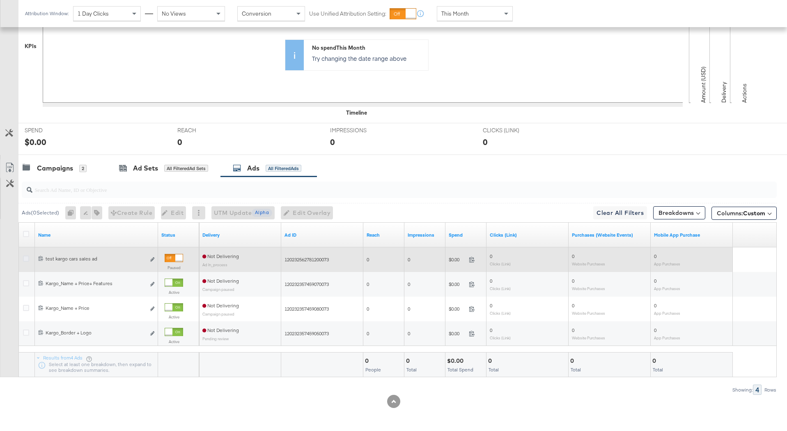
click at [24, 261] on icon at bounding box center [26, 258] width 6 height 6
click at [0, 0] on input "checkbox" at bounding box center [0, 0] width 0 height 0
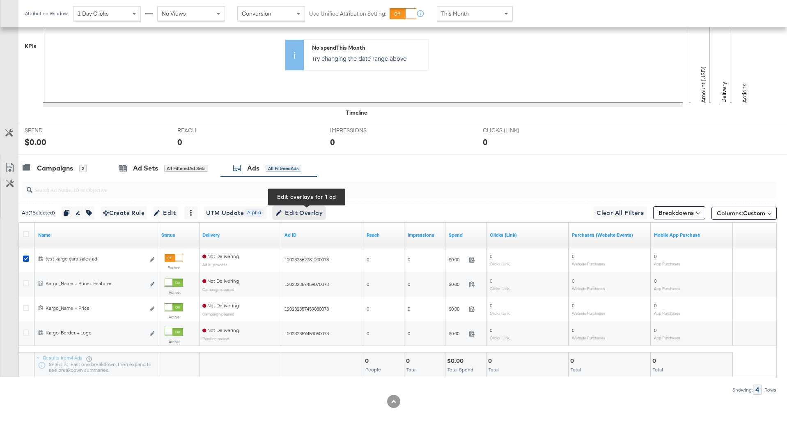
click at [304, 210] on span "Edit Overlay Edit overlays for 1 ad" at bounding box center [299, 213] width 47 height 10
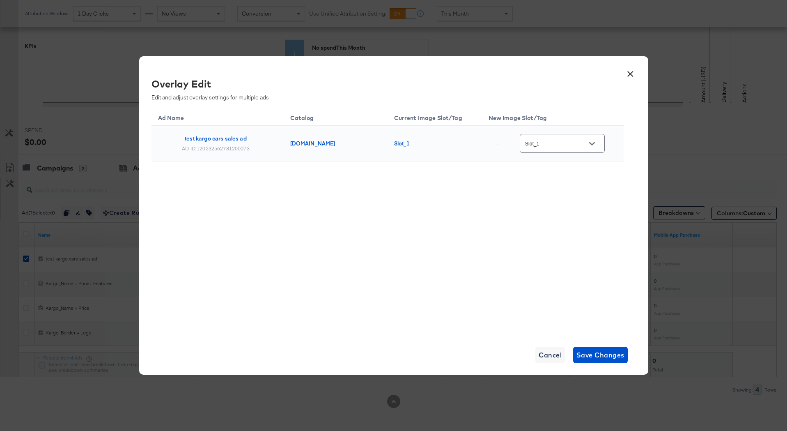
click at [579, 145] on input "Slot_1" at bounding box center [556, 143] width 65 height 9
click at [626, 70] on button "×" at bounding box center [630, 71] width 15 height 15
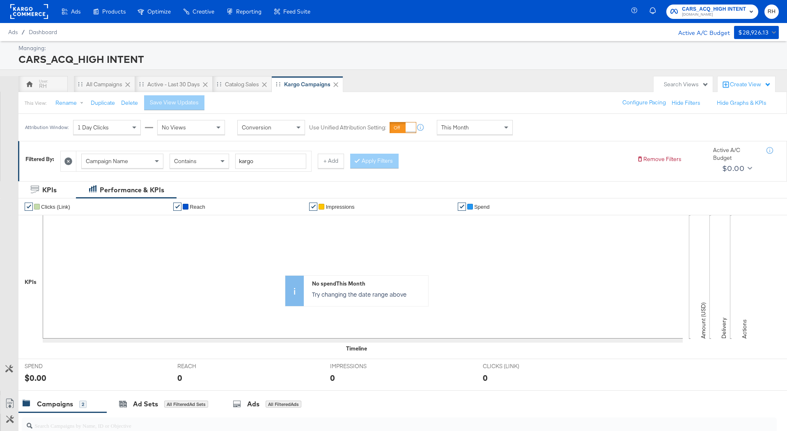
scroll to position [186, 0]
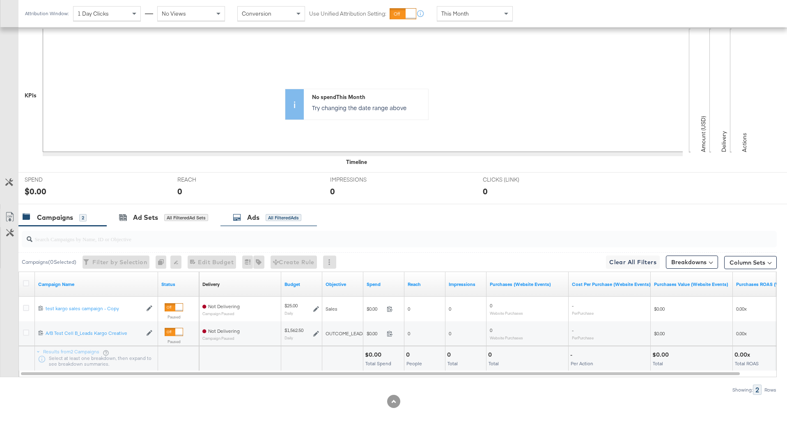
click at [268, 219] on div "All Filtered Ads" at bounding box center [284, 217] width 36 height 7
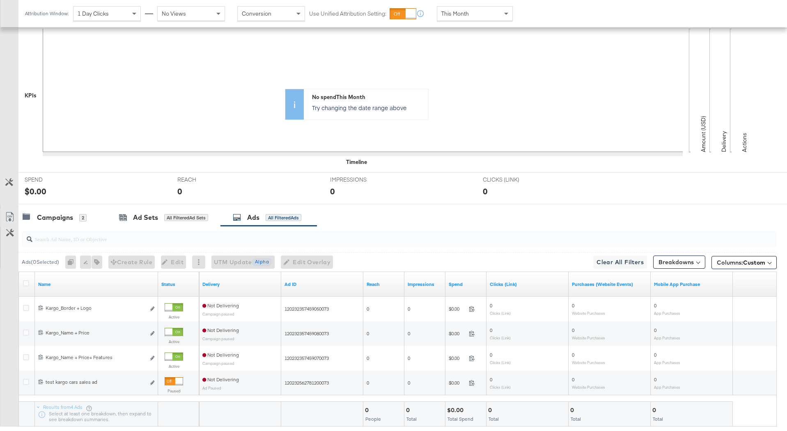
click at [21, 282] on div at bounding box center [27, 284] width 15 height 15
click at [27, 284] on icon at bounding box center [26, 283] width 6 height 6
click at [0, 0] on input "checkbox" at bounding box center [0, 0] width 0 height 0
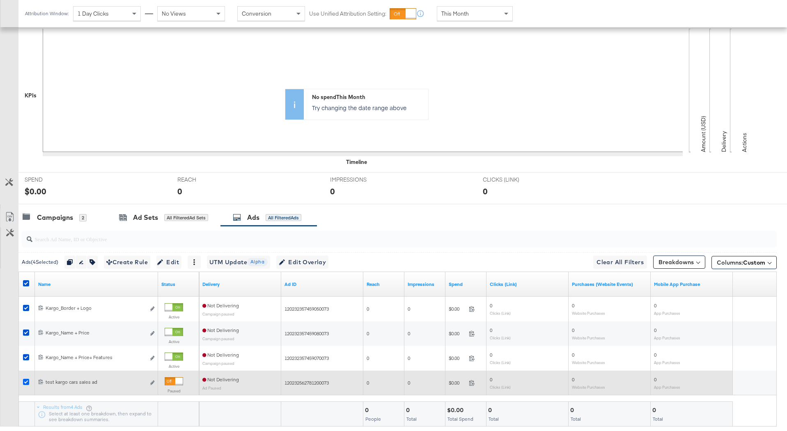
click at [28, 379] on icon at bounding box center [26, 382] width 6 height 6
click at [0, 0] on input "checkbox" at bounding box center [0, 0] width 0 height 0
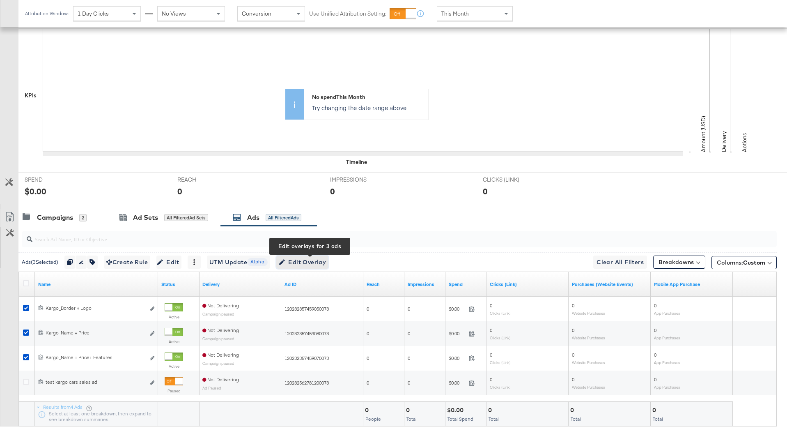
click at [302, 260] on span "Edit Overlay Edit overlays for 3 ads" at bounding box center [302, 262] width 47 height 10
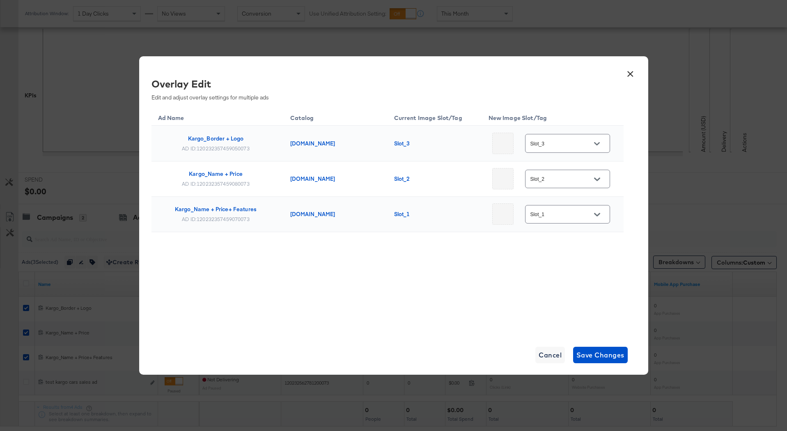
click at [566, 137] on div "Slot_3" at bounding box center [567, 143] width 85 height 18
click at [218, 219] on div "AD ID: 120232357459070073" at bounding box center [216, 219] width 68 height 7
copy div "120232357459070073"
click at [381, 277] on div "Ad Name Catalog Current Image Slot/Tag New Image Slot/Tag Kargo_Border + Logo A…" at bounding box center [388, 221] width 472 height 226
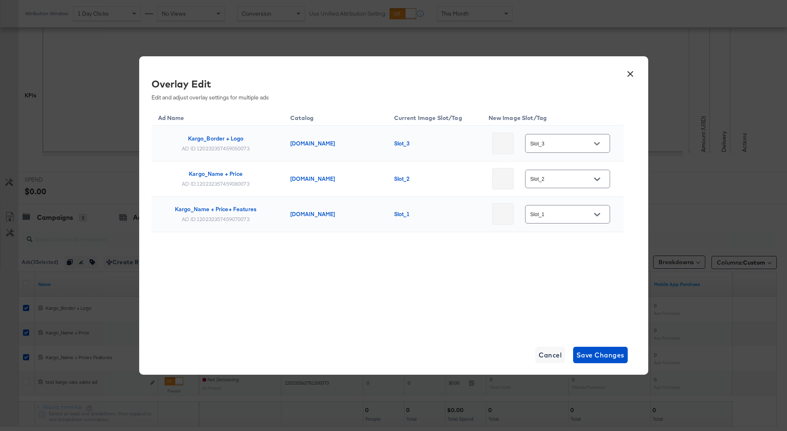
click at [225, 216] on div "AD ID: 120232357459070073" at bounding box center [216, 219] width 68 height 7
copy div "120232357459070073"
click at [633, 74] on button "×" at bounding box center [630, 71] width 15 height 15
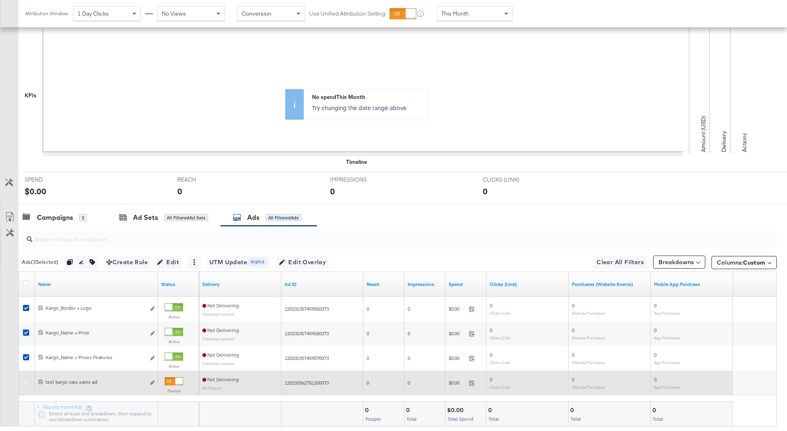
click at [24, 380] on icon at bounding box center [26, 382] width 6 height 6
click at [0, 0] on input "checkbox" at bounding box center [0, 0] width 0 height 0
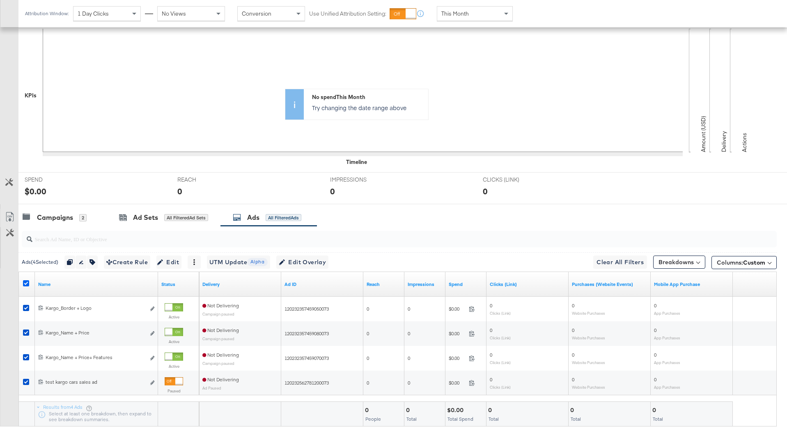
click at [28, 284] on icon at bounding box center [26, 283] width 6 height 6
click at [0, 0] on input "checkbox" at bounding box center [0, 0] width 0 height 0
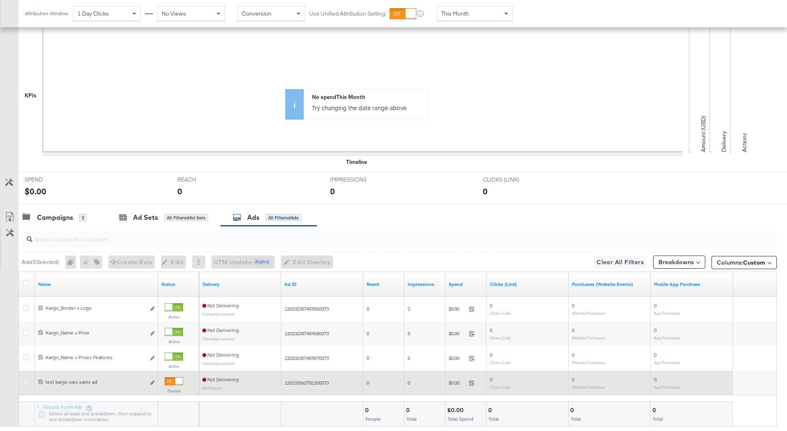
click at [26, 382] on icon at bounding box center [26, 382] width 6 height 6
click at [0, 0] on input "checkbox" at bounding box center [0, 0] width 0 height 0
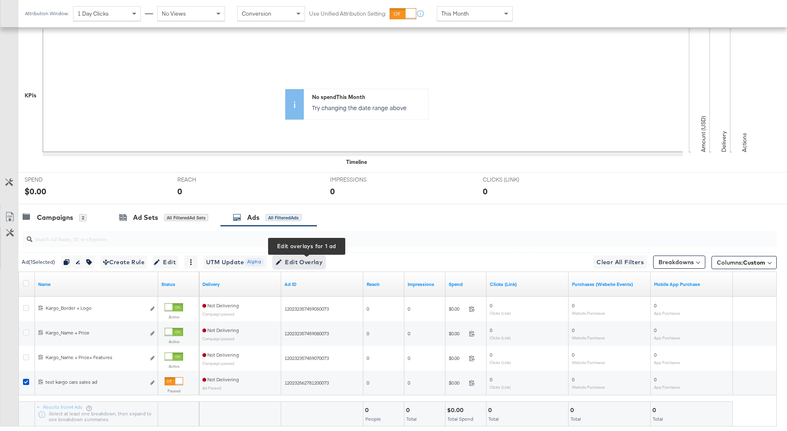
click at [301, 256] on button "Edit Overlay Edit overlays for 1 ad" at bounding box center [299, 261] width 52 height 13
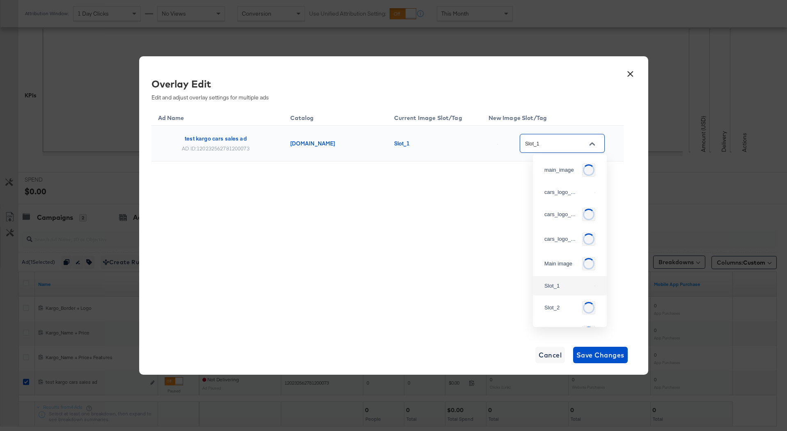
click at [542, 145] on input "Slot_1" at bounding box center [556, 143] width 65 height 9
click at [682, 125] on div "× Overlay Edit Edit and adjust overlay settings for multiple ads Ad Name Catalo…" at bounding box center [393, 215] width 787 height 431
click at [628, 71] on button "×" at bounding box center [630, 71] width 15 height 15
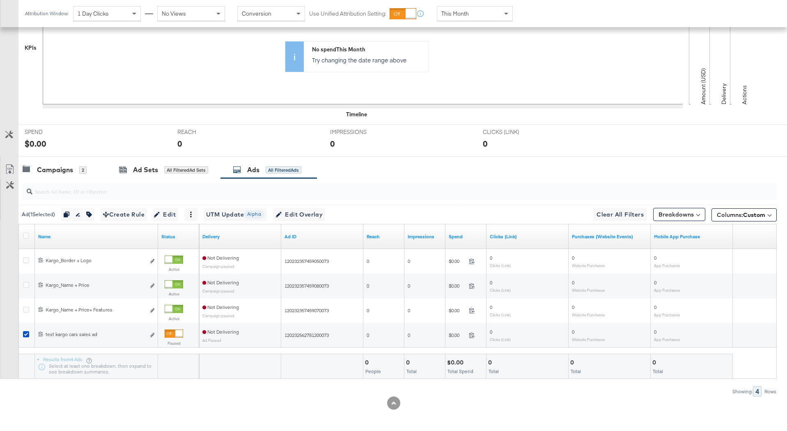
scroll to position [236, 0]
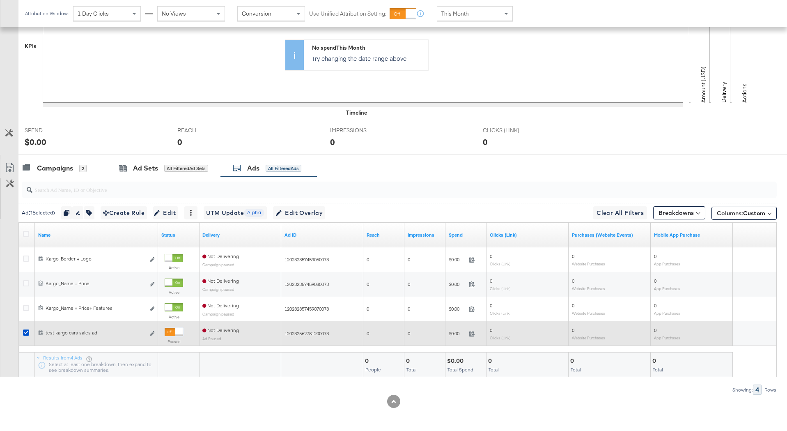
click at [22, 334] on div at bounding box center [27, 333] width 15 height 15
click at [24, 334] on icon at bounding box center [26, 332] width 6 height 6
click at [0, 0] on input "checkbox" at bounding box center [0, 0] width 0 height 0
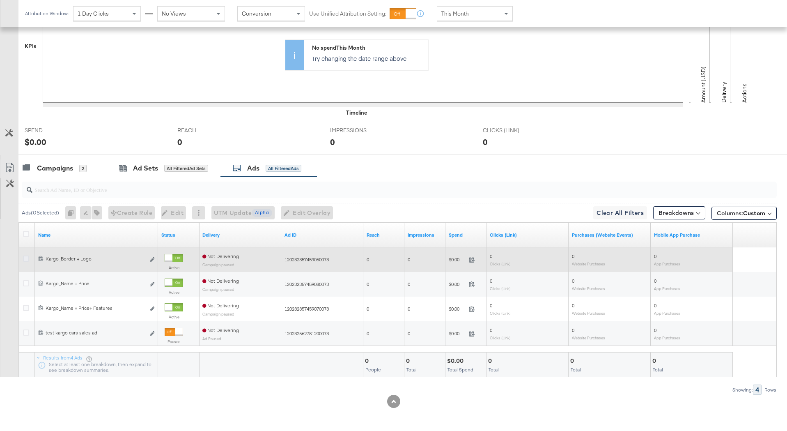
click at [26, 257] on icon at bounding box center [26, 258] width 6 height 6
click at [0, 0] on input "checkbox" at bounding box center [0, 0] width 0 height 0
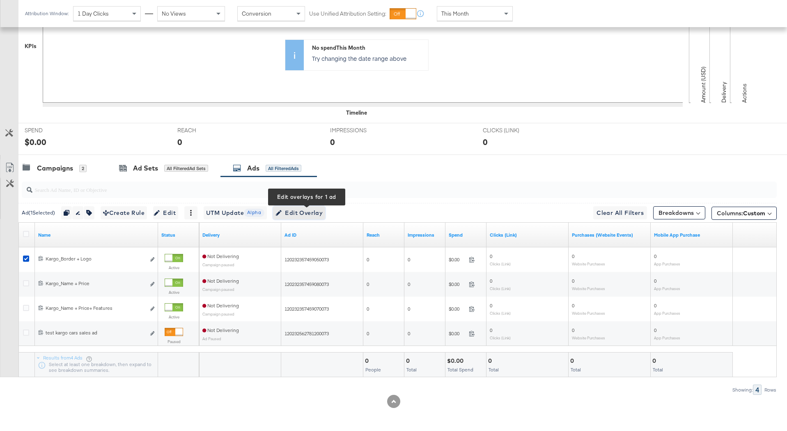
click at [321, 216] on span "Edit Overlay Edit overlays for 1 ad" at bounding box center [299, 213] width 47 height 10
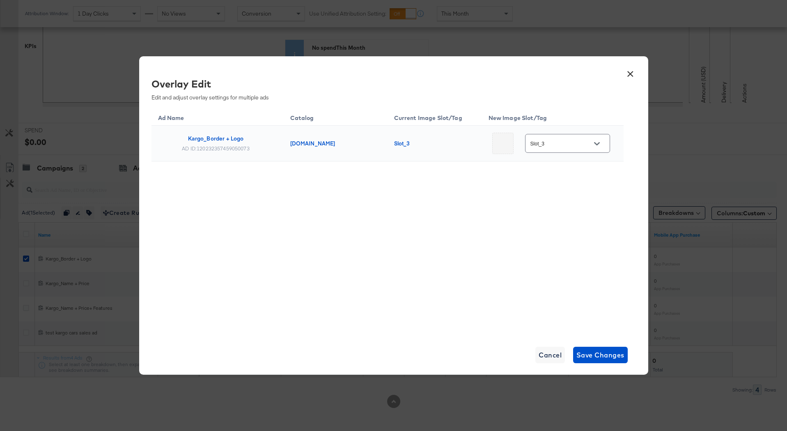
click at [580, 140] on input "Slot_3" at bounding box center [561, 143] width 65 height 9
click at [627, 69] on button "×" at bounding box center [630, 71] width 15 height 15
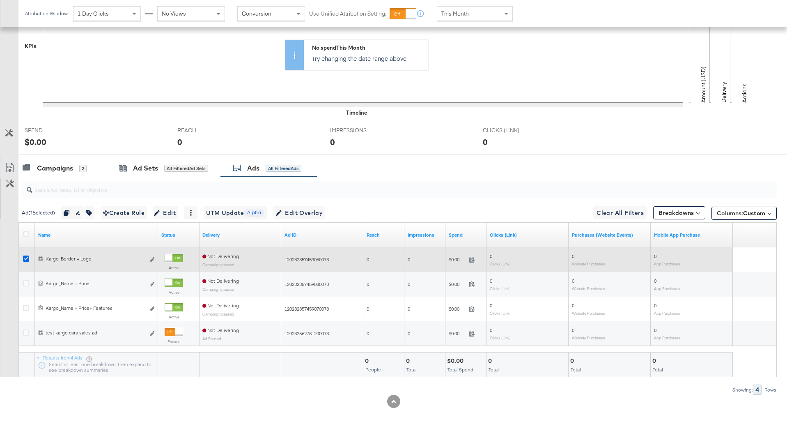
click at [23, 260] on icon at bounding box center [26, 258] width 6 height 6
click at [0, 0] on input "checkbox" at bounding box center [0, 0] width 0 height 0
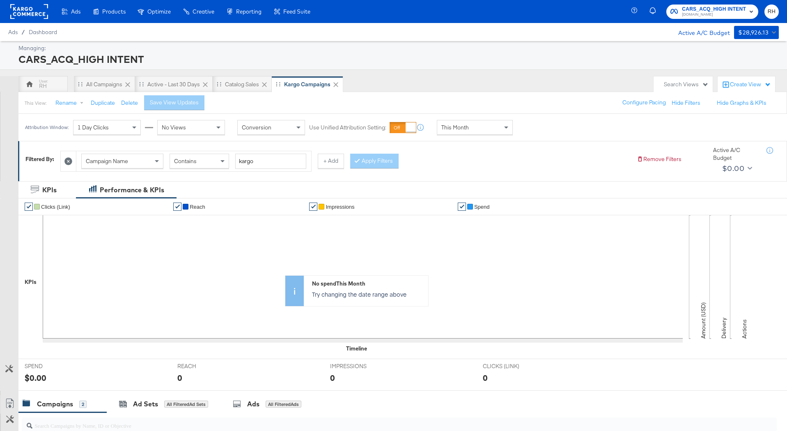
scroll to position [186, 0]
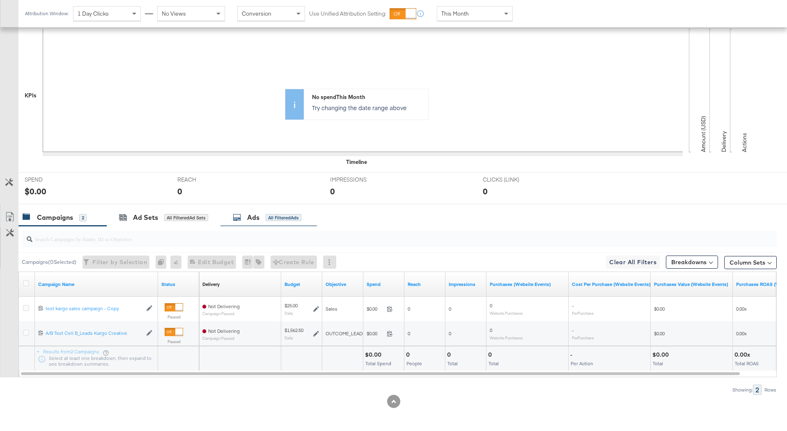
click at [299, 221] on div "Ads All Filtered Ads" at bounding box center [267, 217] width 69 height 9
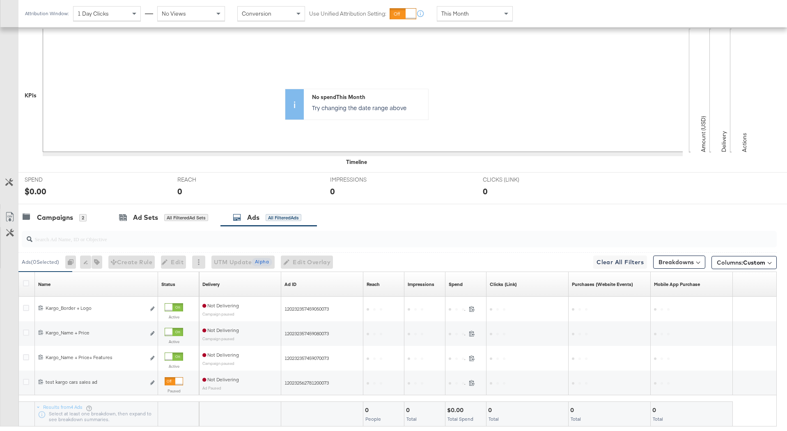
scroll to position [236, 0]
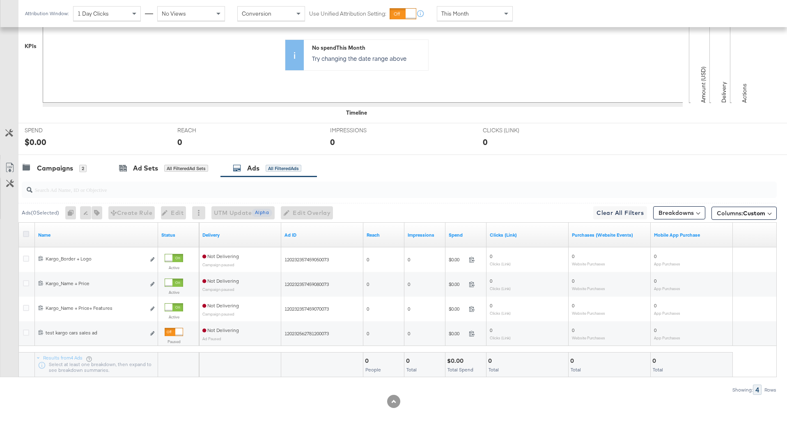
click at [25, 237] on icon at bounding box center [26, 234] width 6 height 6
click at [0, 0] on input "checkbox" at bounding box center [0, 0] width 0 height 0
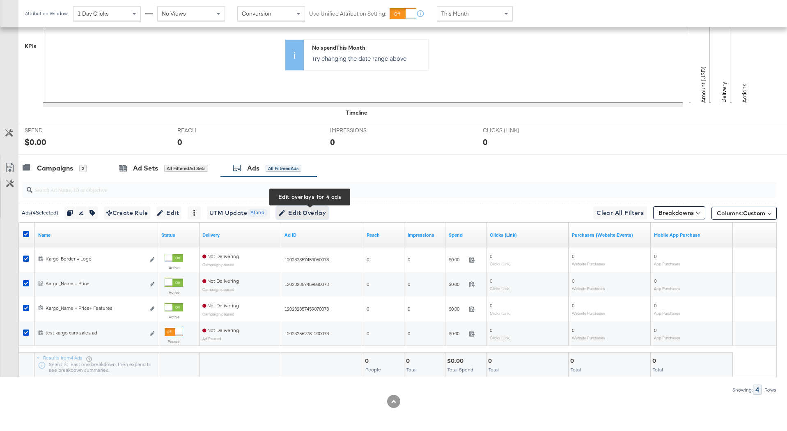
click at [313, 215] on span "Edit Overlay Edit overlays for 4 ads" at bounding box center [302, 213] width 47 height 10
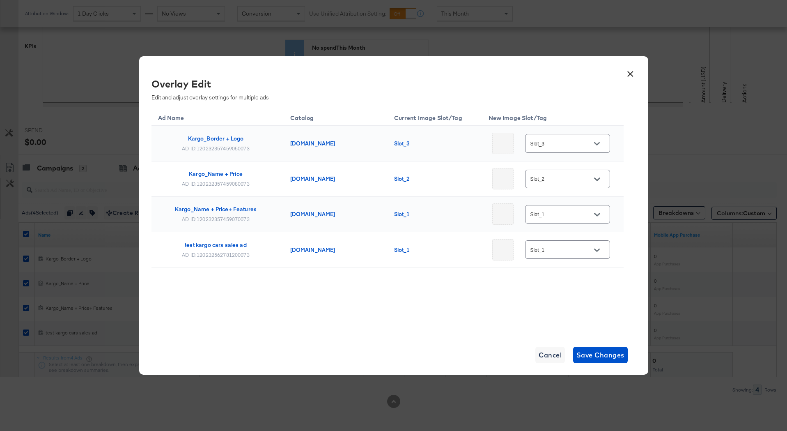
click at [572, 149] on div "Slot_3" at bounding box center [567, 143] width 85 height 18
click at [597, 144] on icon "Open" at bounding box center [597, 144] width 6 height 6
click at [639, 216] on div "× Overlay Edit Edit and adjust overlay settings for multiple ads Ad Name Catalo…" at bounding box center [393, 215] width 509 height 318
click at [594, 248] on icon "Open" at bounding box center [597, 250] width 6 height 6
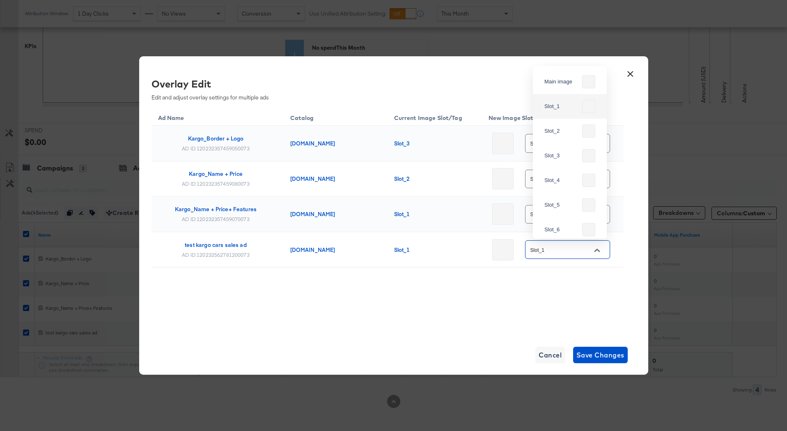
click at [547, 306] on div "Ad Name Catalog Current Image Slot/Tag New Image Slot/Tag Kargo_Border + Logo A…" at bounding box center [388, 208] width 472 height 201
click at [597, 252] on icon "Open" at bounding box center [597, 250] width 6 height 6
click at [630, 75] on button "×" at bounding box center [630, 71] width 15 height 15
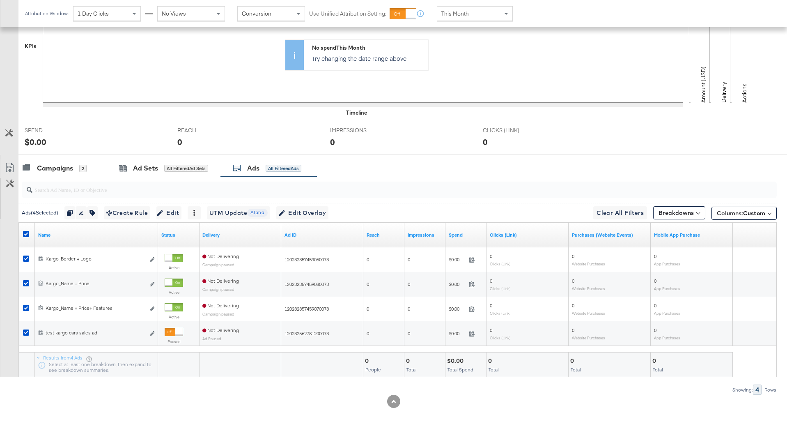
click at [27, 230] on div at bounding box center [27, 234] width 15 height 15
click at [28, 234] on icon at bounding box center [26, 234] width 6 height 6
click at [0, 0] on input "checkbox" at bounding box center [0, 0] width 0 height 0
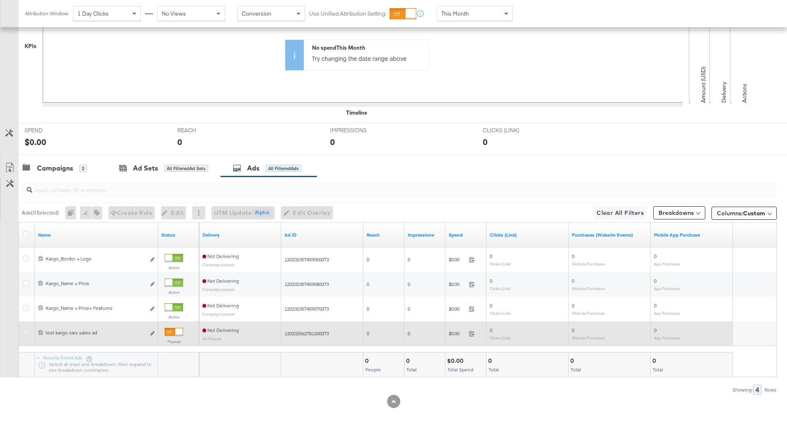
click at [26, 333] on icon at bounding box center [26, 332] width 6 height 6
click at [0, 0] on input "checkbox" at bounding box center [0, 0] width 0 height 0
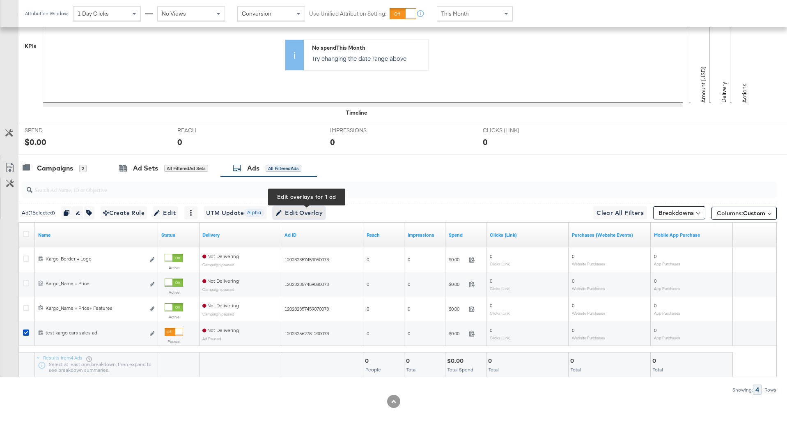
click at [321, 219] on button "Edit Overlay Edit overlays for 1 ad" at bounding box center [299, 212] width 52 height 13
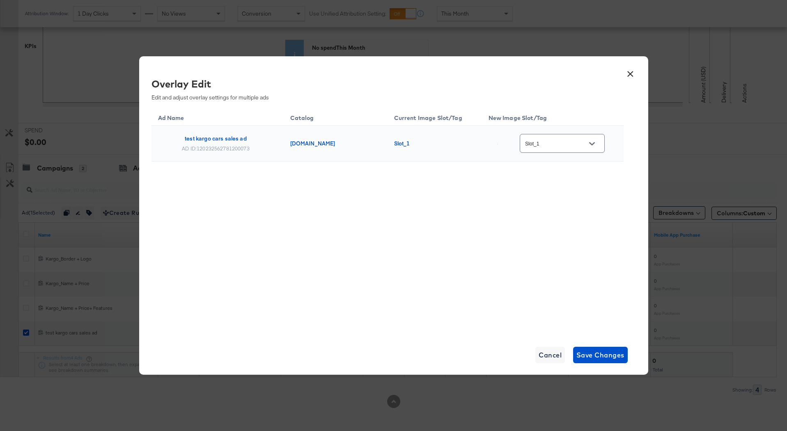
click at [584, 140] on input "Slot_1" at bounding box center [556, 143] width 65 height 9
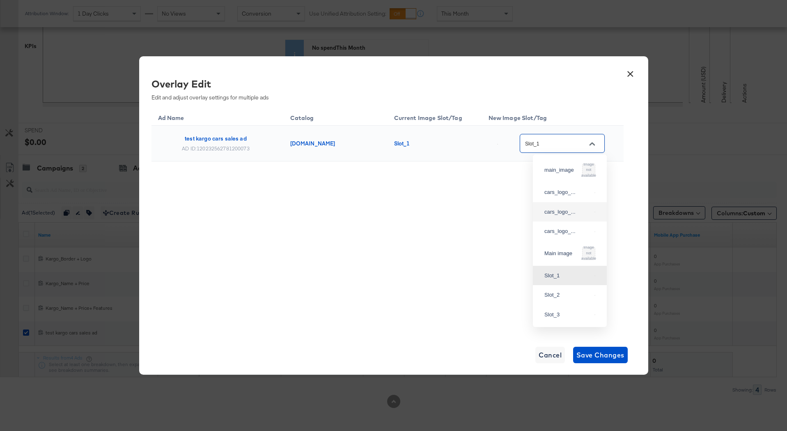
click at [629, 74] on button "×" at bounding box center [630, 71] width 15 height 15
